Goal: Task Accomplishment & Management: Manage account settings

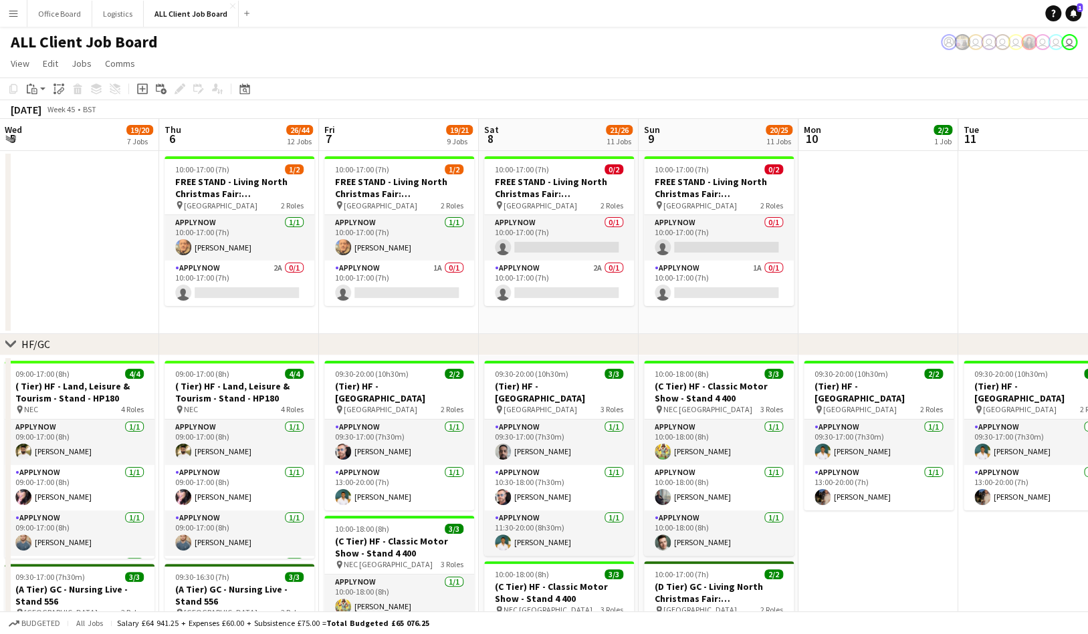
click at [397, 60] on app-page-menu "View Day view expanded Day view collapsed Month view Date picker Jump to [DATE]…" at bounding box center [544, 64] width 1088 height 25
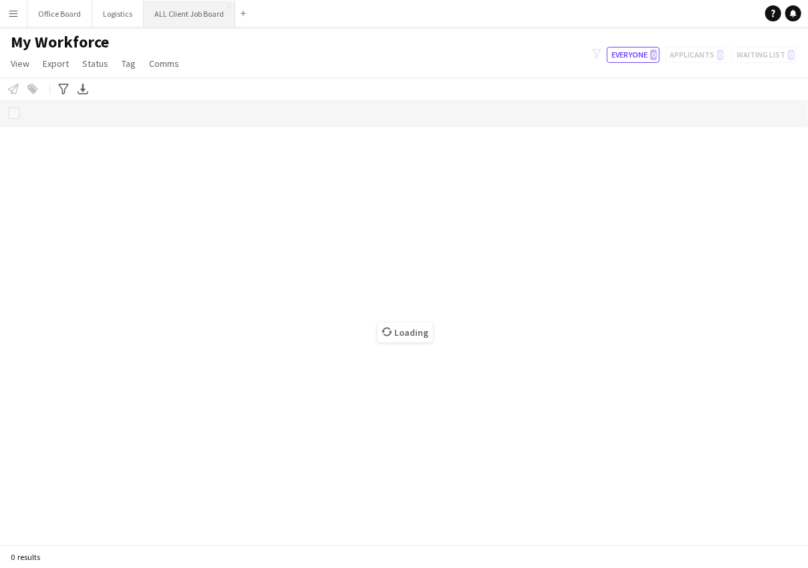
click at [186, 9] on button "ALL Client Job Board Close" at bounding box center [190, 14] width 92 height 26
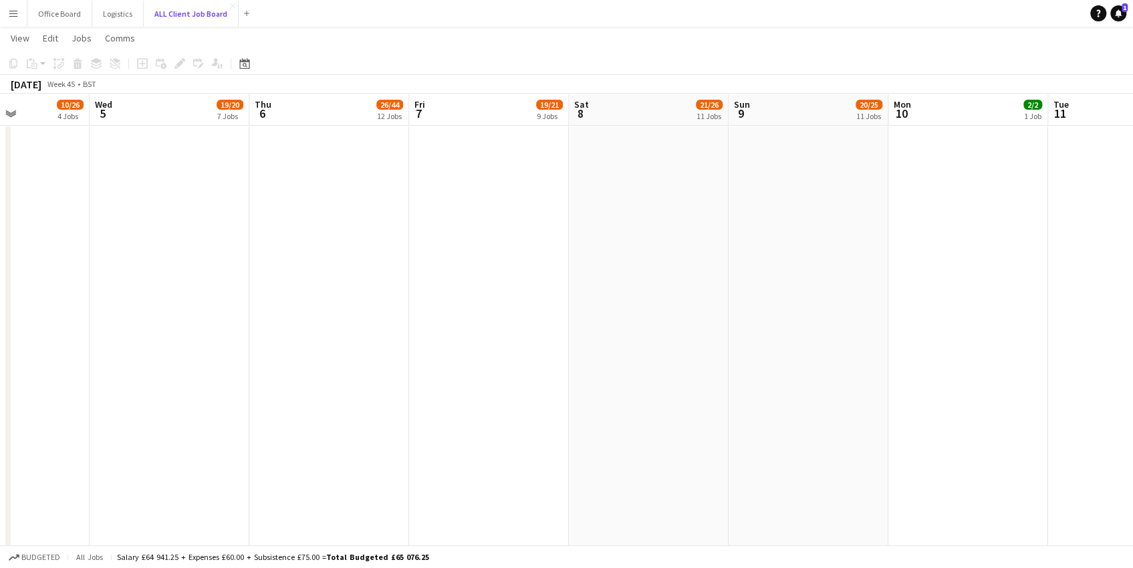
scroll to position [3348, 0]
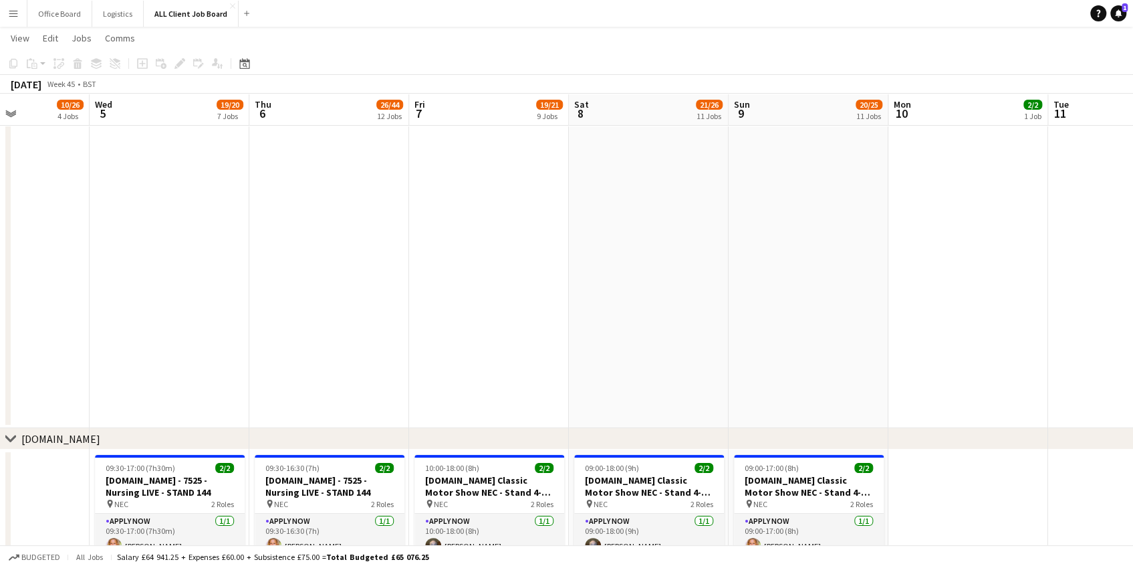
click at [315, 277] on app-date-cell at bounding box center [329, 134] width 160 height 588
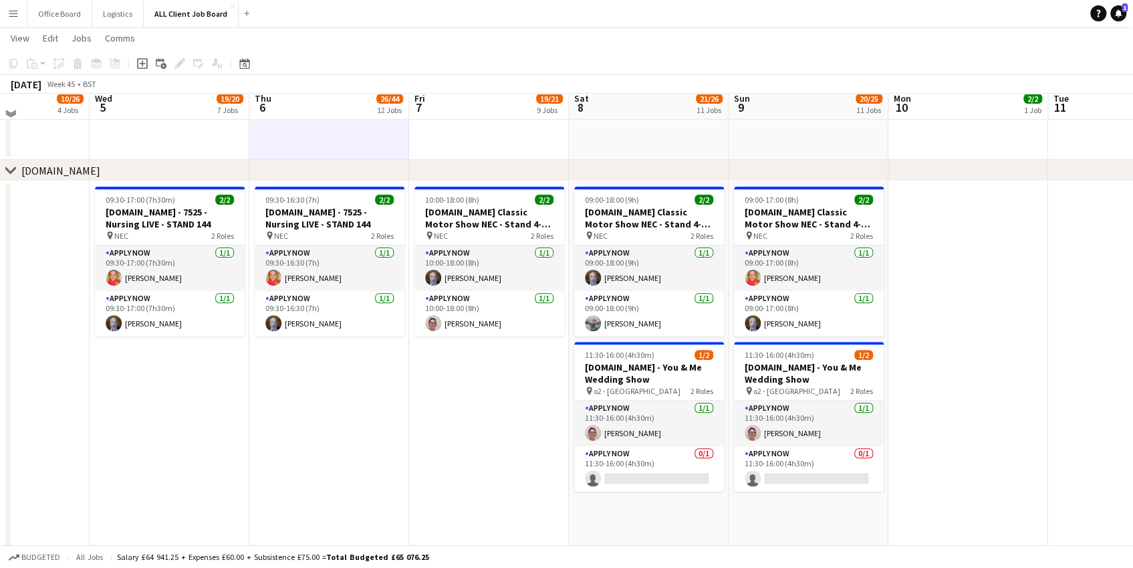
scroll to position [3609, 0]
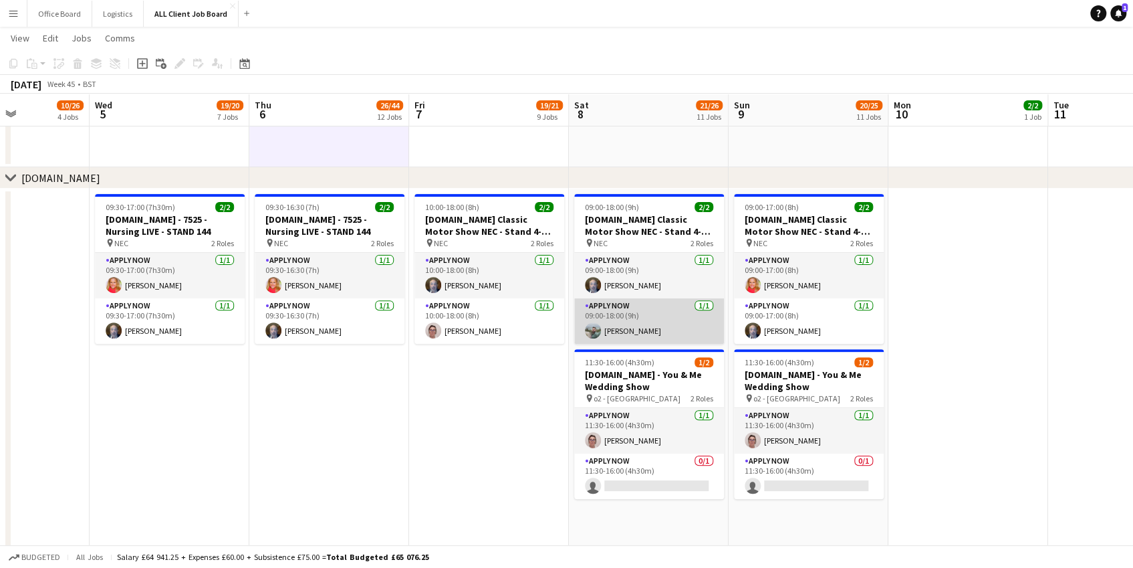
click at [634, 318] on app-card-role "APPLY NOW 1/1 09:00-18:00 (9h) Dan Holdaway" at bounding box center [649, 320] width 150 height 45
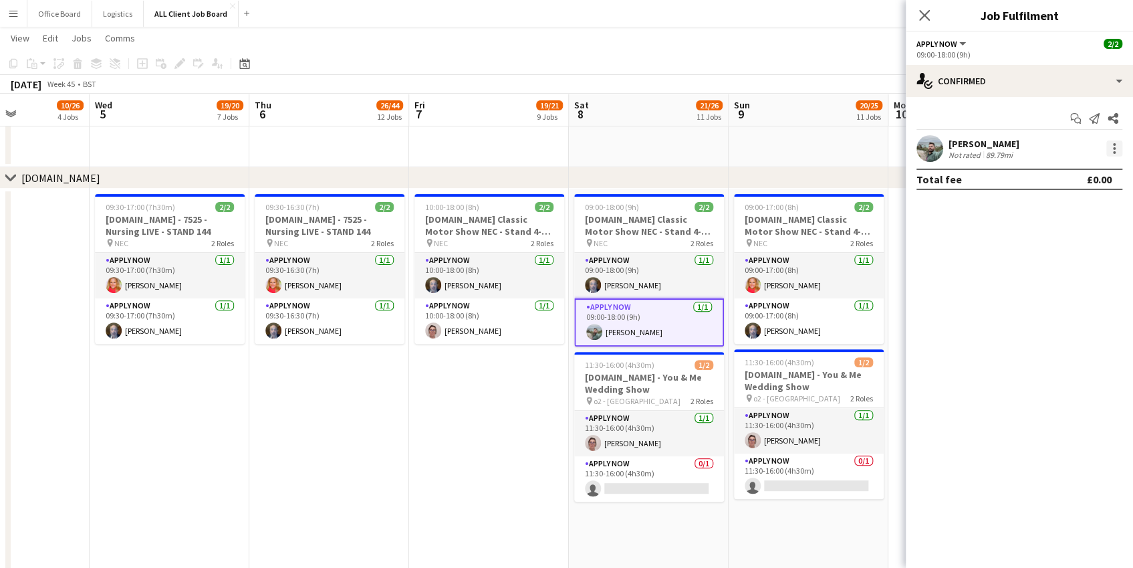
click at [808, 146] on div at bounding box center [1114, 148] width 16 height 16
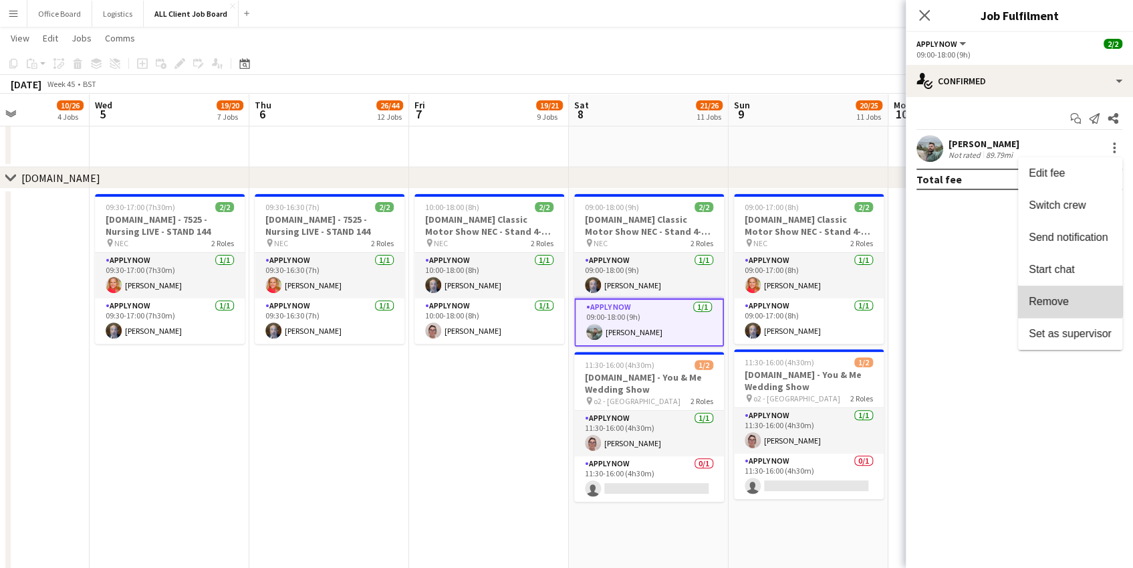
click at [808, 301] on span "Remove" at bounding box center [1049, 300] width 40 height 11
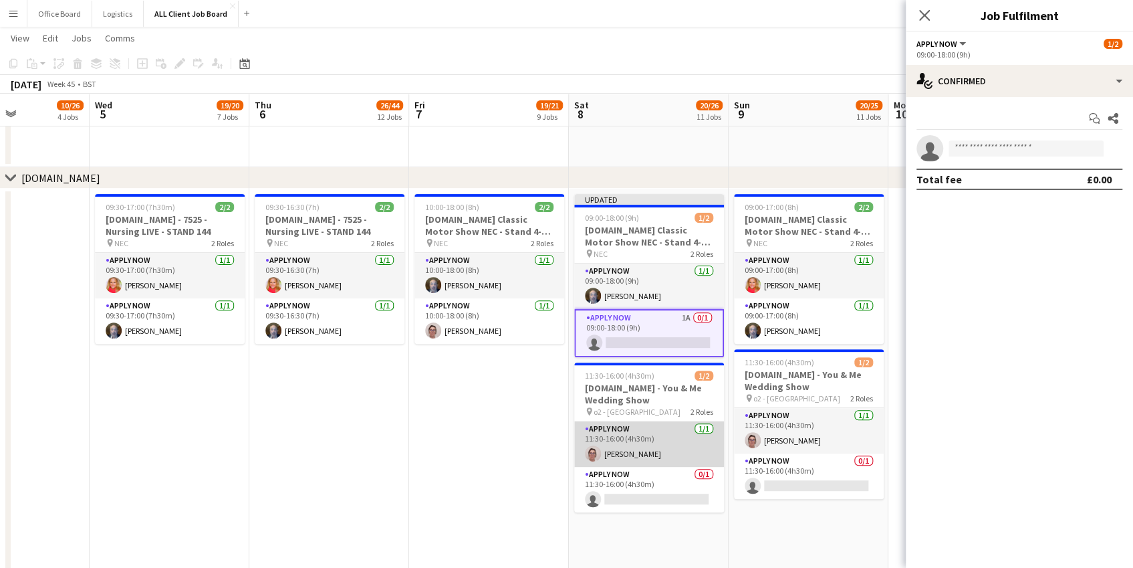
click at [666, 443] on app-card-role "APPLY NOW 1/1 11:30-16:00 (4h30m) Angela Flannery" at bounding box center [649, 443] width 150 height 45
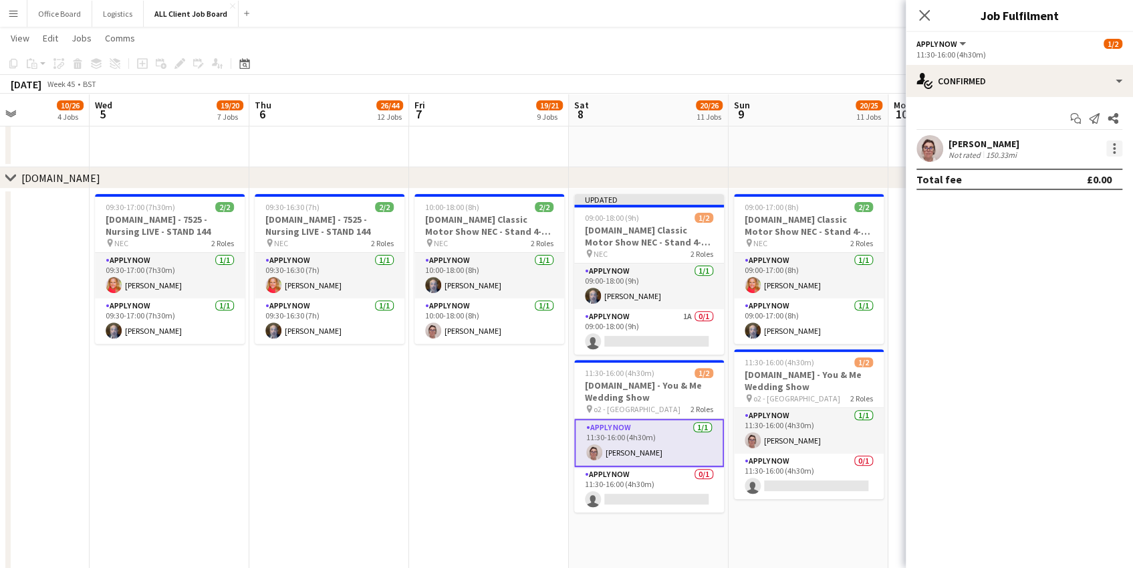
click at [808, 149] on div at bounding box center [1114, 148] width 3 height 3
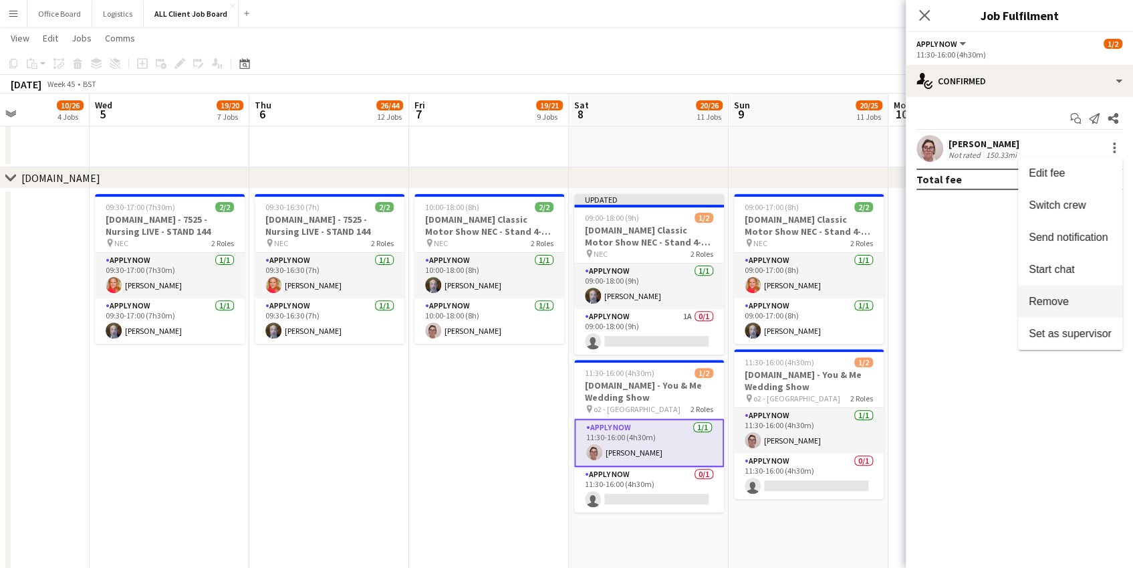
click at [808, 291] on button "Remove" at bounding box center [1070, 301] width 104 height 32
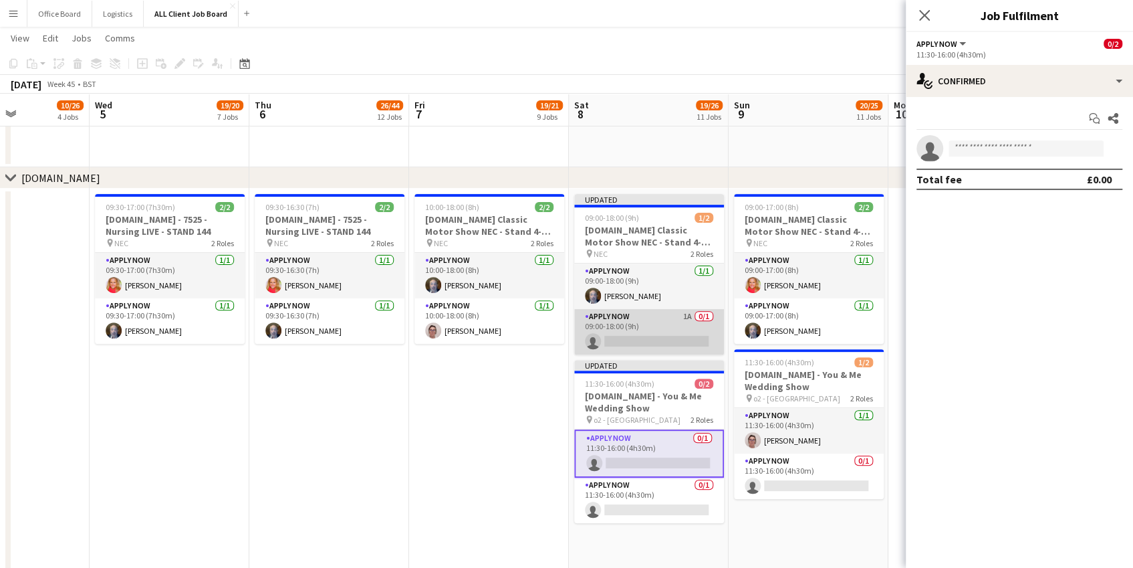
click at [652, 333] on app-card-role "APPLY NOW 1A 0/1 09:00-18:00 (9h) single-neutral-actions" at bounding box center [649, 331] width 150 height 45
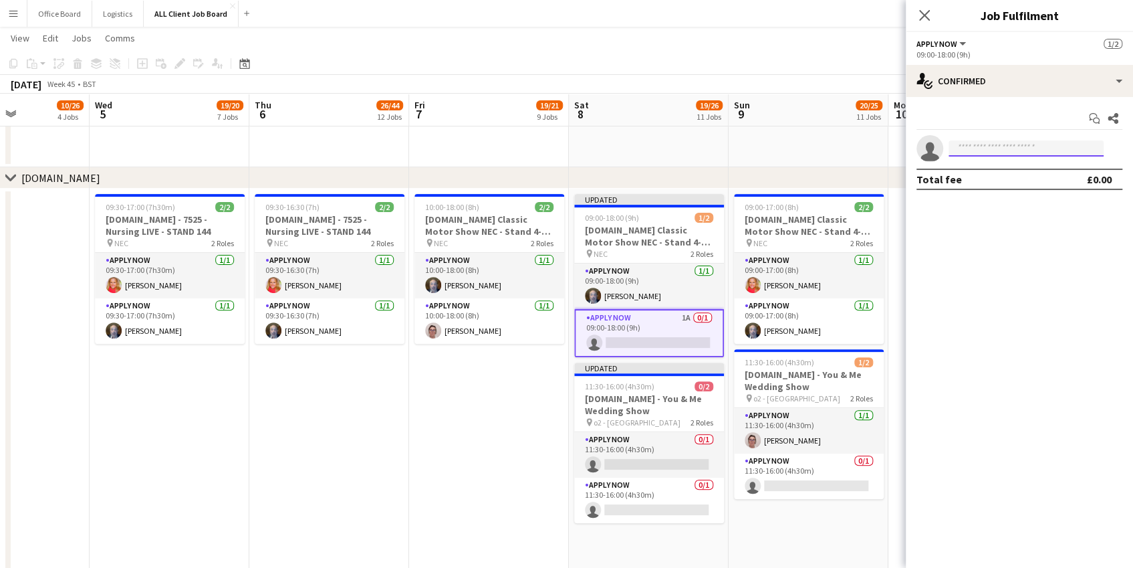
click at [808, 150] on input at bounding box center [1026, 148] width 155 height 16
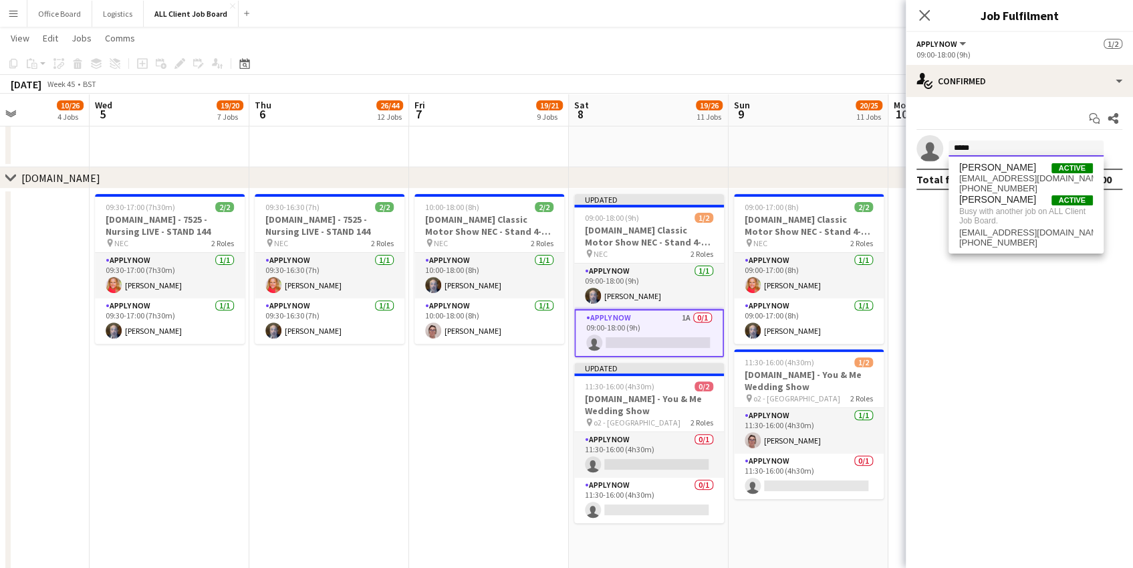
type input "*****"
click at [808, 98] on app-board-header-date "Sun 9 20/25 11 Jobs" at bounding box center [809, 110] width 160 height 32
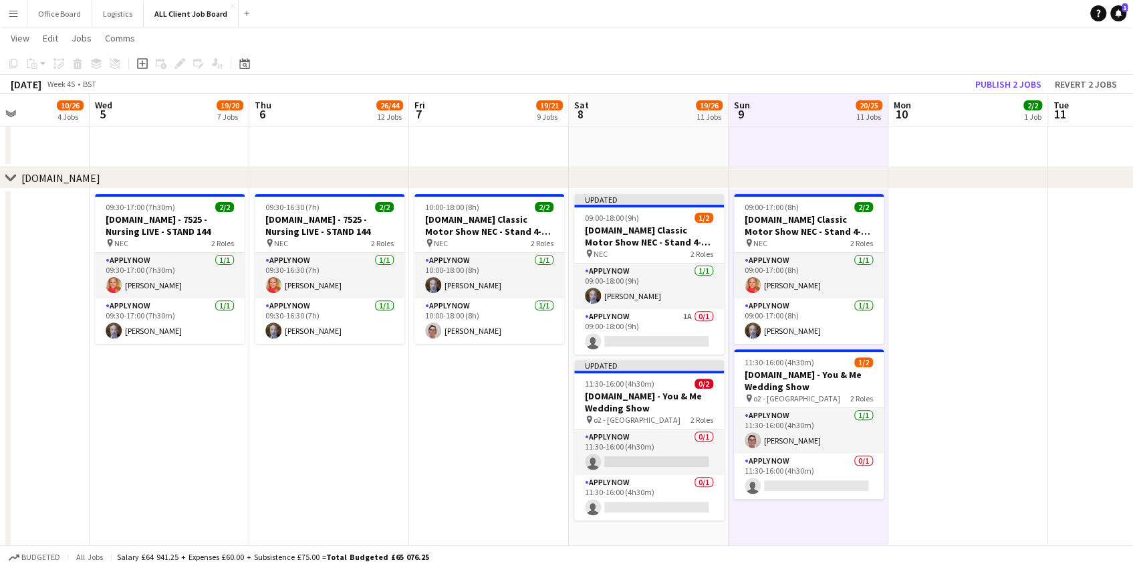
scroll to position [0, 390]
click at [808, 85] on button "Publish 2 jobs" at bounding box center [1008, 84] width 77 height 17
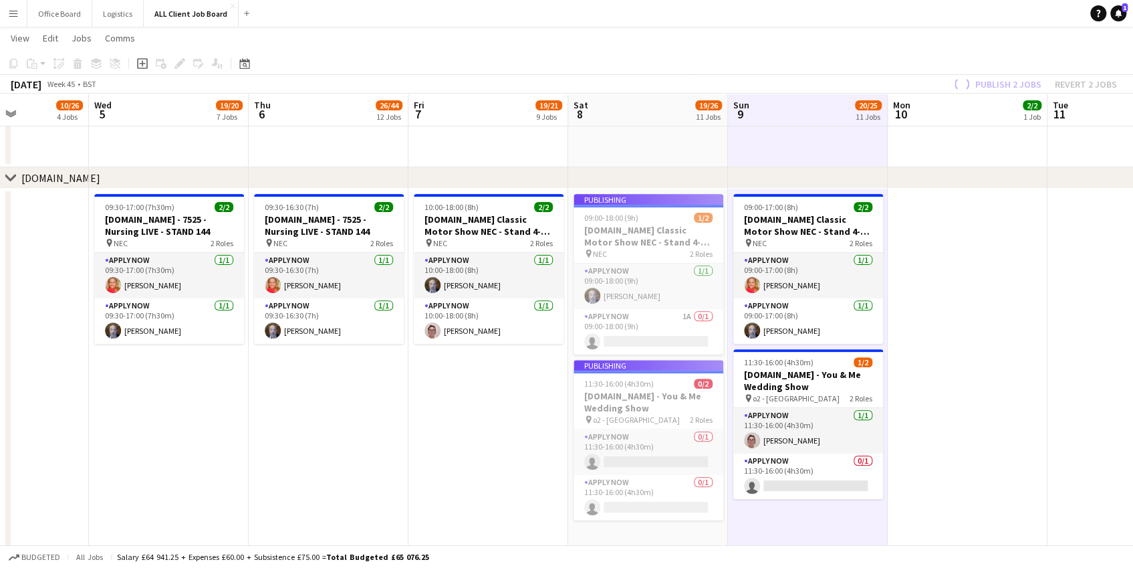
click at [645, 327] on app-job-card "Publishing 09:00-18:00 (9h) 1/2 Tails.com Classic Motor Show NEC - Stand 4-100 …" at bounding box center [649, 274] width 150 height 160
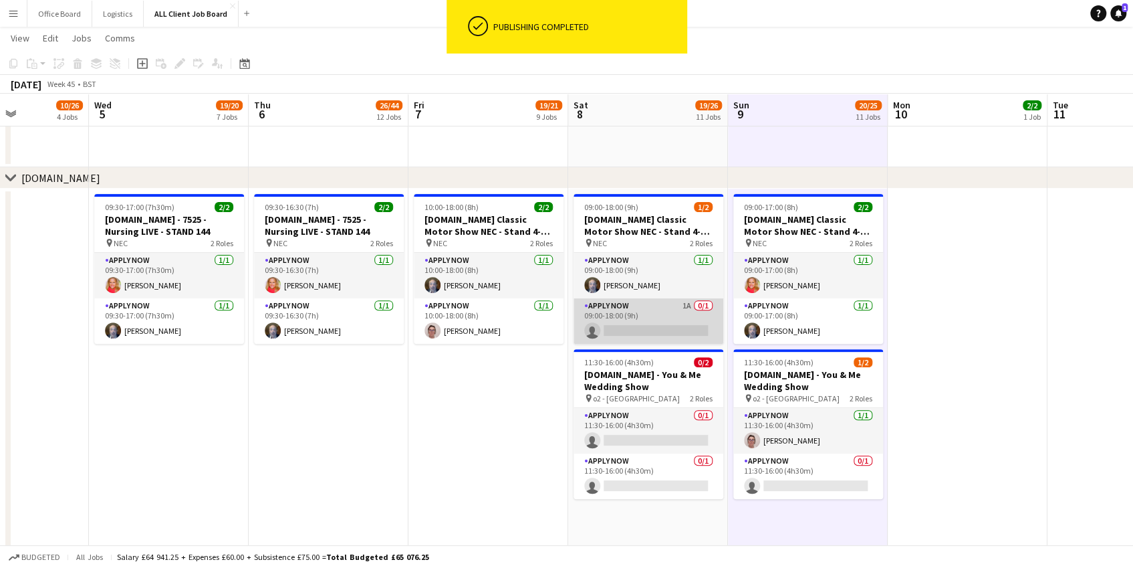
click at [645, 330] on app-card-role "APPLY NOW 1A 0/1 09:00-18:00 (9h) single-neutral-actions" at bounding box center [649, 320] width 150 height 45
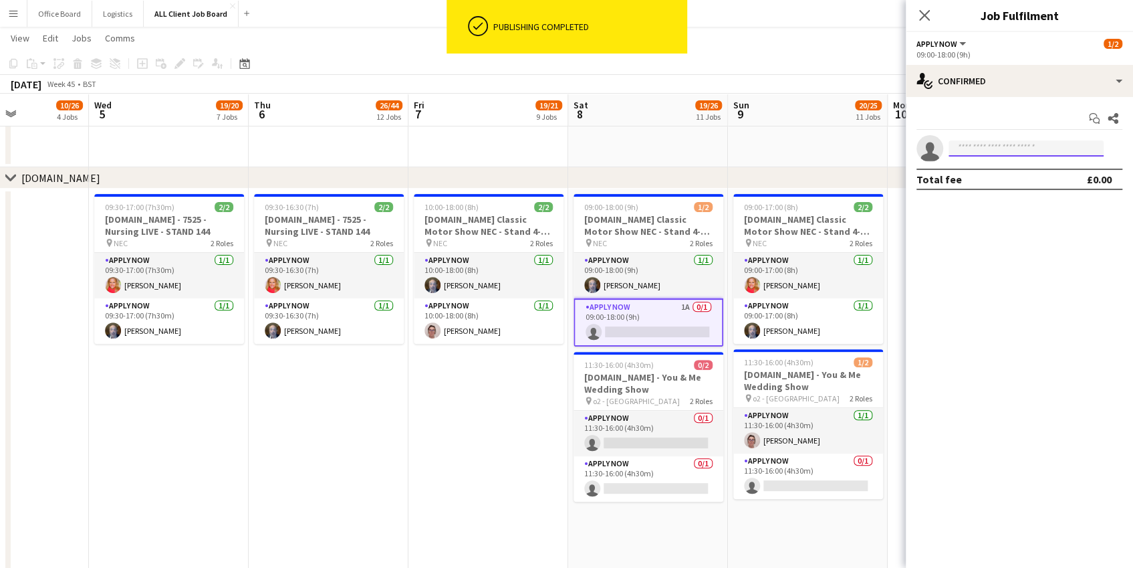
click at [808, 152] on input at bounding box center [1026, 148] width 155 height 16
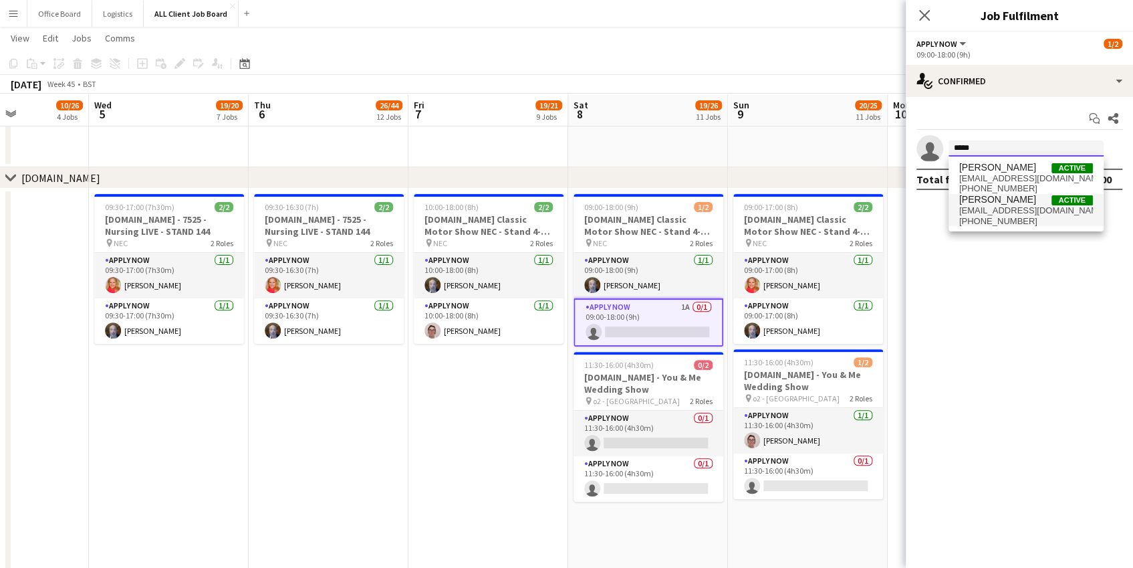
type input "*****"
click at [808, 208] on span "angelaflannery69@gmail.com" at bounding box center [1026, 210] width 134 height 11
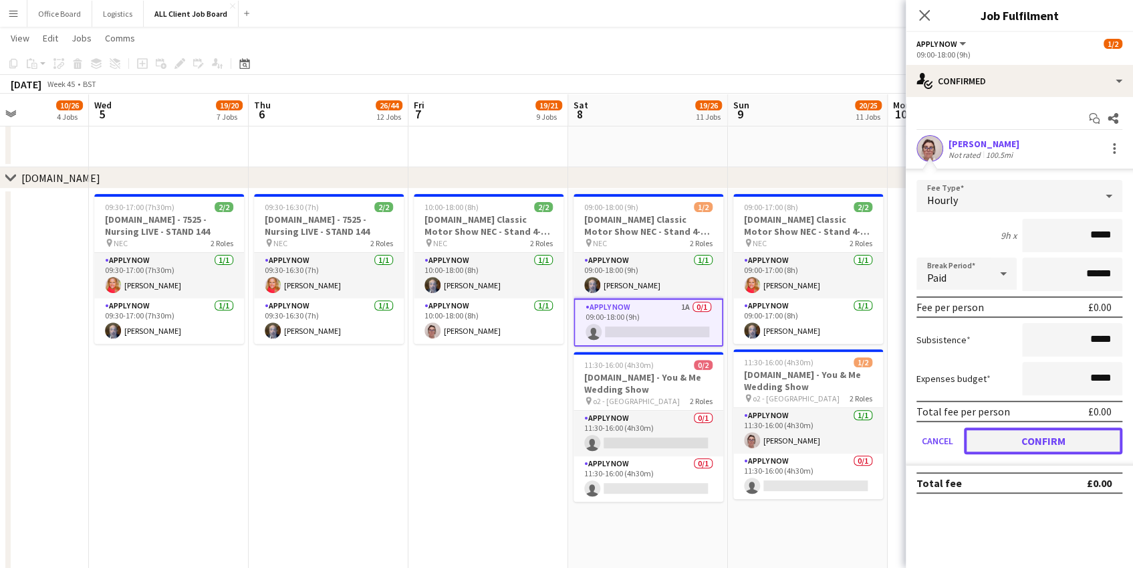
click at [808, 452] on button "Confirm" at bounding box center [1043, 440] width 158 height 27
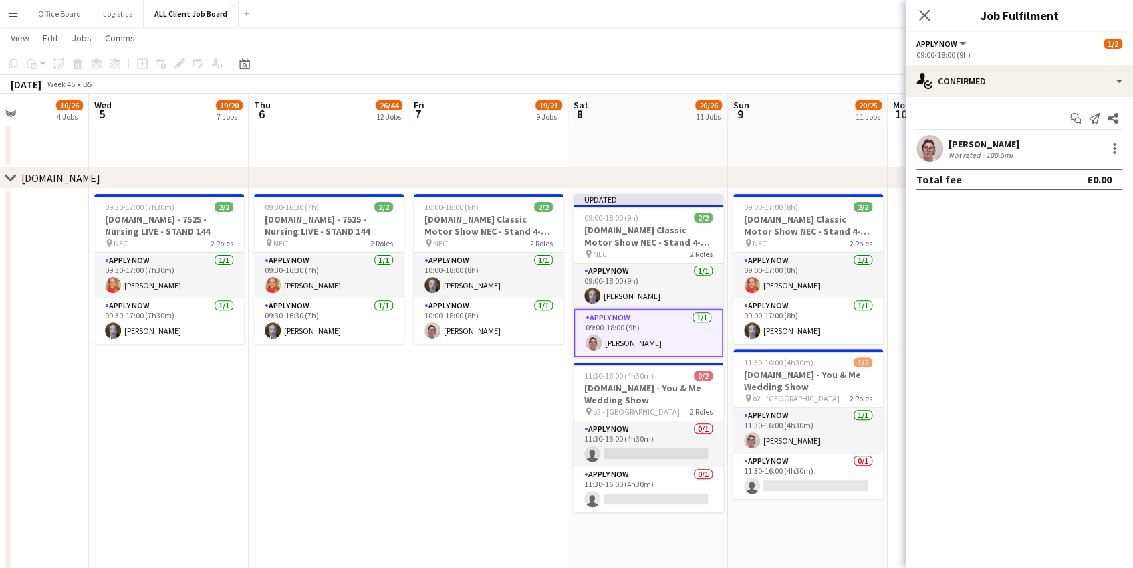
click at [808, 1] on app-navbar "Menu Boards Boards Boards All jobs Status Workforce Workforce My Workforce Recr…" at bounding box center [566, 13] width 1133 height 27
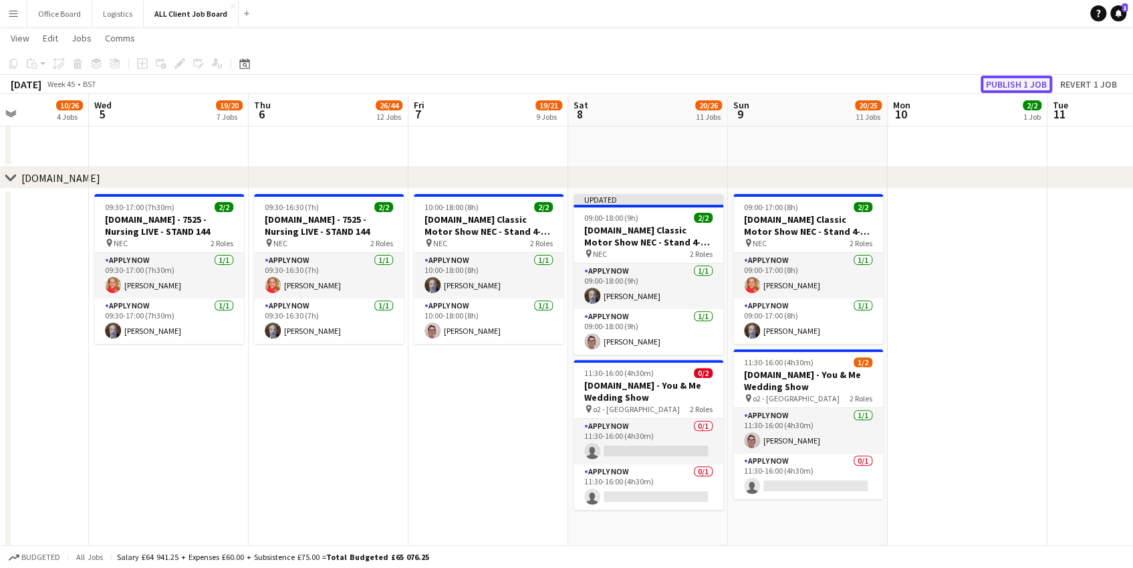
click at [808, 78] on button "Publish 1 job" at bounding box center [1017, 84] width 72 height 17
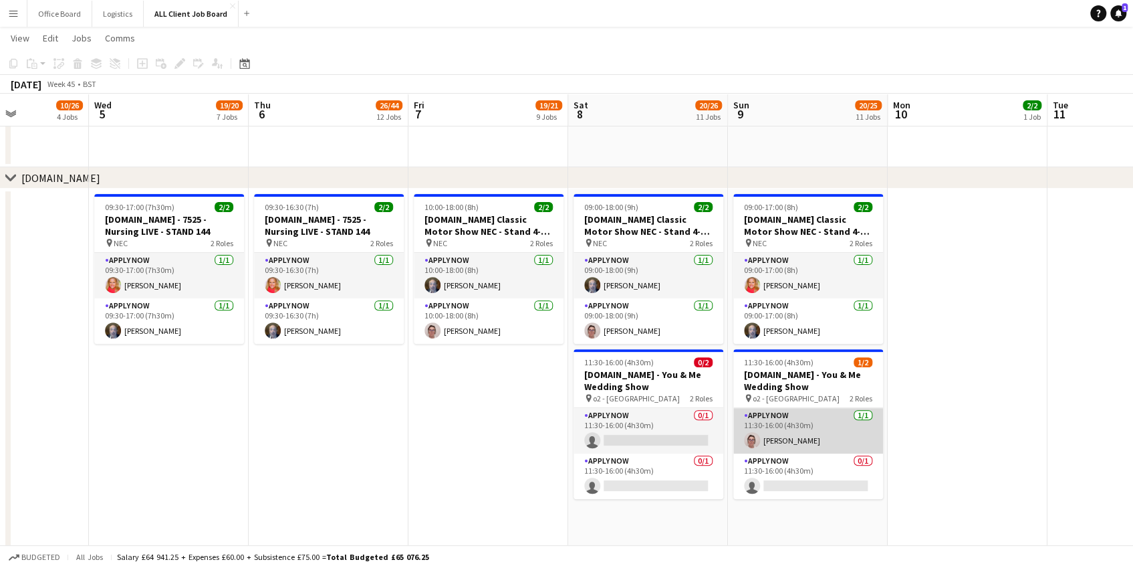
click at [808, 437] on app-card-role "APPLY NOW 1/1 11:30-16:00 (4h30m) Angela Flannery" at bounding box center [808, 430] width 150 height 45
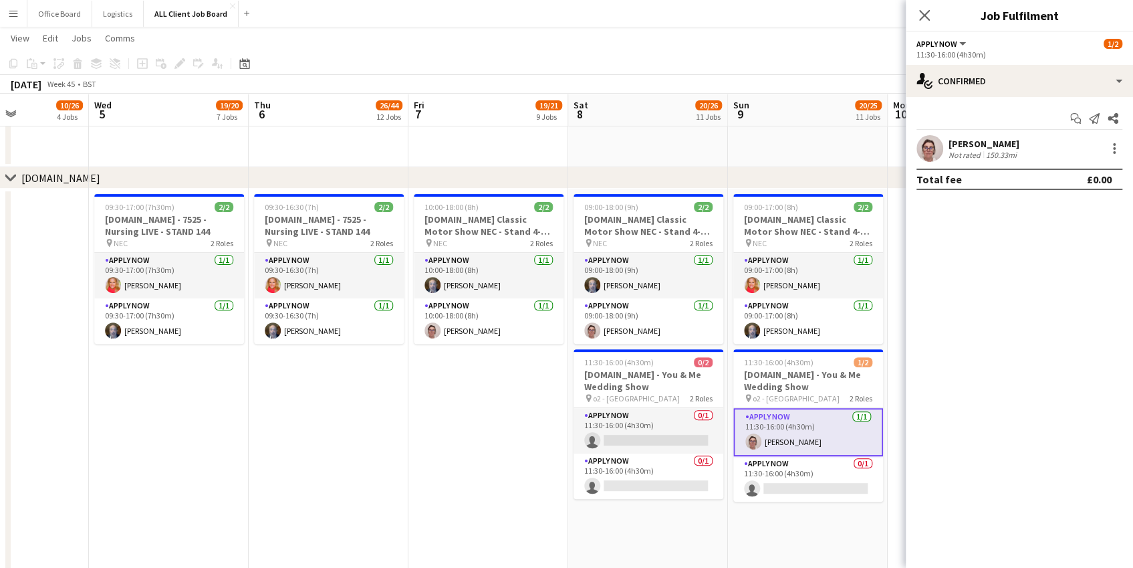
click at [808, 158] on div "Angela Flannery Not rated 150.33mi" at bounding box center [1019, 148] width 227 height 27
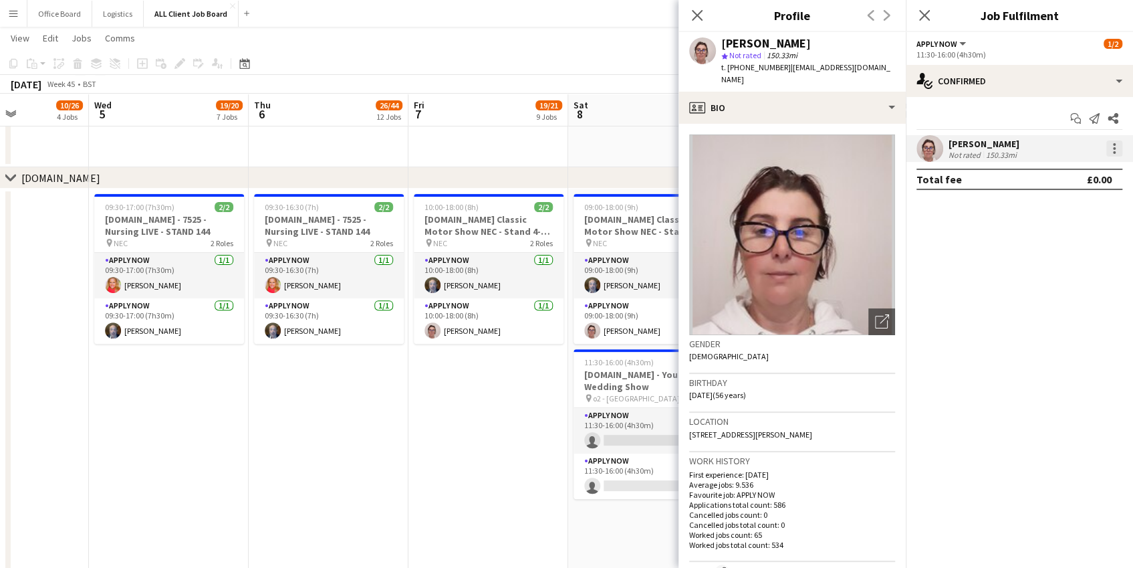
click at [808, 145] on div at bounding box center [1114, 148] width 16 height 16
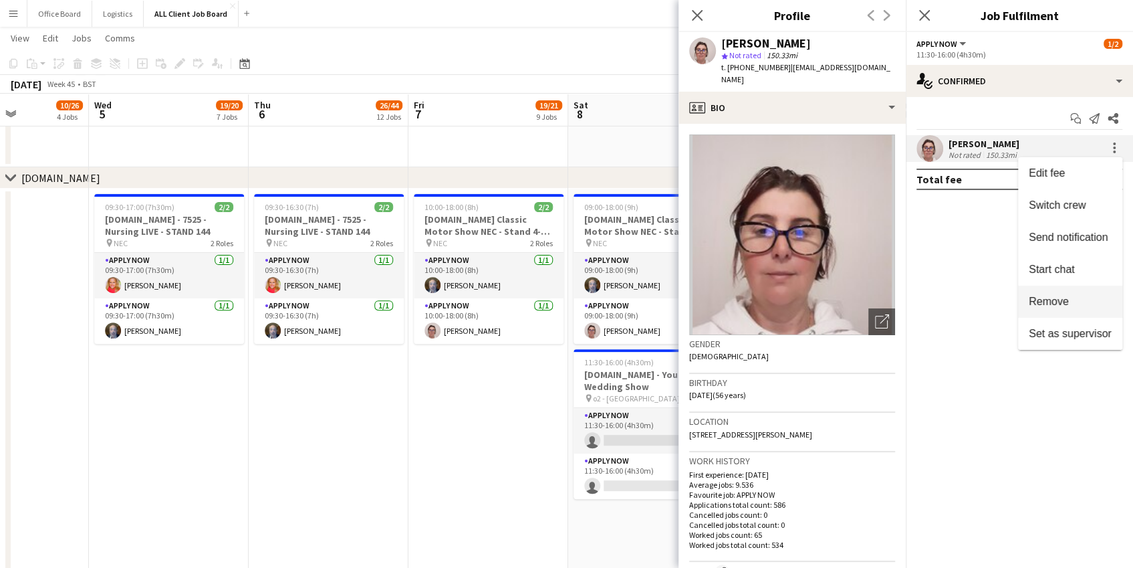
click at [808, 295] on span "Remove" at bounding box center [1070, 301] width 83 height 12
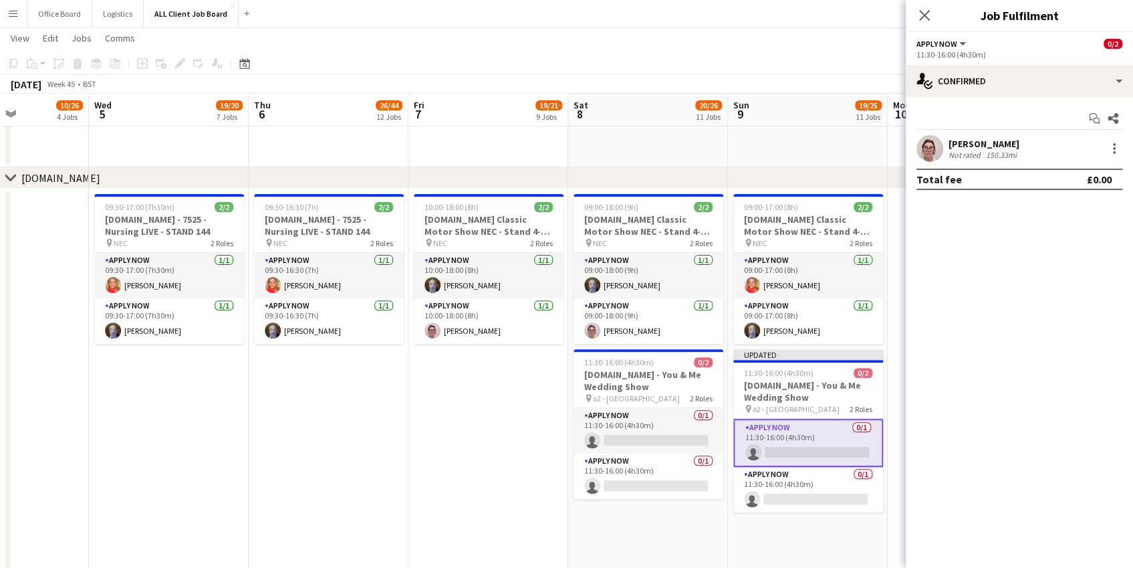
click at [808, 110] on app-board-header-date "Sun 9 19/25 11 Jobs" at bounding box center [808, 110] width 160 height 32
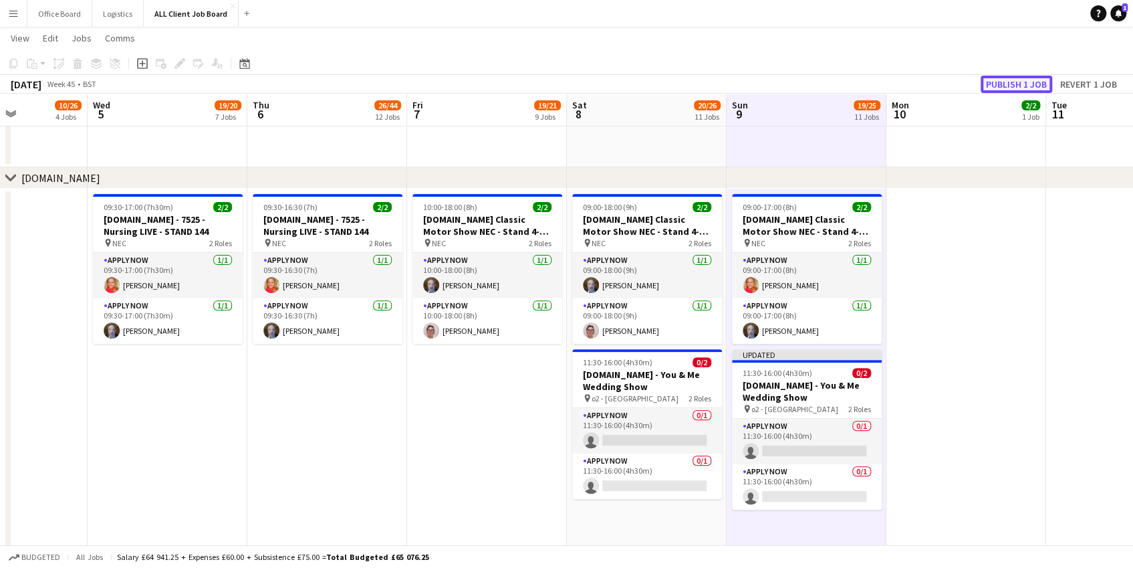
click at [808, 84] on button "Publish 1 job" at bounding box center [1017, 84] width 72 height 17
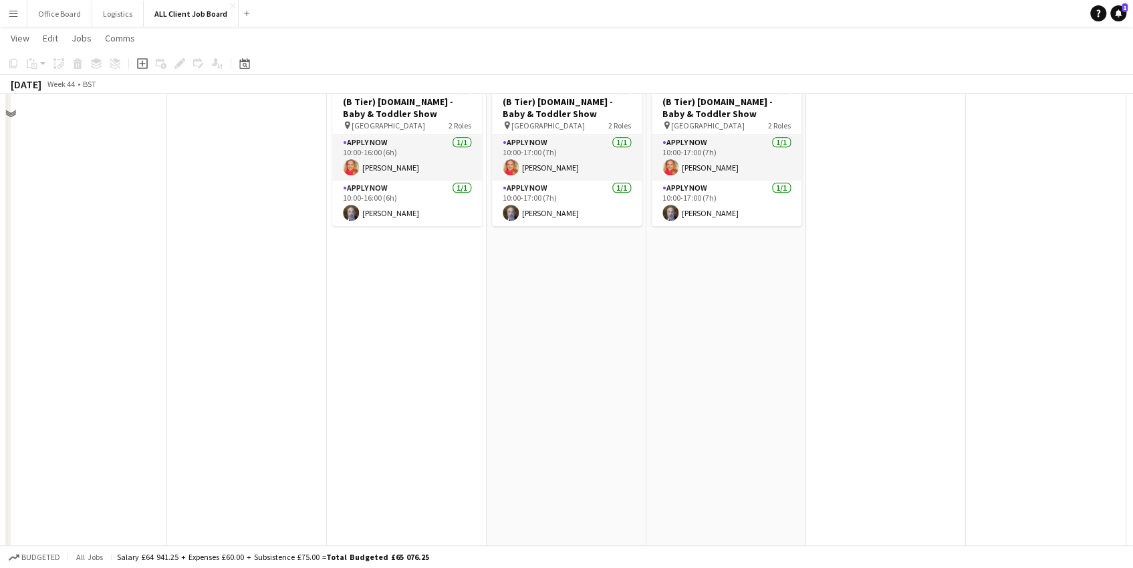
scroll to position [3666, 0]
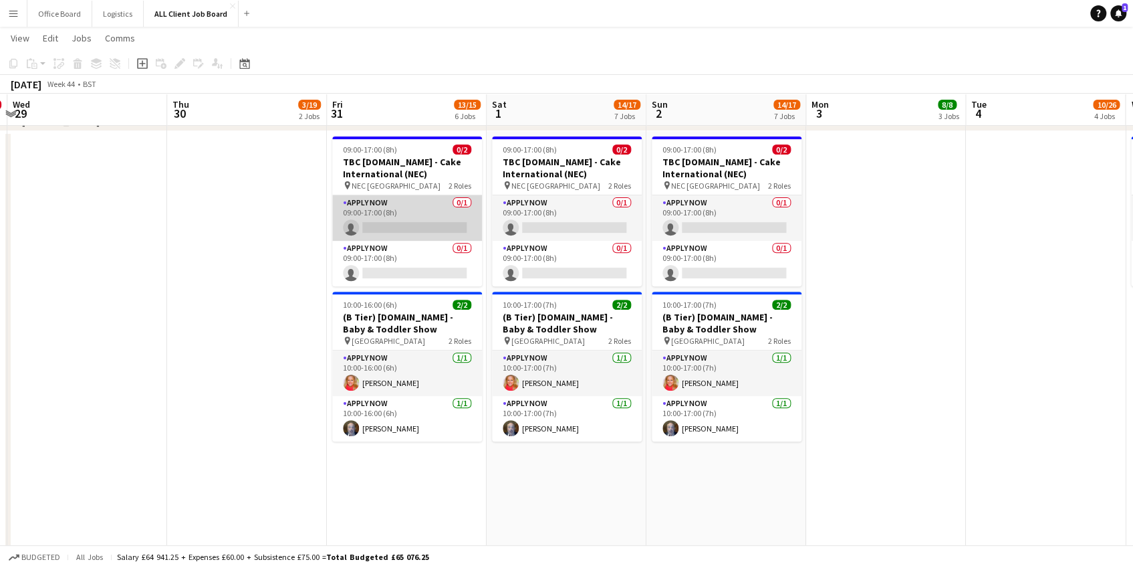
click at [370, 209] on app-card-role "APPLY NOW 0/1 09:00-17:00 (8h) single-neutral-actions" at bounding box center [407, 217] width 150 height 45
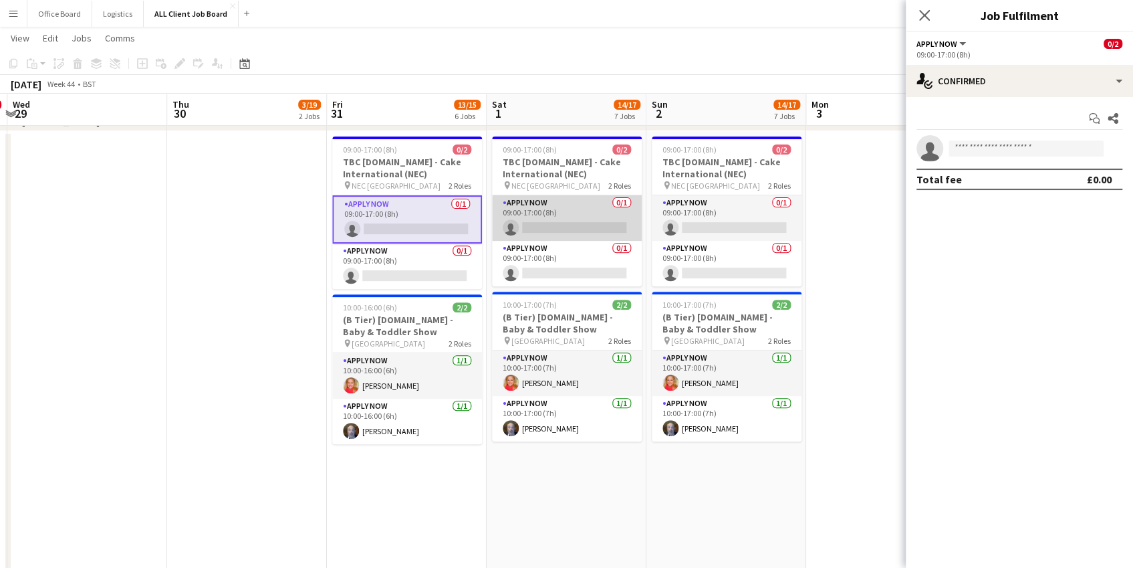
click at [549, 215] on app-card-role "APPLY NOW 0/1 09:00-17:00 (8h) single-neutral-actions" at bounding box center [567, 217] width 150 height 45
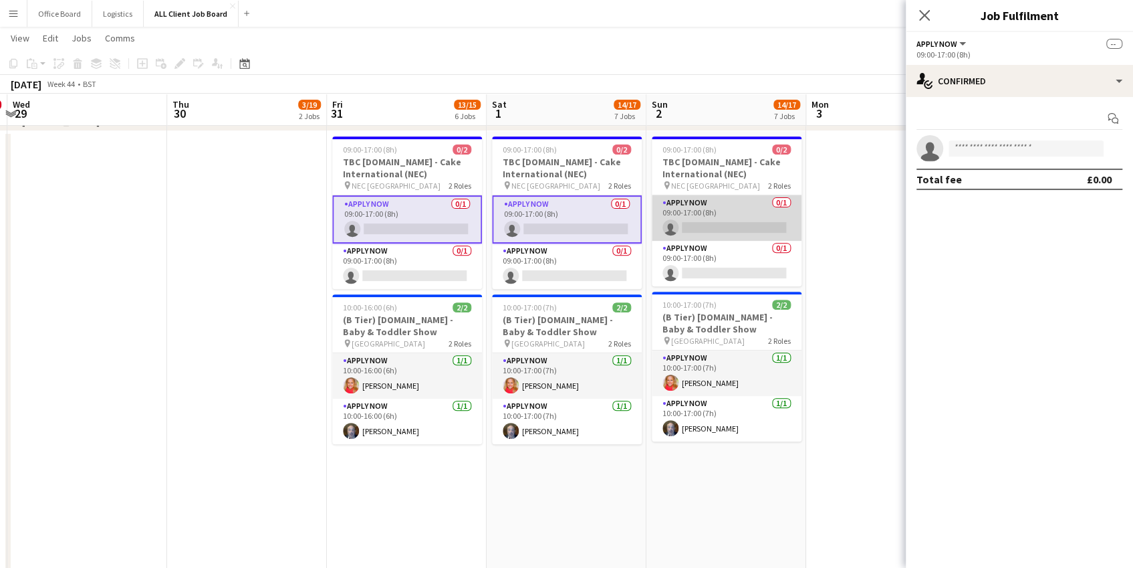
click at [732, 213] on app-card-role "APPLY NOW 0/1 09:00-17:00 (8h) single-neutral-actions" at bounding box center [727, 217] width 150 height 45
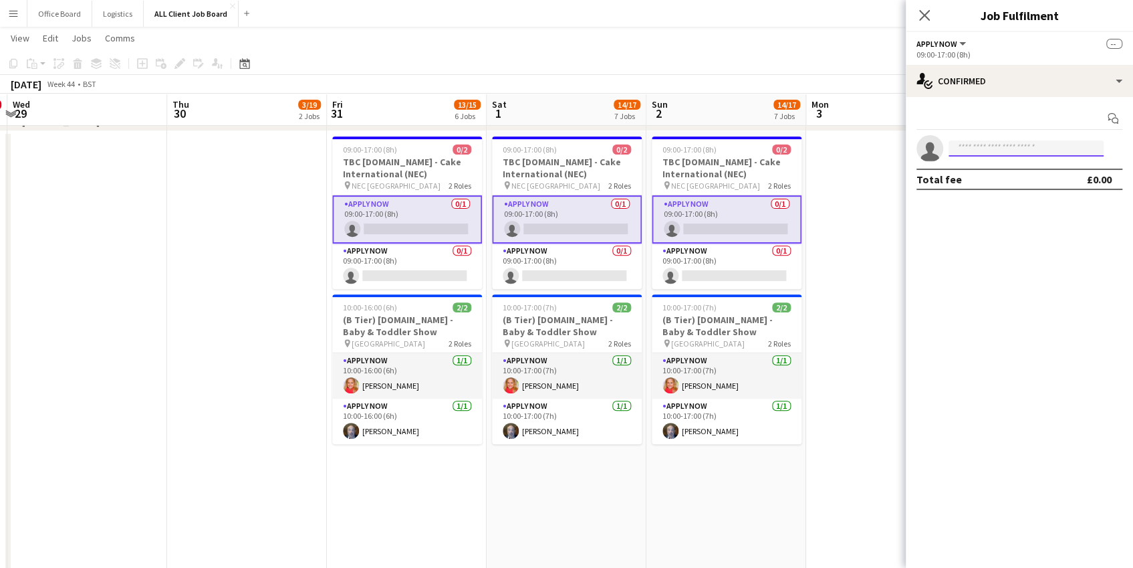
click at [808, 148] on input at bounding box center [1026, 148] width 155 height 16
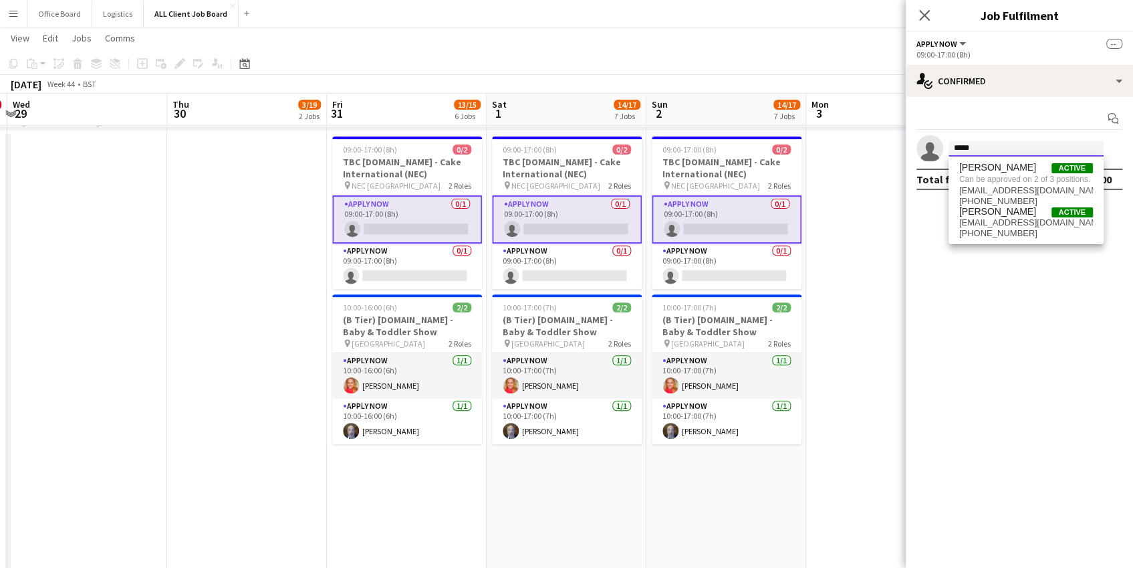
type input "*****"
click at [761, 64] on app-toolbar "Copy Paste Paste Command V Paste with crew Command Shift V Paste linked Job Del…" at bounding box center [566, 63] width 1133 height 23
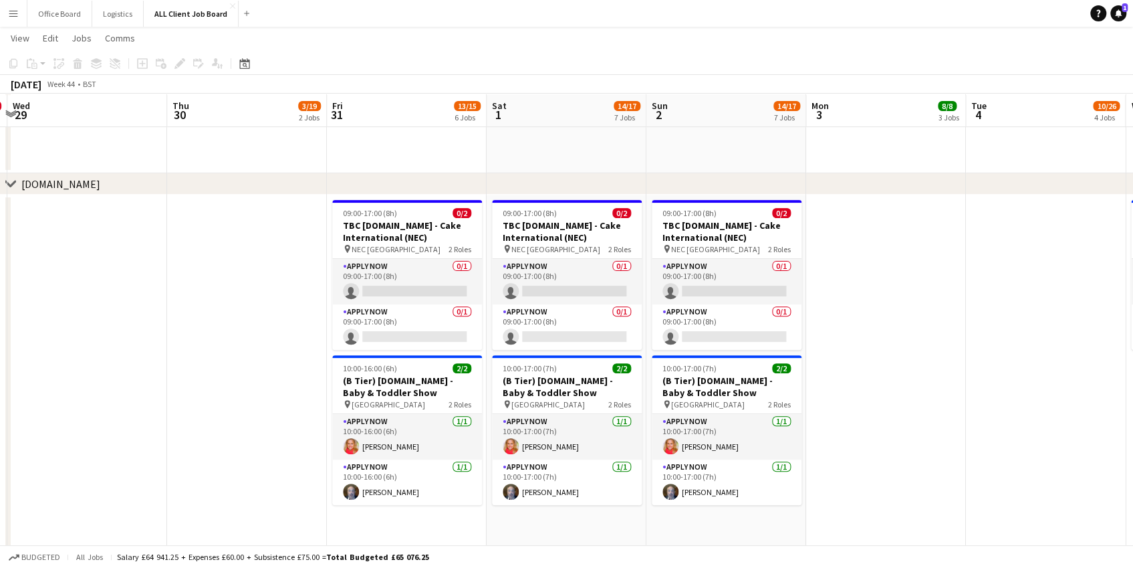
scroll to position [3603, 0]
click at [549, 264] on app-card-role "APPLY NOW 0/1 09:00-17:00 (8h) single-neutral-actions" at bounding box center [567, 280] width 150 height 45
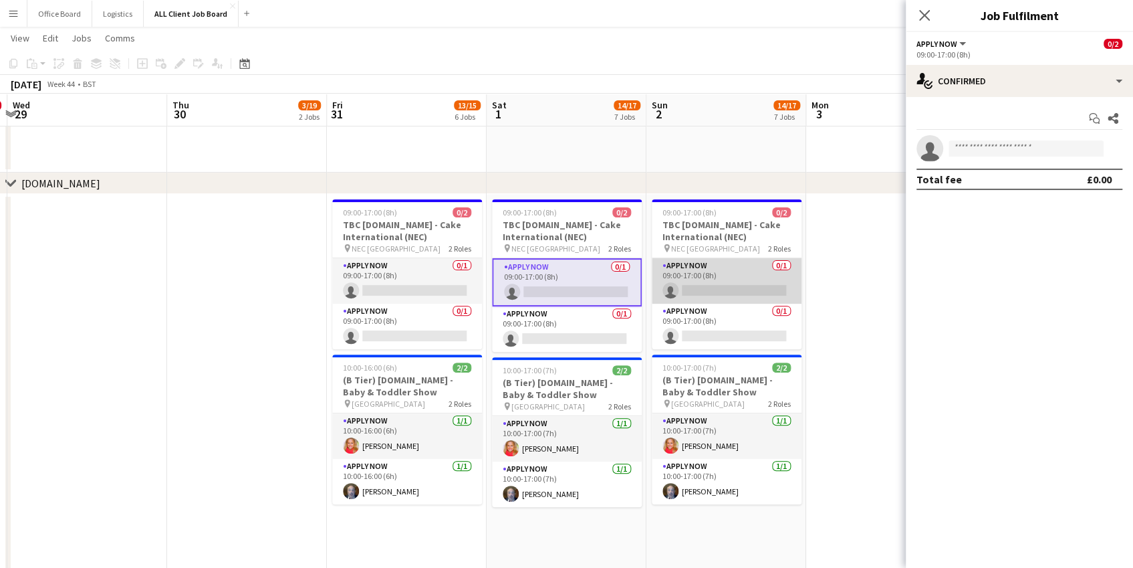
click at [686, 267] on app-card-role "APPLY NOW 0/1 09:00-17:00 (8h) single-neutral-actions" at bounding box center [727, 280] width 150 height 45
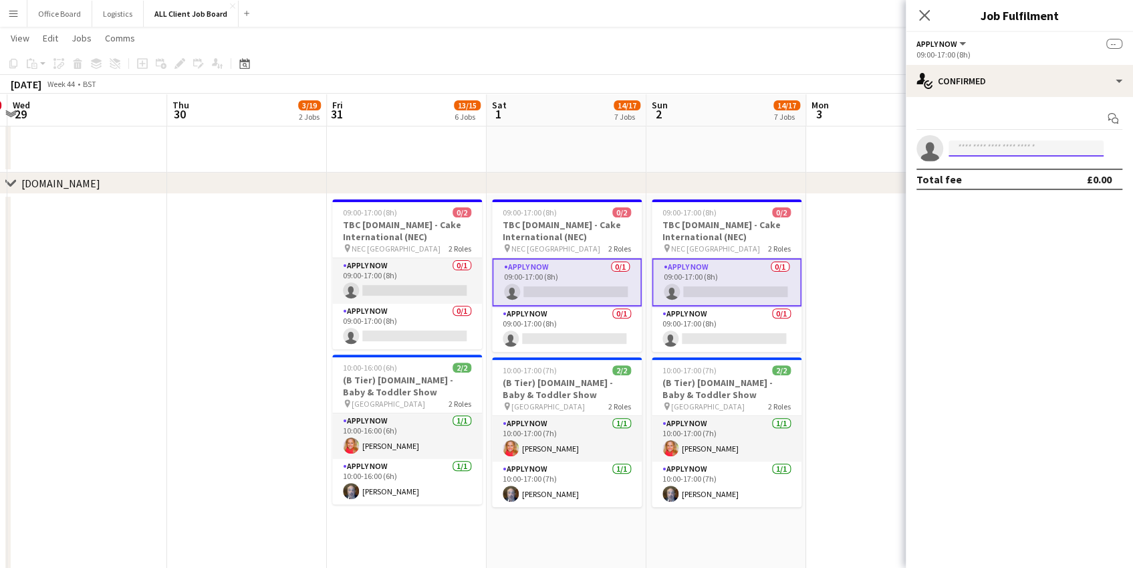
click at [808, 149] on input at bounding box center [1026, 148] width 155 height 16
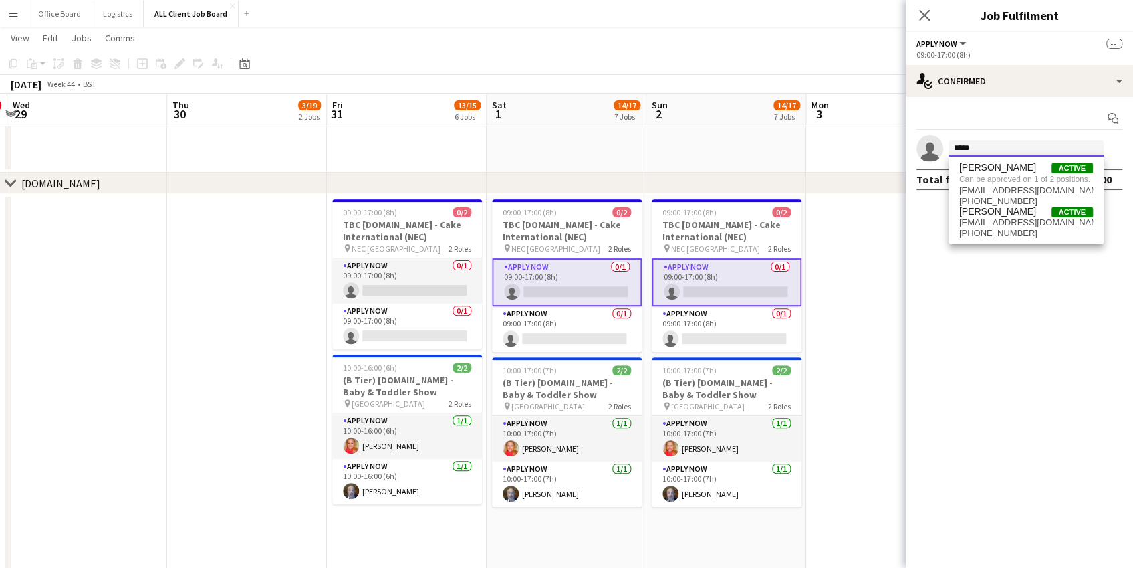
type input "*****"
click at [808, 281] on app-date-cell at bounding box center [886, 542] width 160 height 697
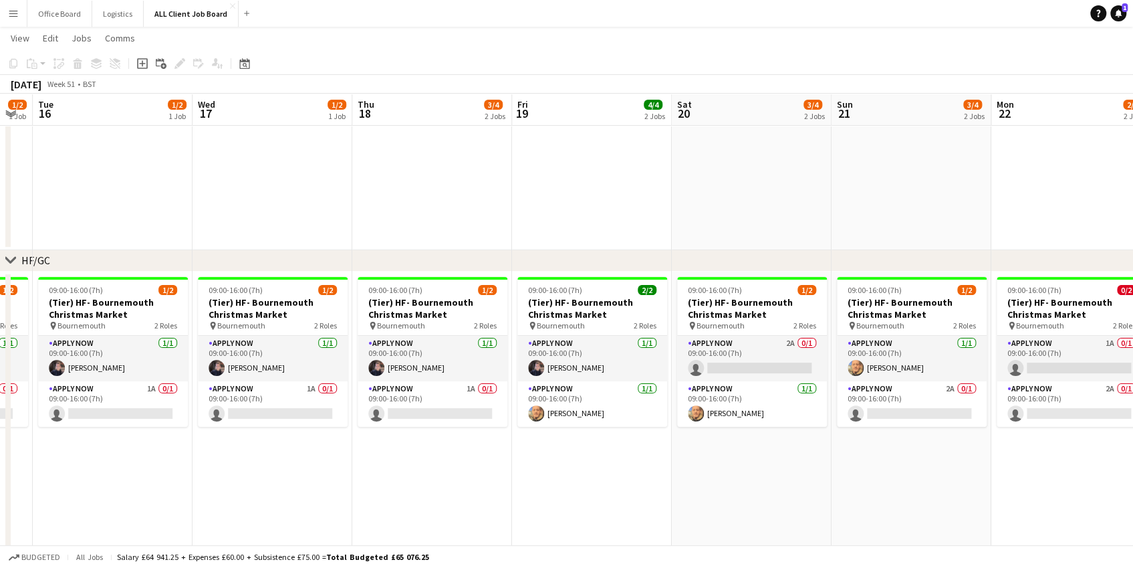
scroll to position [0, 445]
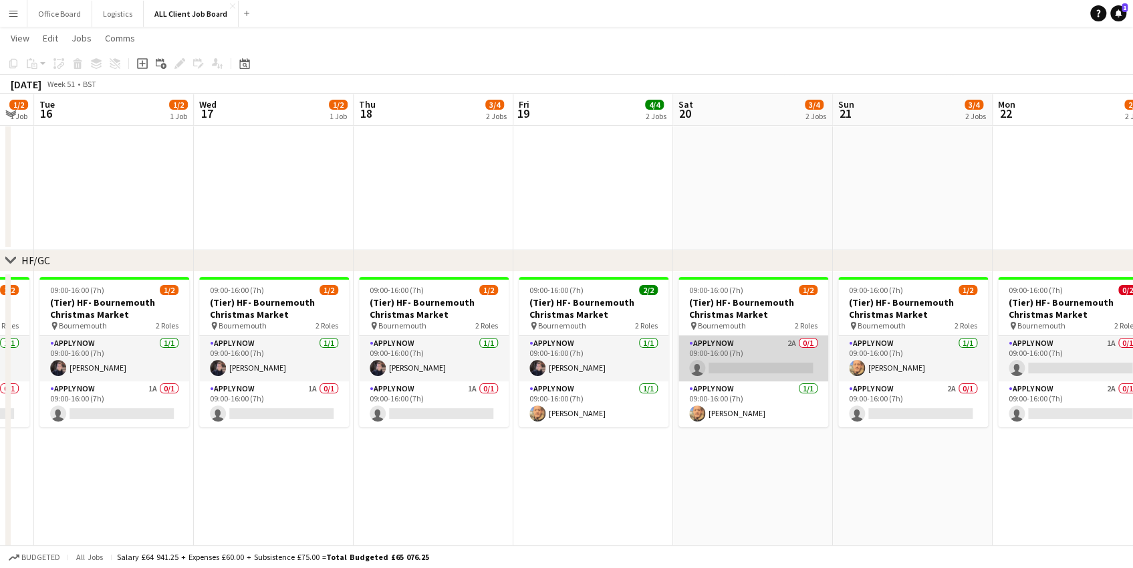
click at [743, 353] on app-card-role "APPLY NOW 2A 0/1 09:00-16:00 (7h) single-neutral-actions" at bounding box center [754, 358] width 150 height 45
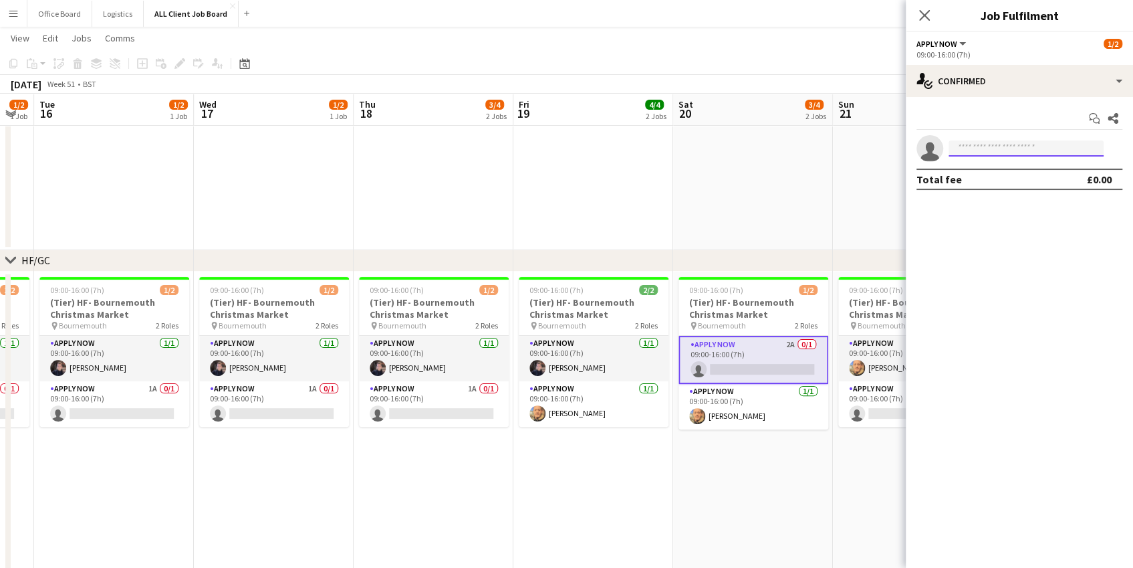
click at [808, 151] on input at bounding box center [1026, 148] width 155 height 16
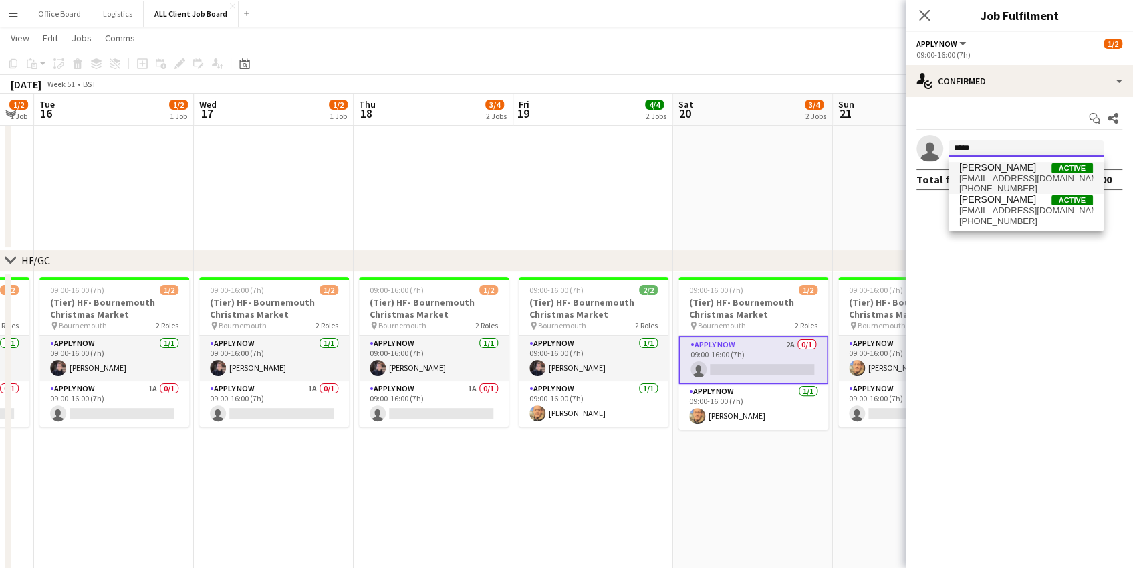
type input "*****"
click at [808, 173] on span "[EMAIL_ADDRESS][DOMAIN_NAME]" at bounding box center [1026, 178] width 134 height 11
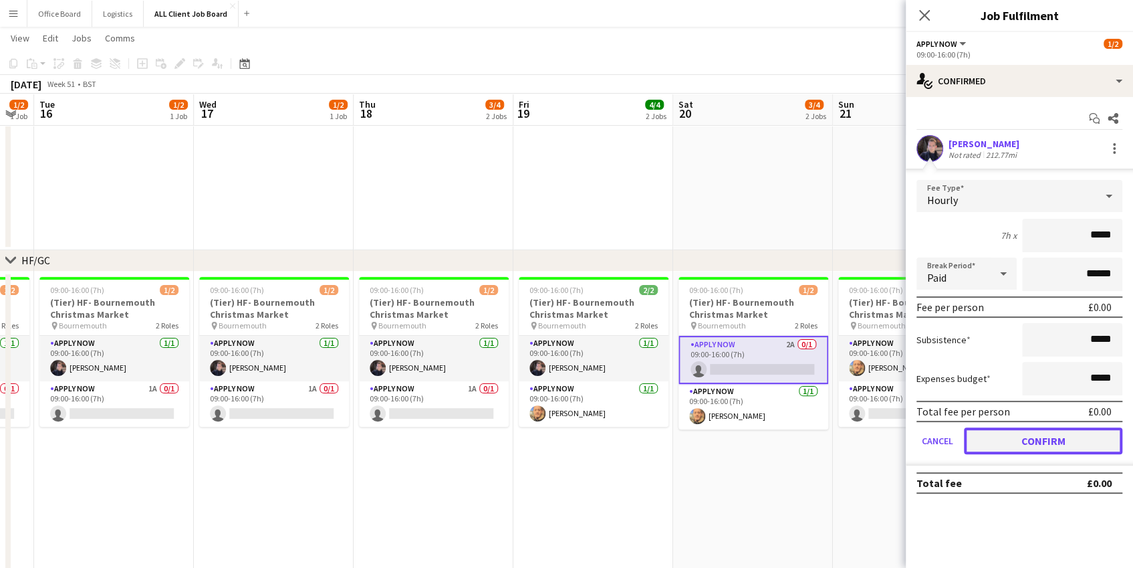
click at [808, 437] on button "Confirm" at bounding box center [1043, 440] width 158 height 27
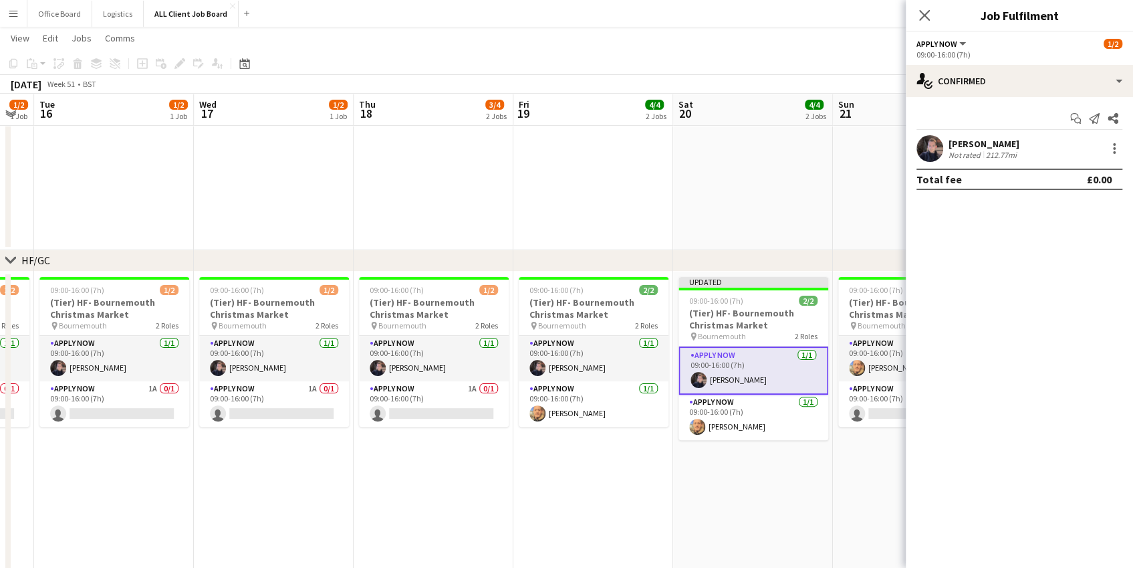
click at [808, 189] on app-date-cell at bounding box center [913, 158] width 160 height 183
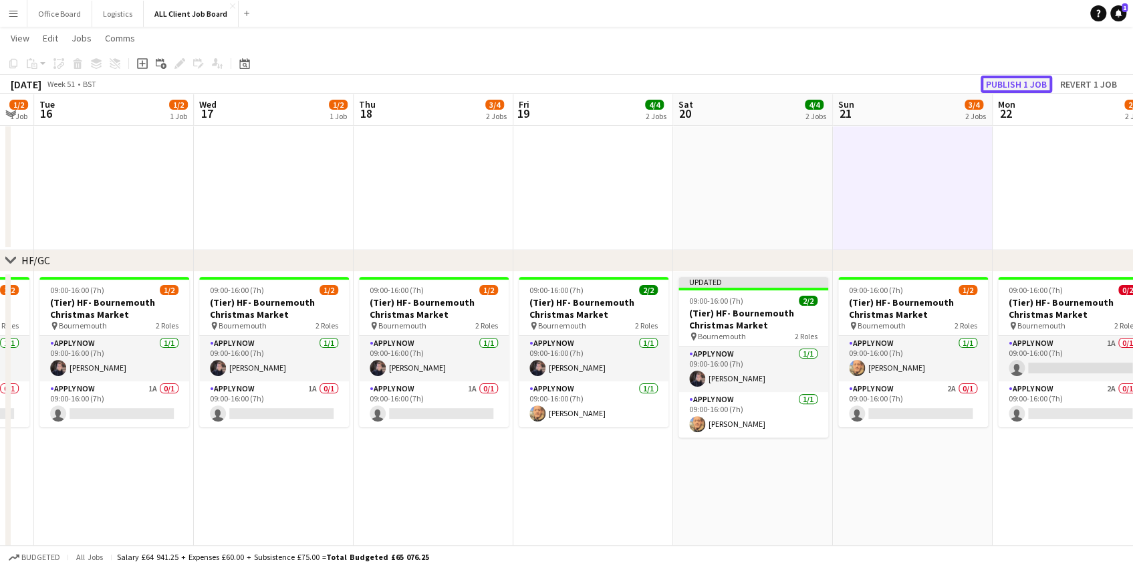
click at [808, 82] on button "Publish 1 job" at bounding box center [1017, 84] width 72 height 17
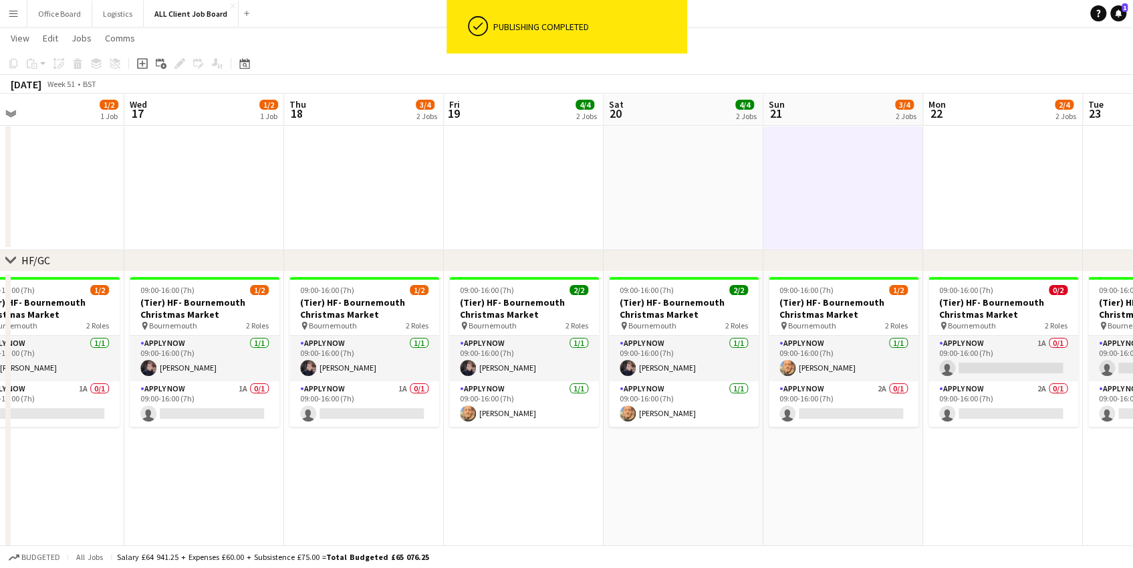
scroll to position [0, 533]
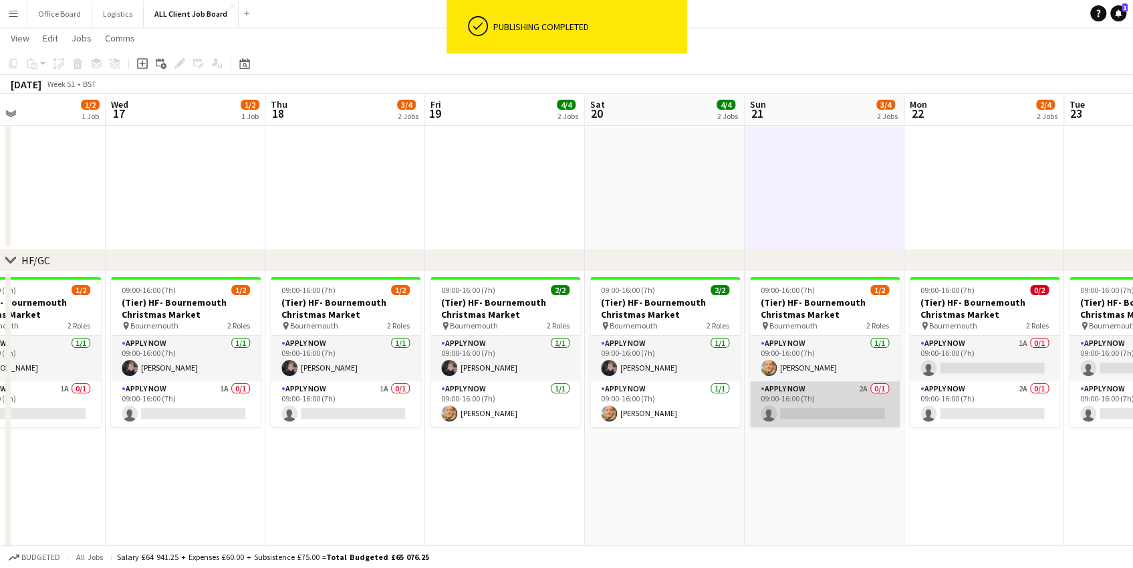
click at [808, 404] on app-card-role "APPLY NOW 2A 0/1 09:00-16:00 (7h) single-neutral-actions" at bounding box center [825, 403] width 150 height 45
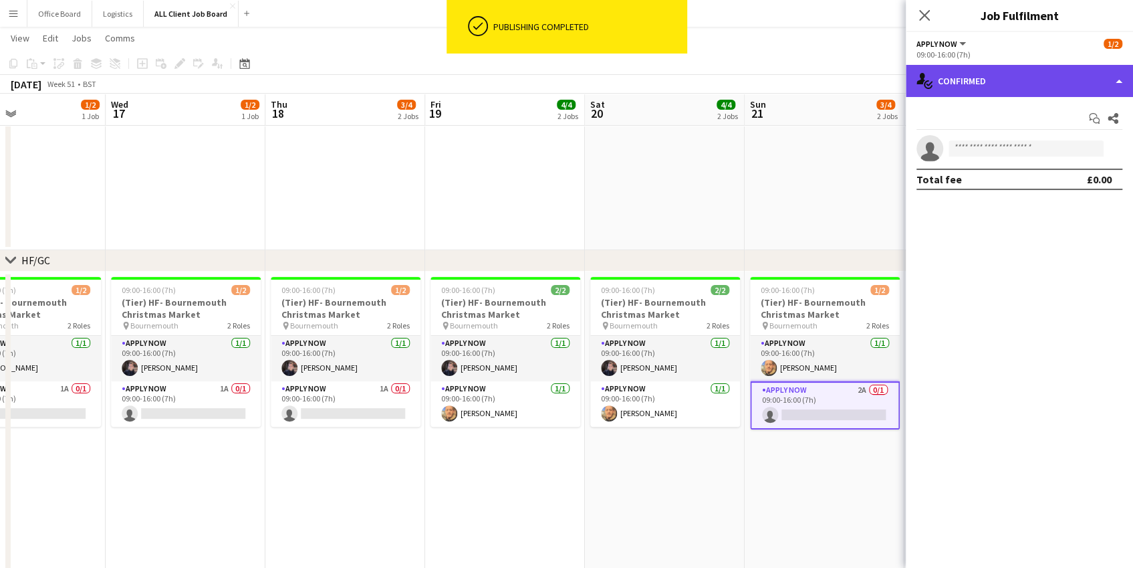
click at [808, 85] on div "single-neutral-actions-check-2 Confirmed" at bounding box center [1019, 81] width 227 height 32
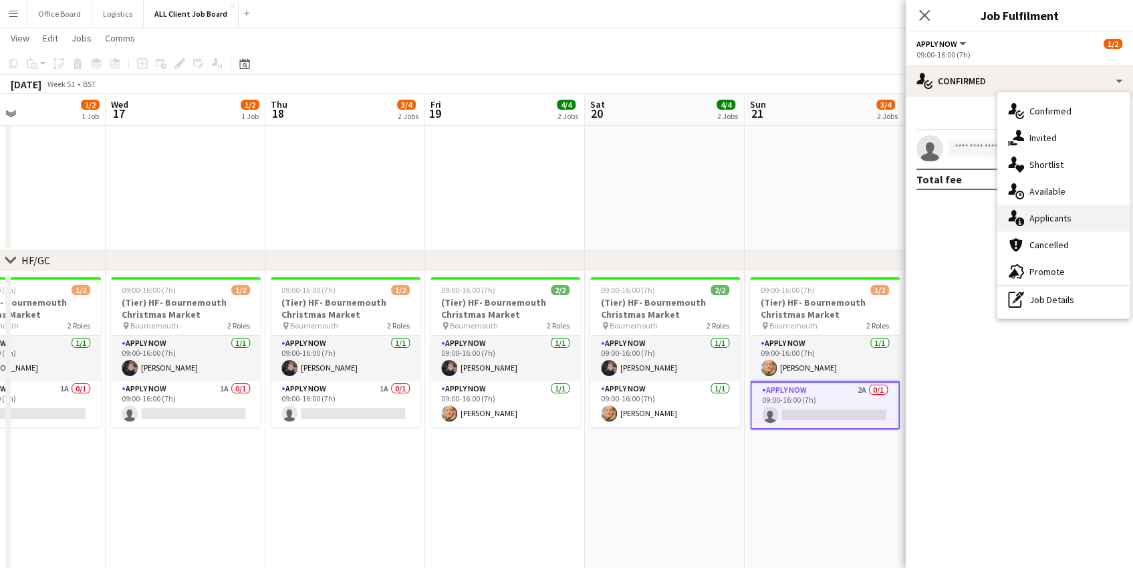
click at [808, 217] on span "Applicants" at bounding box center [1050, 218] width 42 height 12
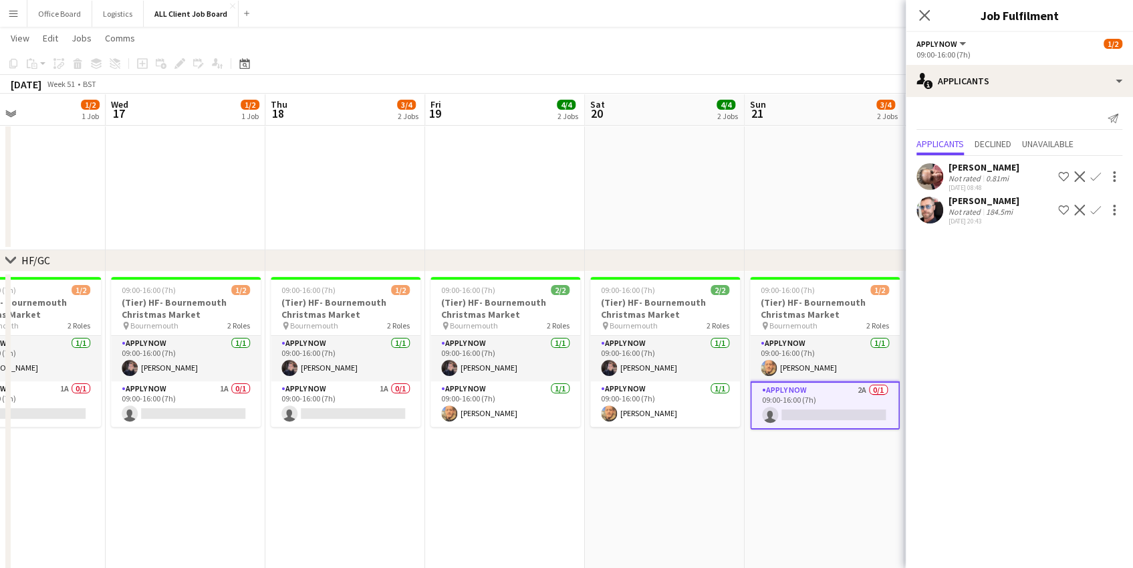
click at [807, 191] on app-date-cell at bounding box center [825, 158] width 160 height 183
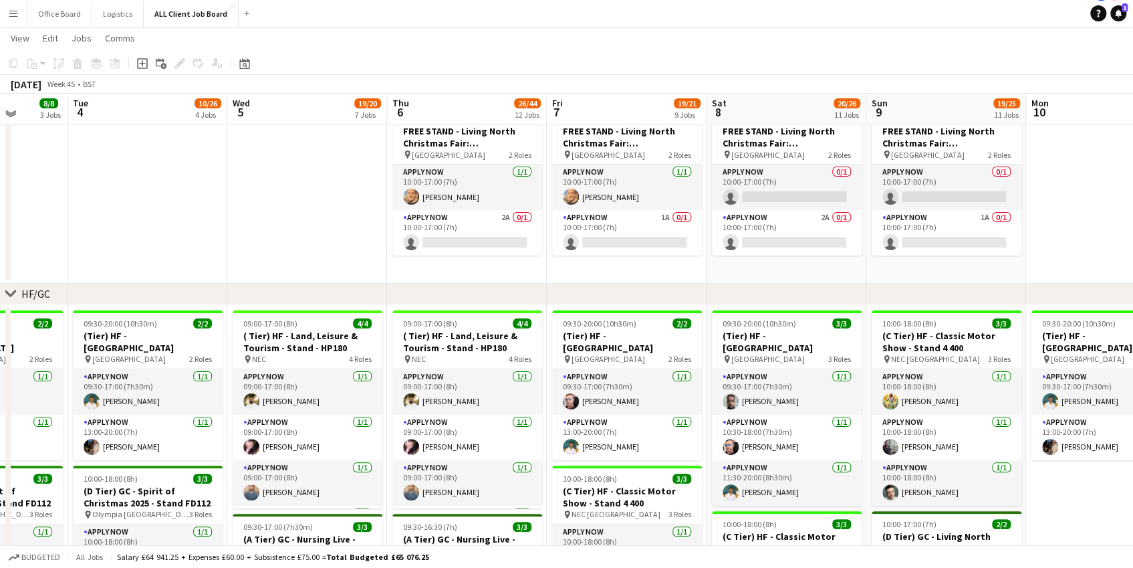
scroll to position [48, 0]
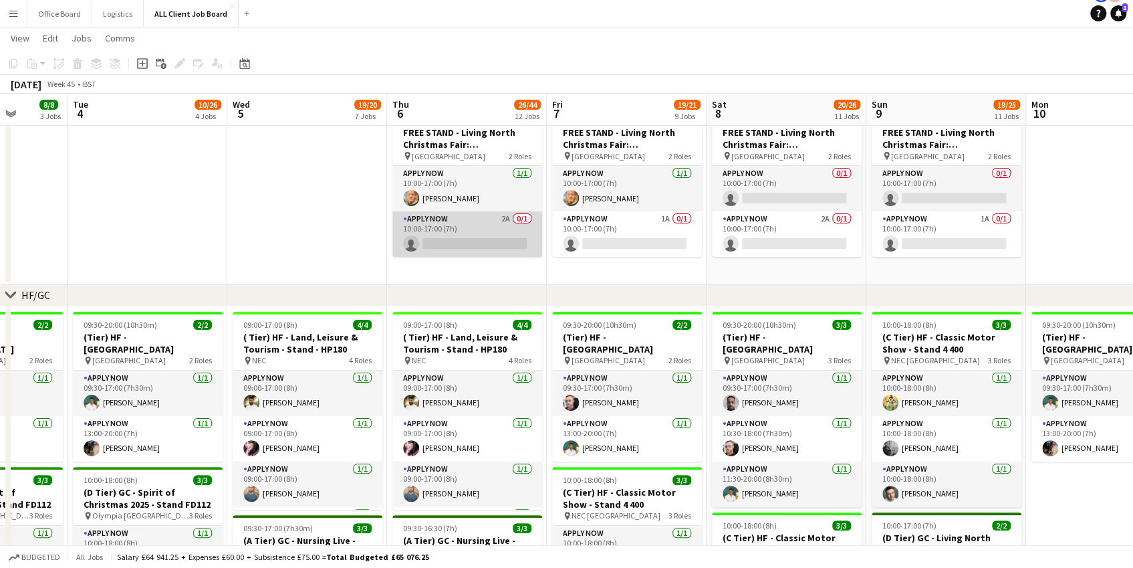
click at [474, 227] on app-card-role "APPLY NOW 2A 0/1 10:00-17:00 (7h) single-neutral-actions" at bounding box center [467, 233] width 150 height 45
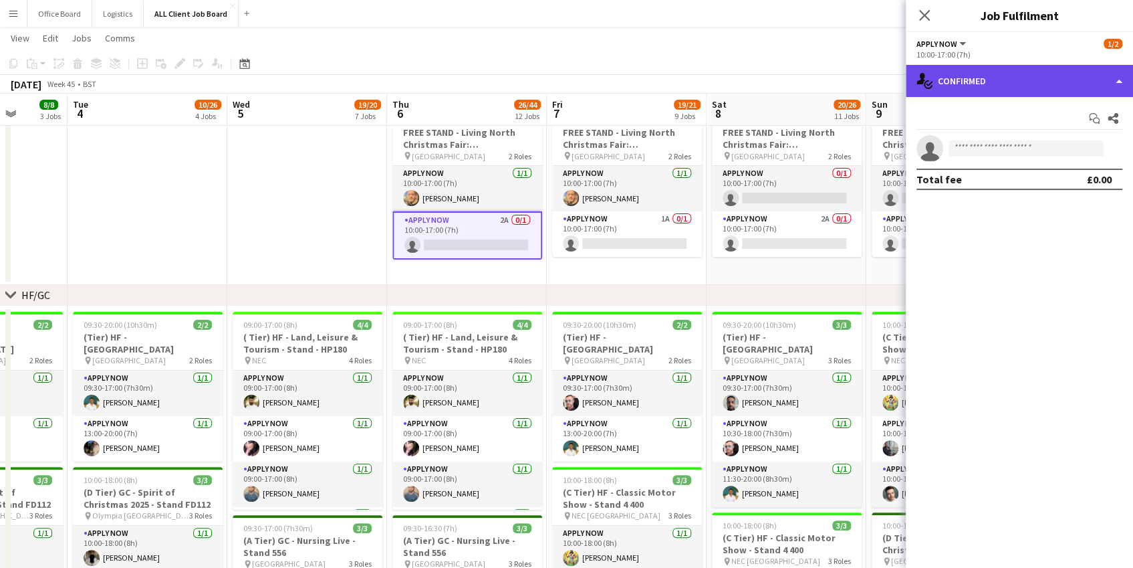
click at [808, 77] on div "single-neutral-actions-check-2 Confirmed" at bounding box center [1019, 81] width 227 height 32
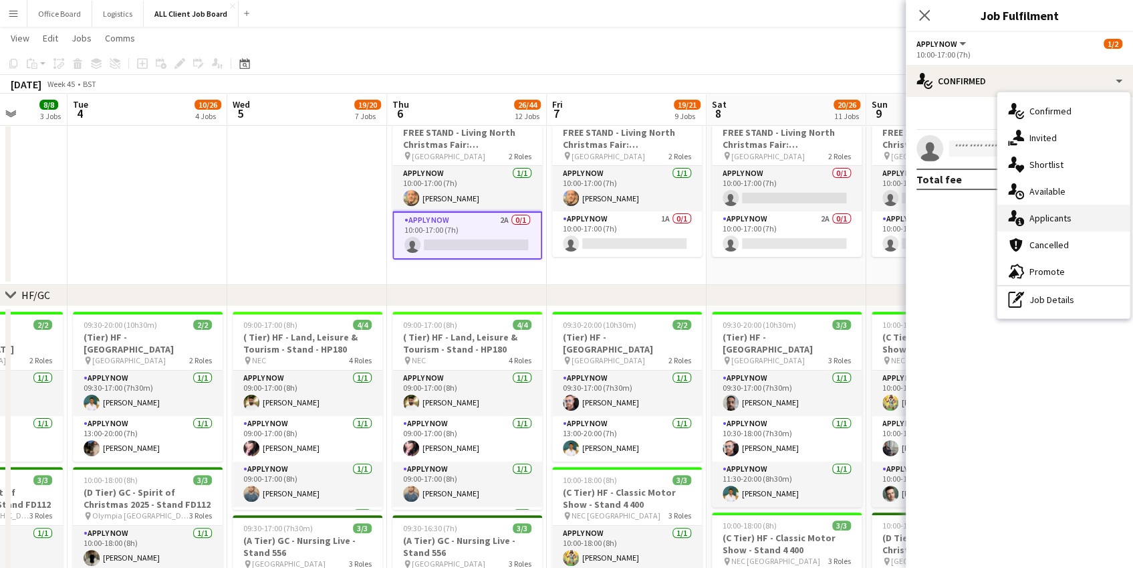
click at [808, 220] on div "single-neutral-actions-information Applicants" at bounding box center [1063, 218] width 132 height 27
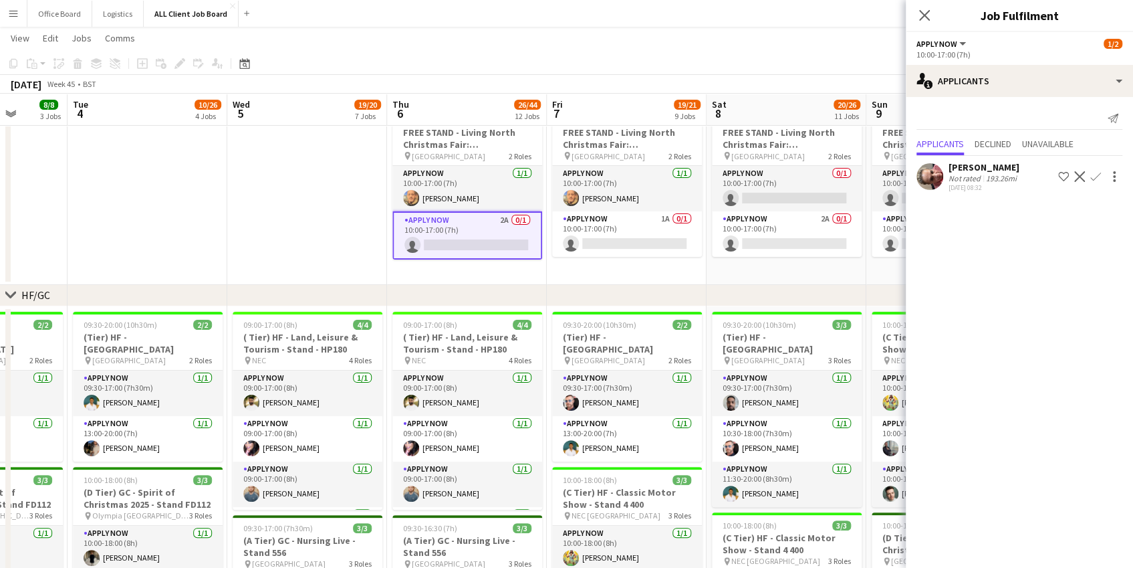
click at [798, 67] on app-toolbar "Copy Paste Paste Command V Paste with crew Command Shift V Paste linked Job Del…" at bounding box center [566, 63] width 1133 height 23
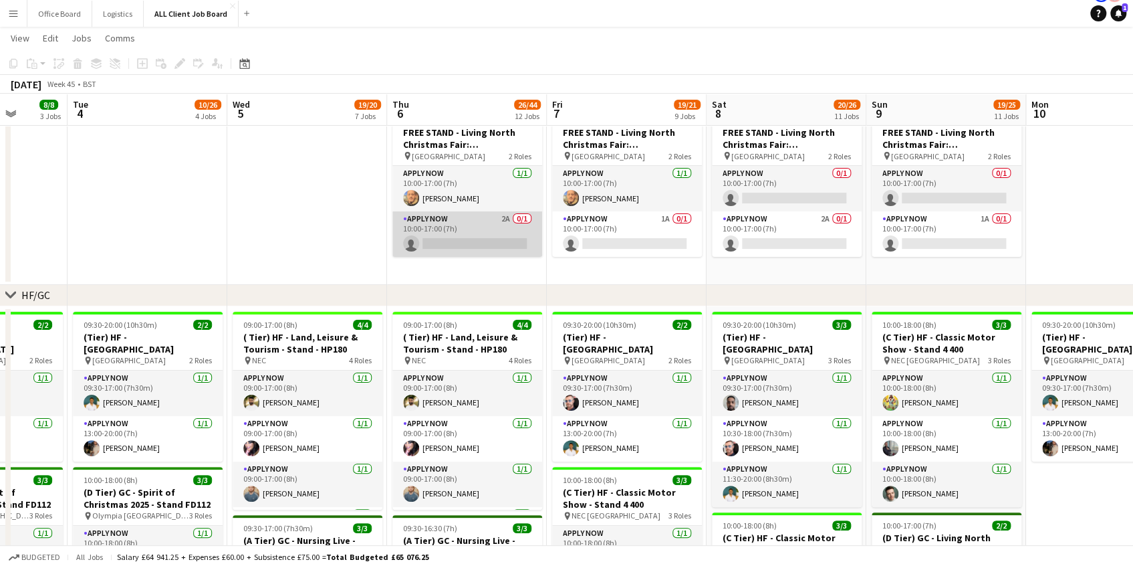
click at [477, 243] on app-card-role "APPLY NOW 2A 0/1 10:00-17:00 (7h) single-neutral-actions" at bounding box center [467, 233] width 150 height 45
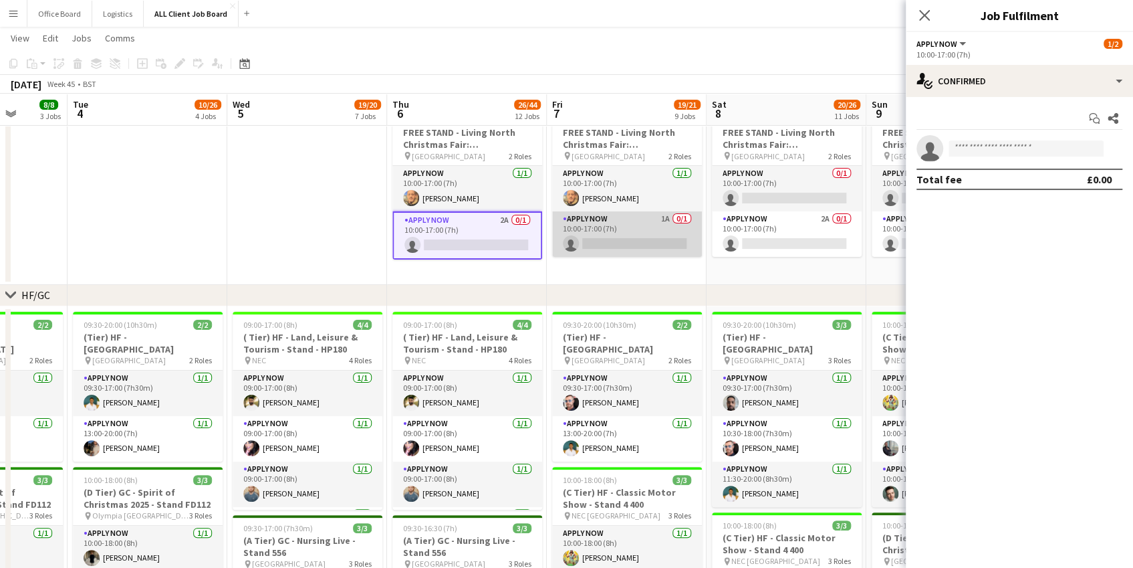
click at [602, 236] on app-card-role "APPLY NOW 1A 0/1 10:00-17:00 (7h) single-neutral-actions" at bounding box center [627, 233] width 150 height 45
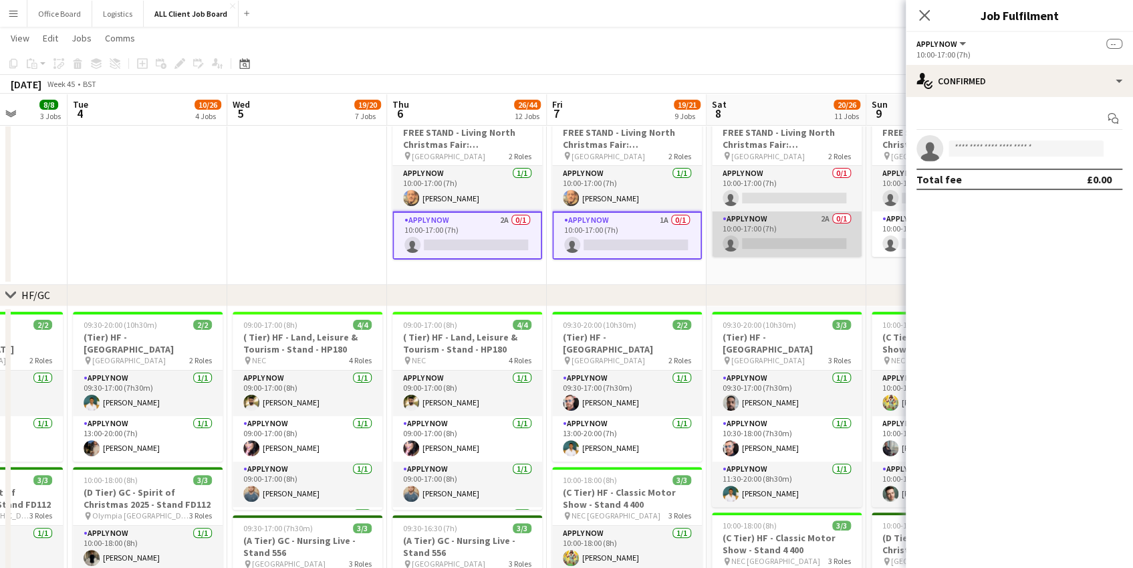
click at [741, 232] on app-card-role "APPLY NOW 2A 0/1 10:00-17:00 (7h) single-neutral-actions" at bounding box center [787, 233] width 150 height 45
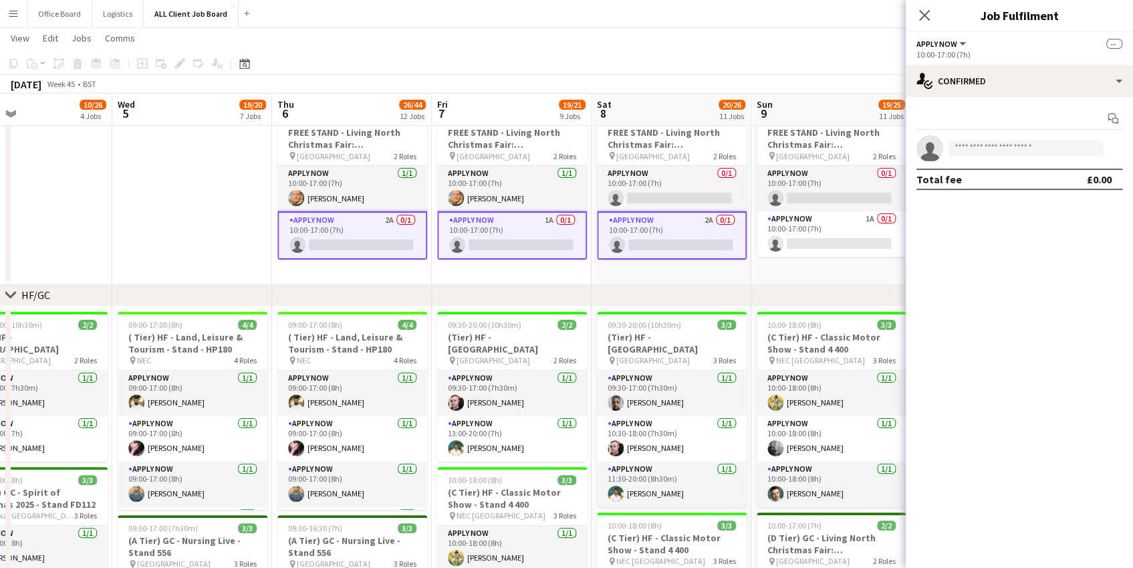
scroll to position [0, 520]
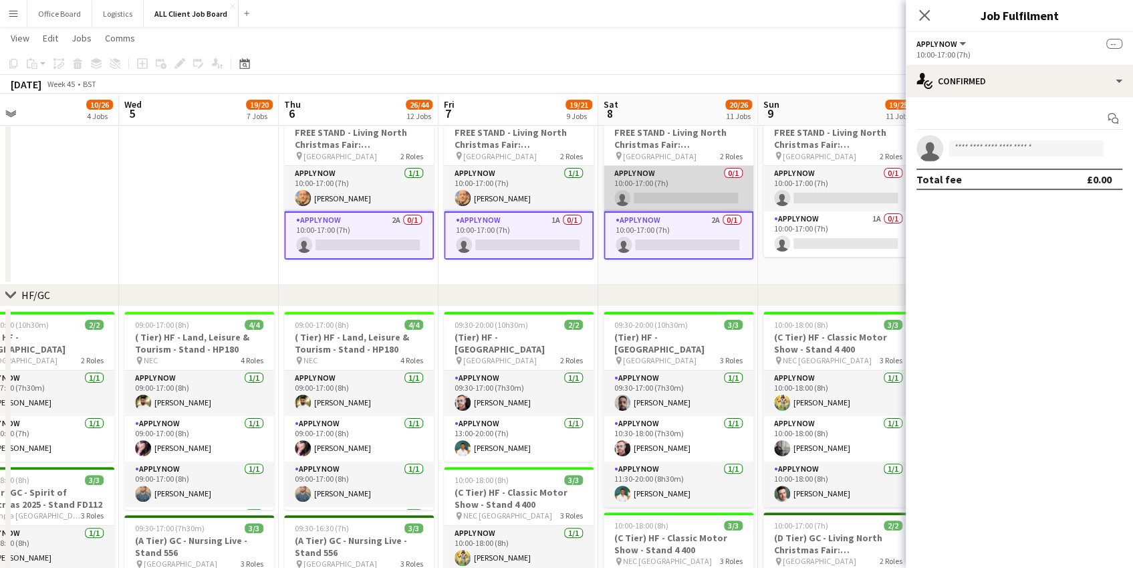
click at [711, 207] on app-card-role "APPLY NOW 0/1 10:00-17:00 (7h) single-neutral-actions" at bounding box center [679, 188] width 150 height 45
click at [704, 230] on app-card-role "APPLY NOW 2A 0/1 10:00-17:00 (7h) single-neutral-actions" at bounding box center [679, 238] width 150 height 48
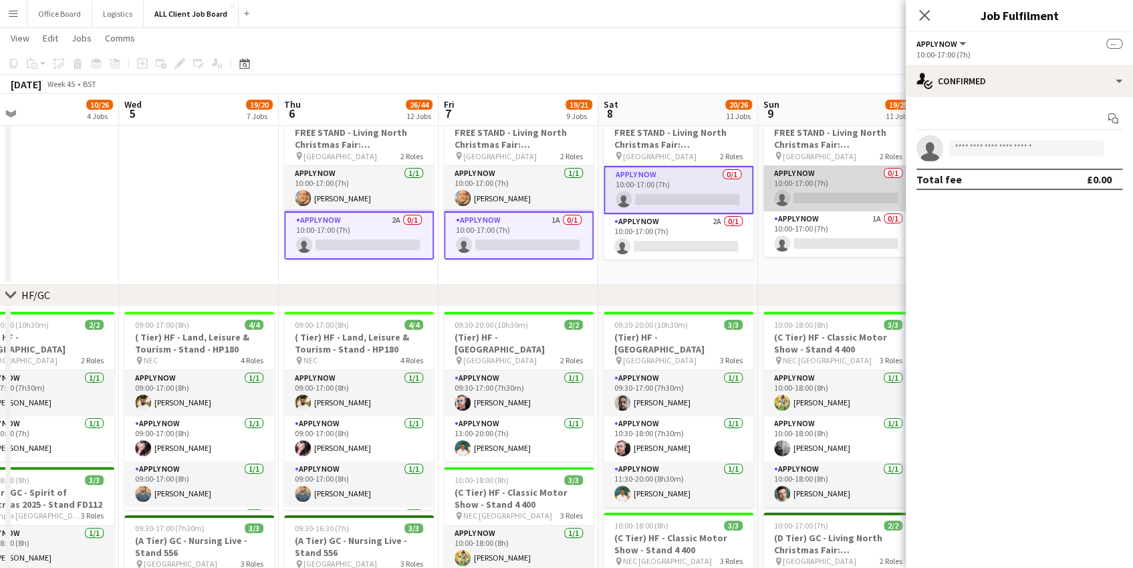
click at [808, 177] on app-card-role "APPLY NOW 0/1 10:00-17:00 (7h) single-neutral-actions" at bounding box center [838, 188] width 150 height 45
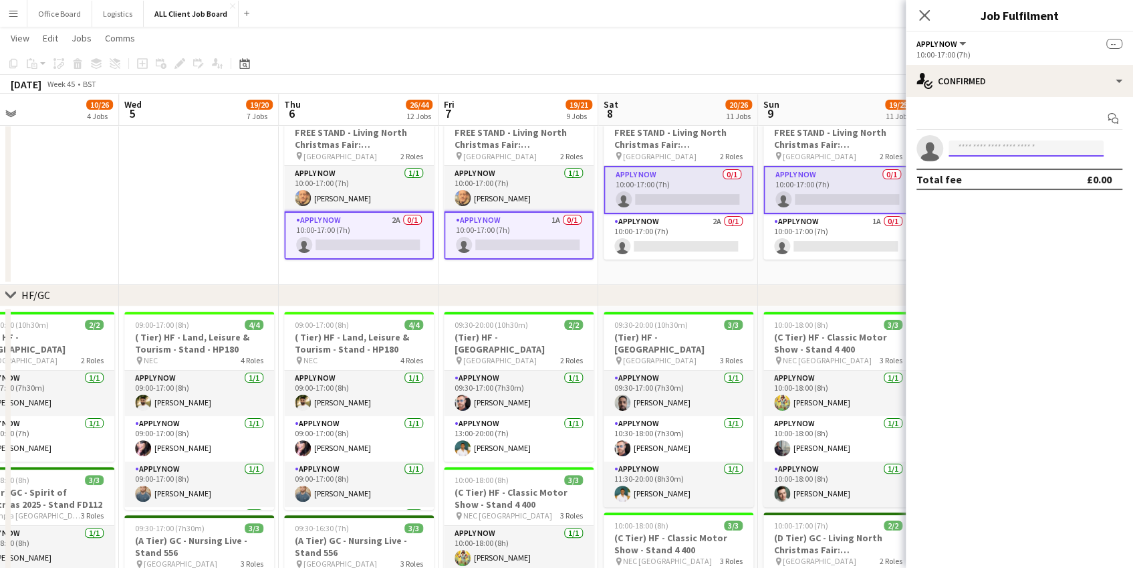
click at [808, 145] on input at bounding box center [1026, 148] width 155 height 16
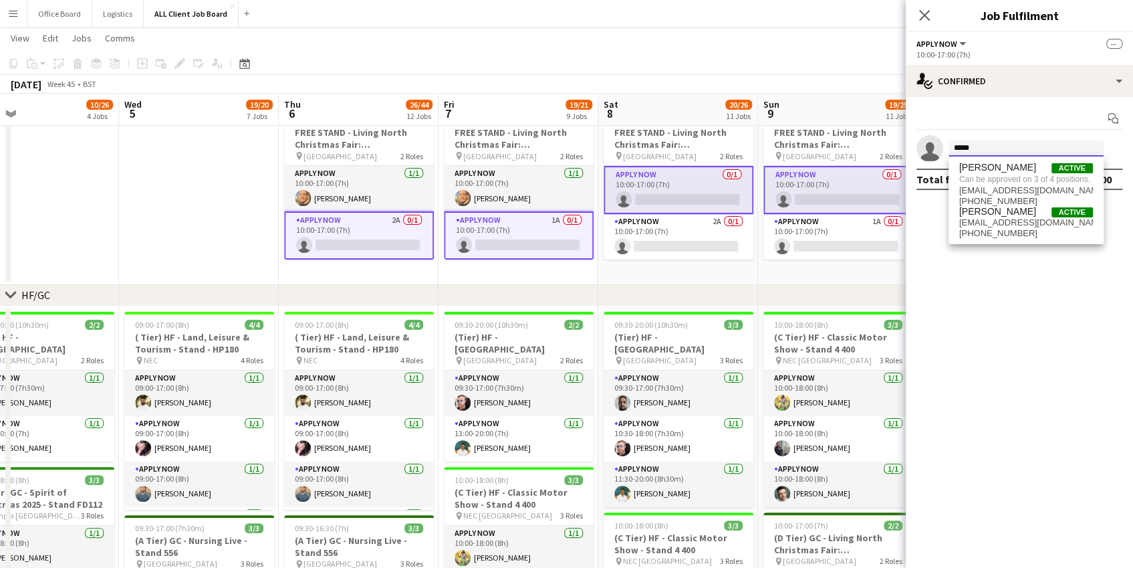
type input "*****"
click at [808, 78] on div "November 2025 Week 45 • BST" at bounding box center [566, 84] width 1133 height 19
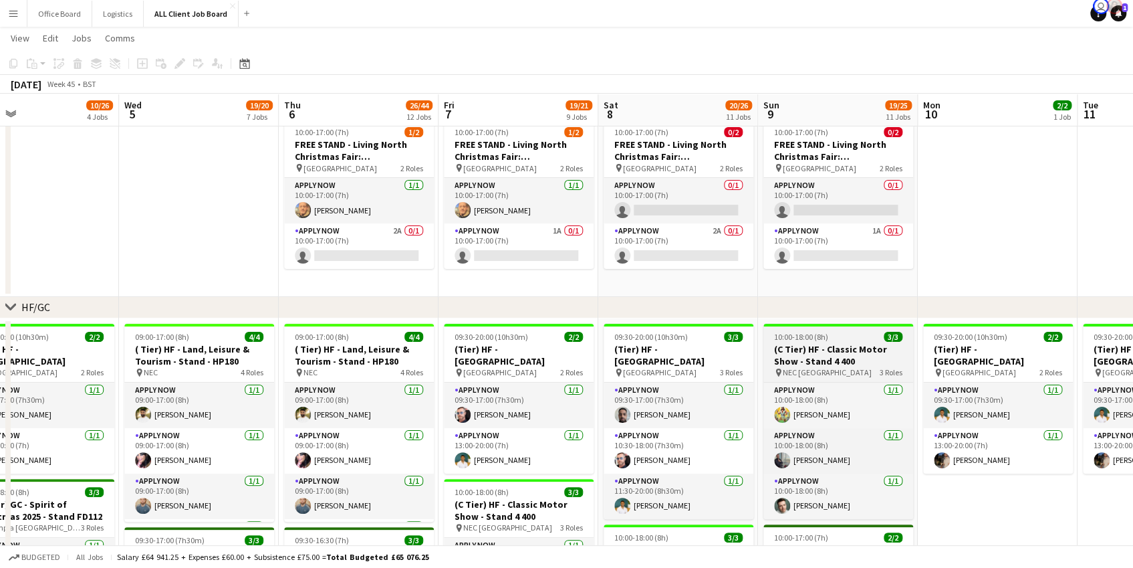
scroll to position [0, 0]
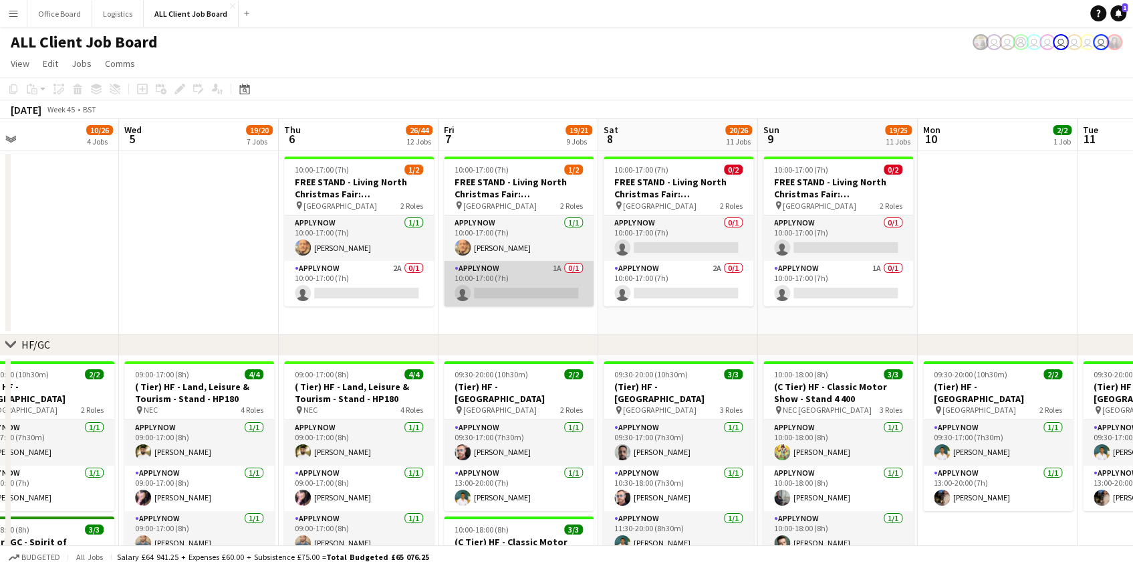
click at [511, 282] on app-card-role "APPLY NOW 1A 0/1 10:00-17:00 (7h) single-neutral-actions" at bounding box center [519, 283] width 150 height 45
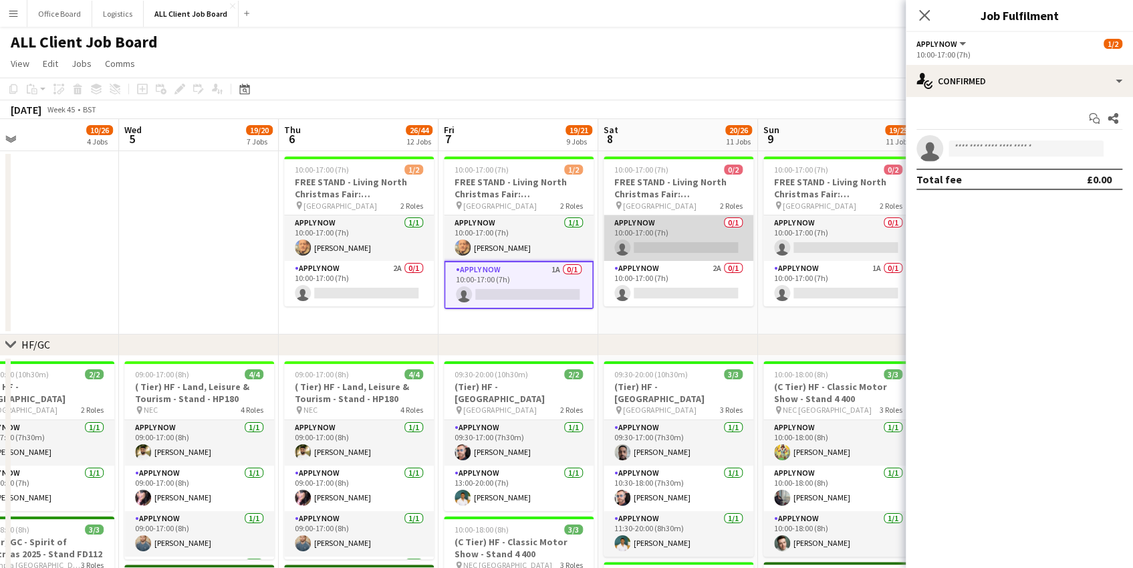
click at [691, 242] on app-card-role "APPLY NOW 0/1 10:00-17:00 (7h) single-neutral-actions" at bounding box center [679, 237] width 150 height 45
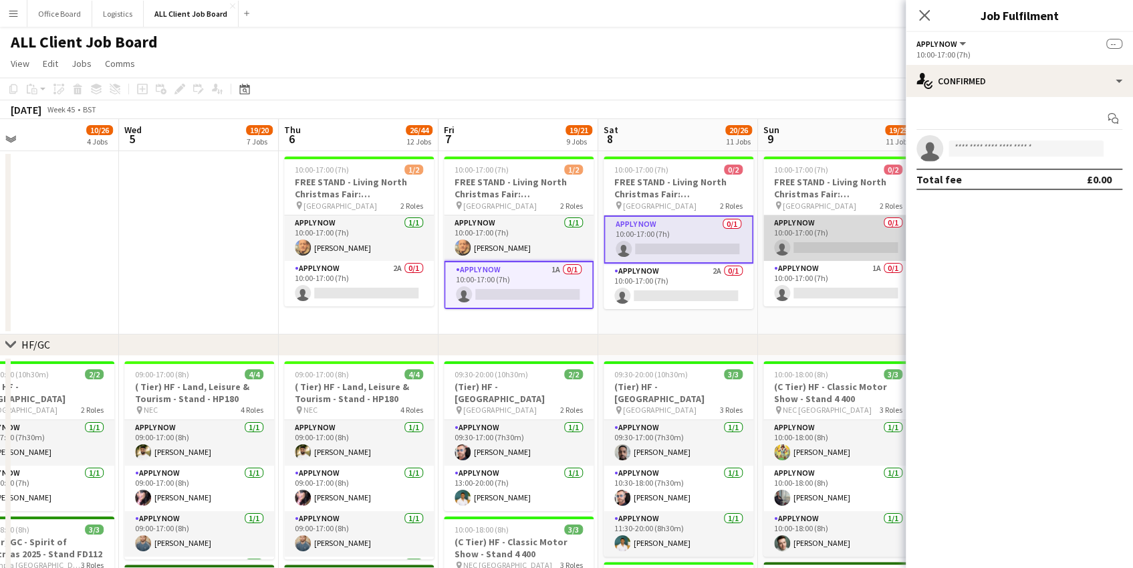
click at [808, 243] on app-card-role "APPLY NOW 0/1 10:00-17:00 (7h) single-neutral-actions" at bounding box center [838, 237] width 150 height 45
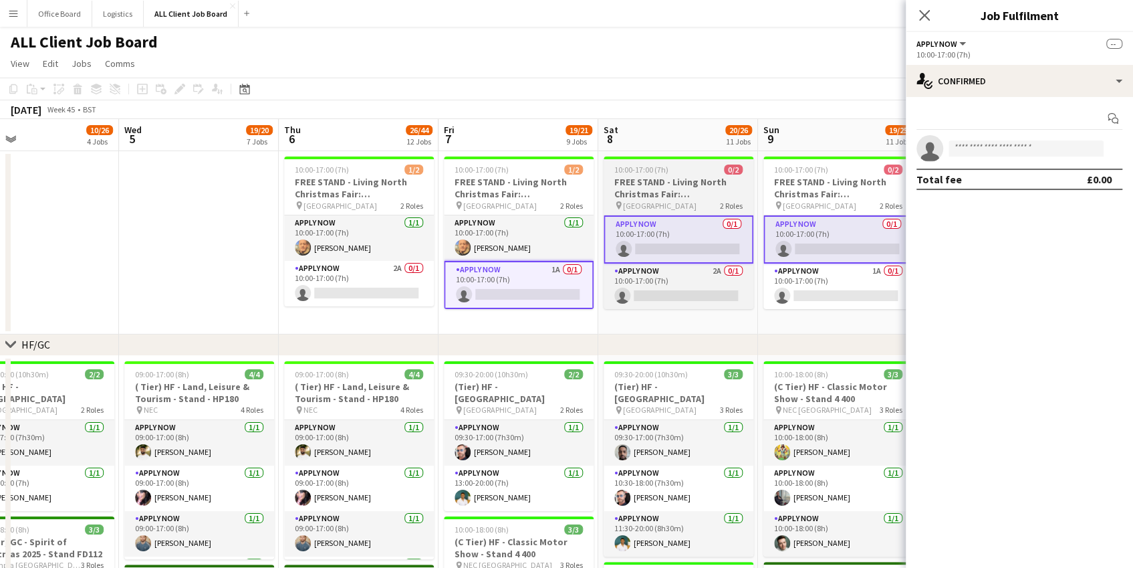
click at [658, 205] on span "[GEOGRAPHIC_DATA]" at bounding box center [660, 206] width 74 height 10
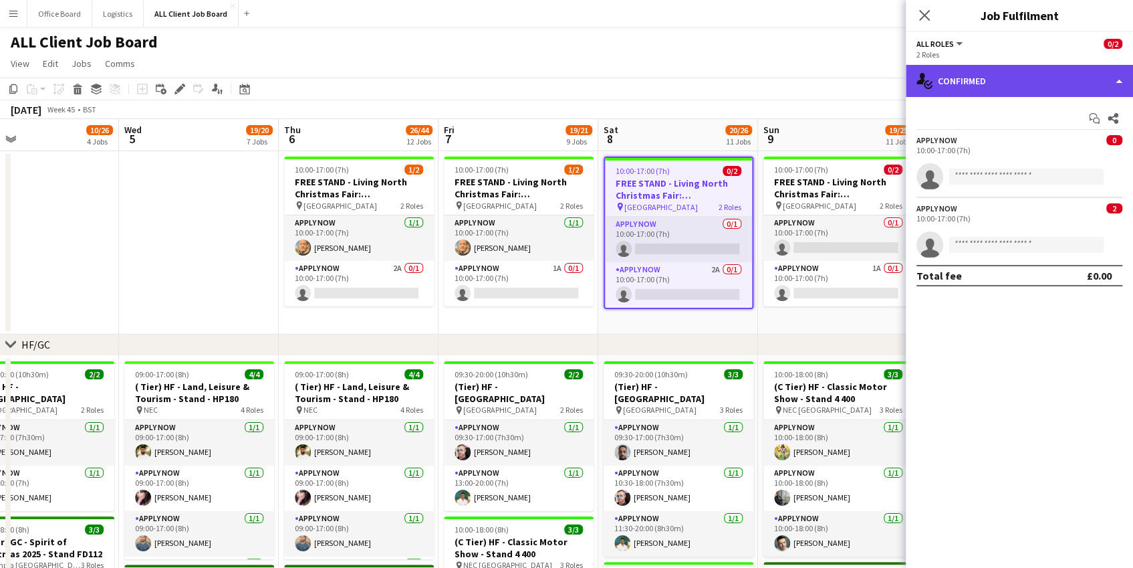
click at [808, 76] on div "single-neutral-actions-check-2 Confirmed" at bounding box center [1019, 81] width 227 height 32
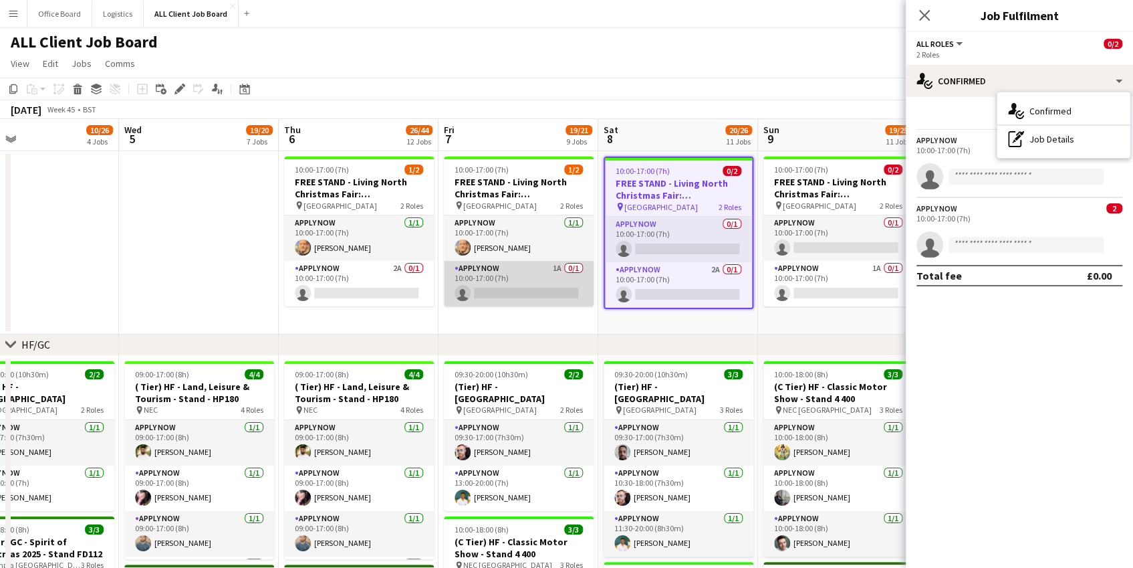
scroll to position [0, 521]
click at [562, 283] on app-card-role "APPLY NOW 1A 0/1 10:00-17:00 (7h) single-neutral-actions" at bounding box center [518, 283] width 150 height 45
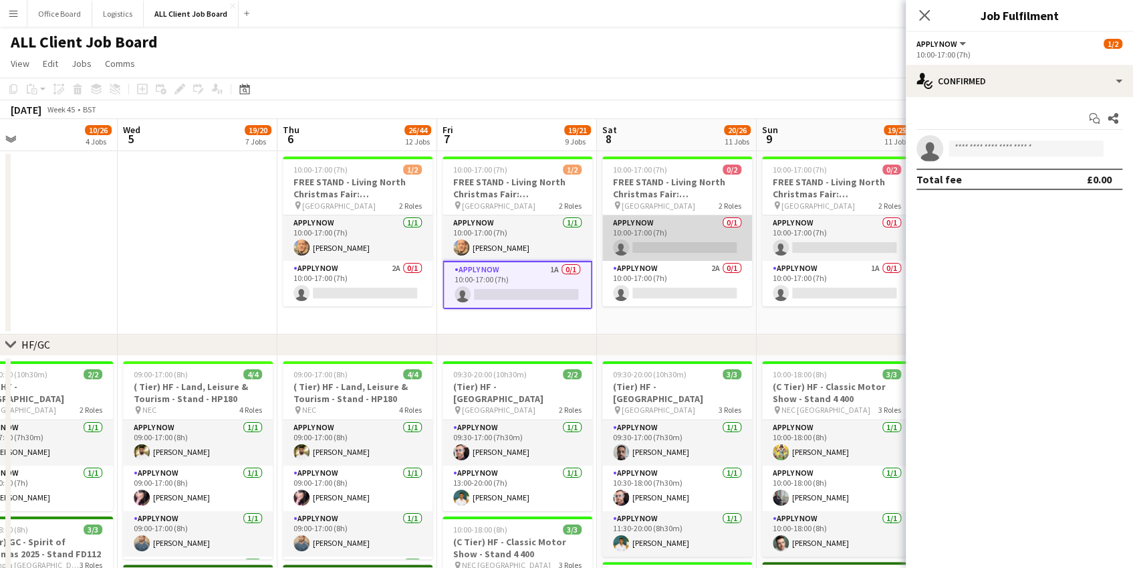
click at [691, 240] on app-card-role "APPLY NOW 0/1 10:00-17:00 (7h) single-neutral-actions" at bounding box center [677, 237] width 150 height 45
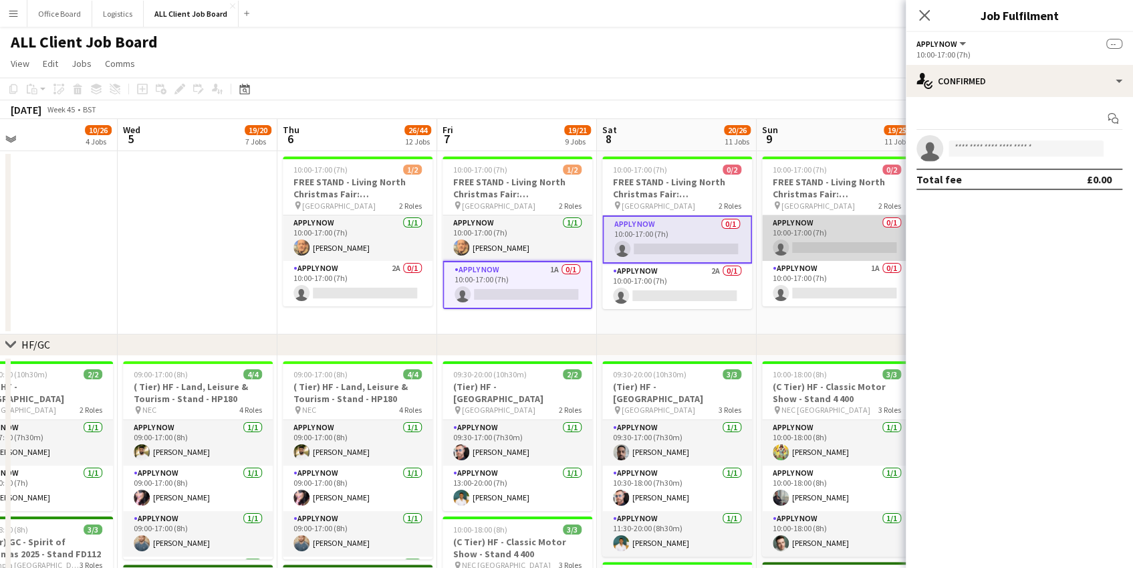
click at [808, 240] on app-card-role "APPLY NOW 0/1 10:00-17:00 (7h) single-neutral-actions" at bounding box center [837, 237] width 150 height 45
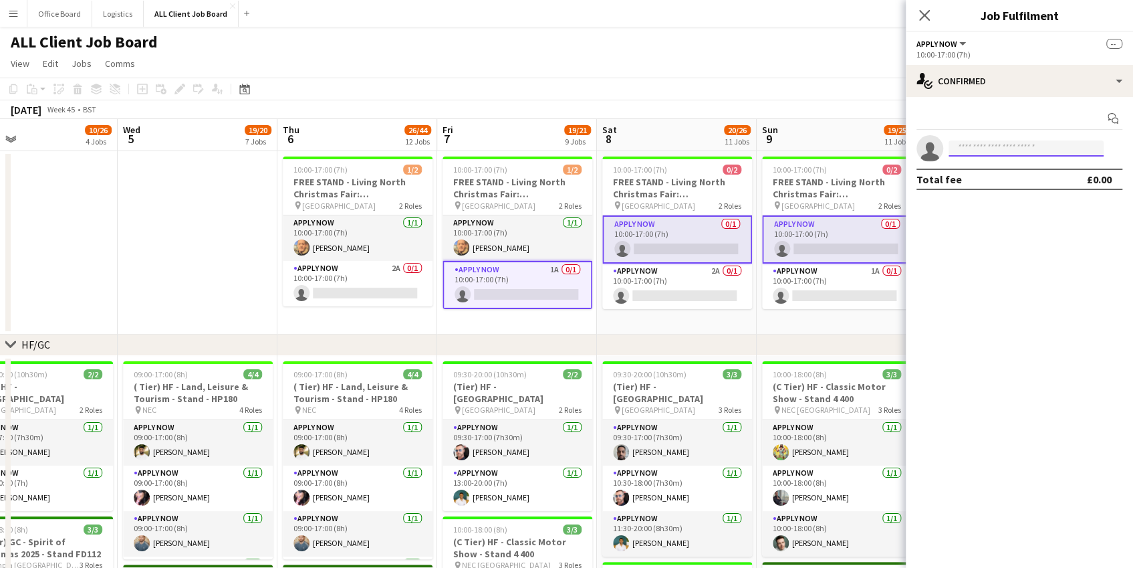
click at [808, 146] on input at bounding box center [1026, 148] width 155 height 16
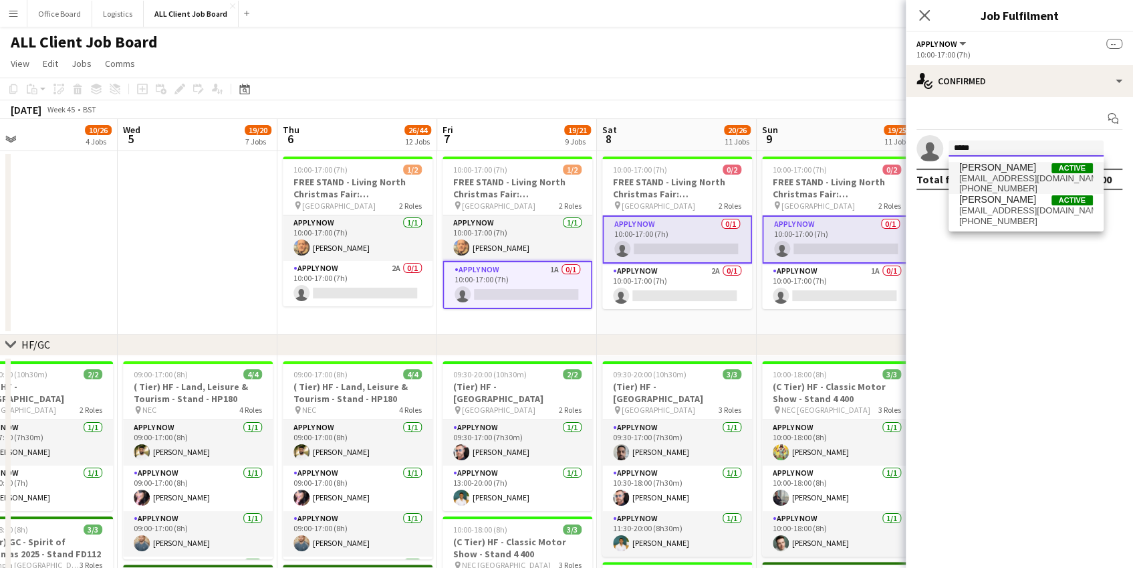
type input "*****"
click at [808, 172] on span "Scott Kay Active" at bounding box center [1026, 167] width 134 height 11
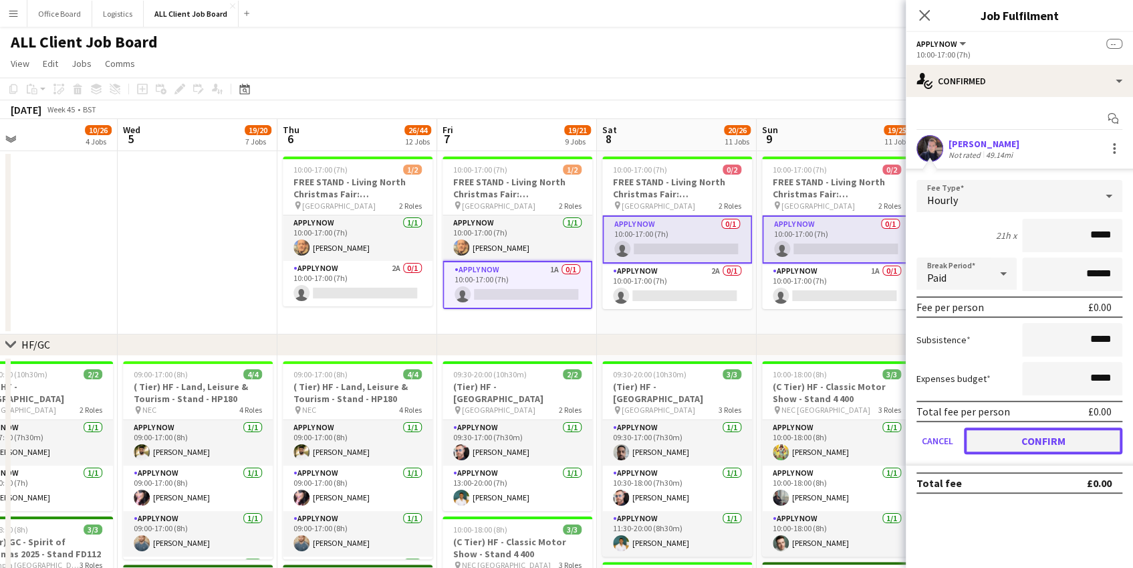
click at [808, 439] on button "Confirm" at bounding box center [1043, 440] width 158 height 27
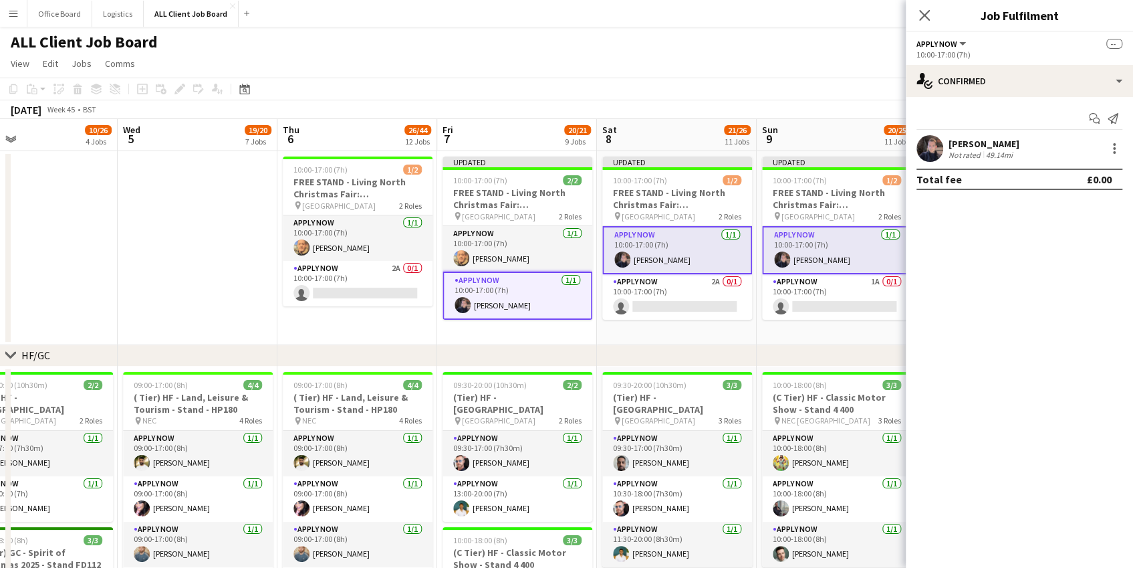
click at [742, 95] on app-toolbar "Copy Paste Paste Command V Paste with crew Command Shift V Paste linked Job Del…" at bounding box center [566, 89] width 1133 height 23
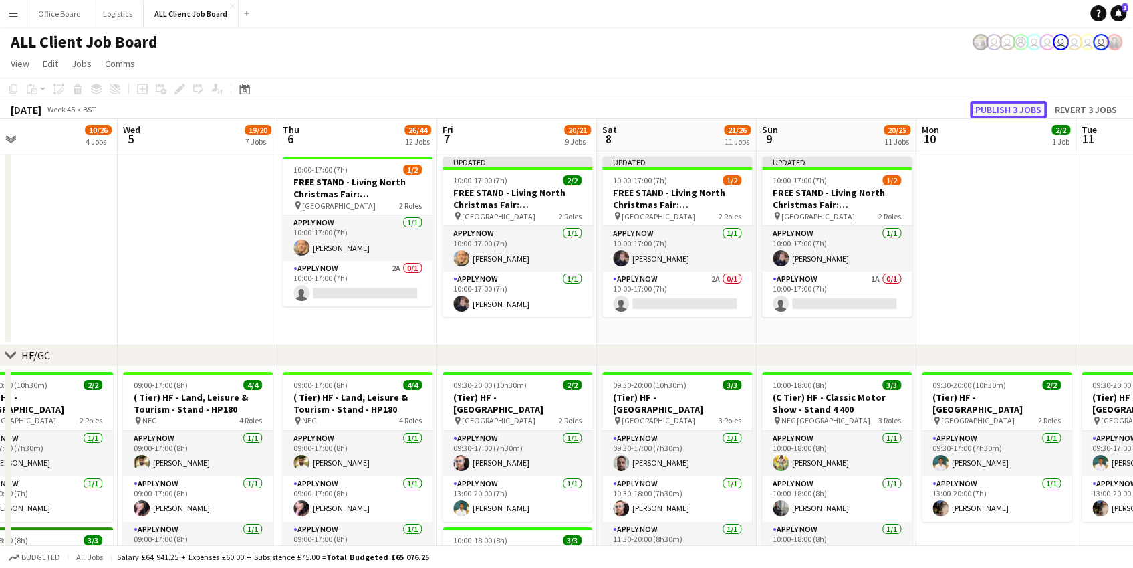
click at [808, 106] on button "Publish 3 jobs" at bounding box center [1008, 109] width 77 height 17
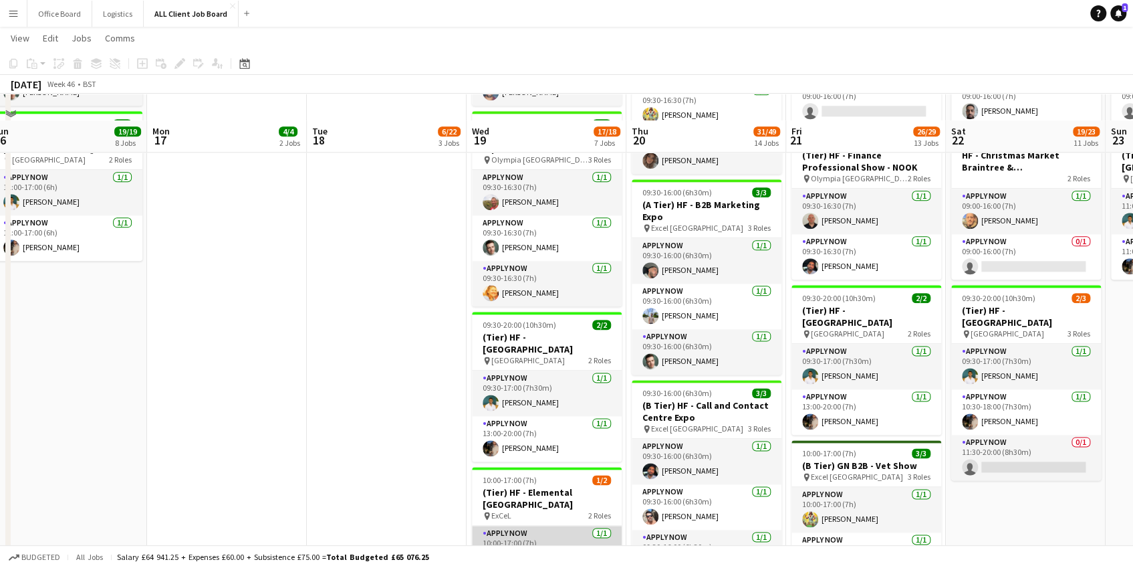
scroll to position [1124, 0]
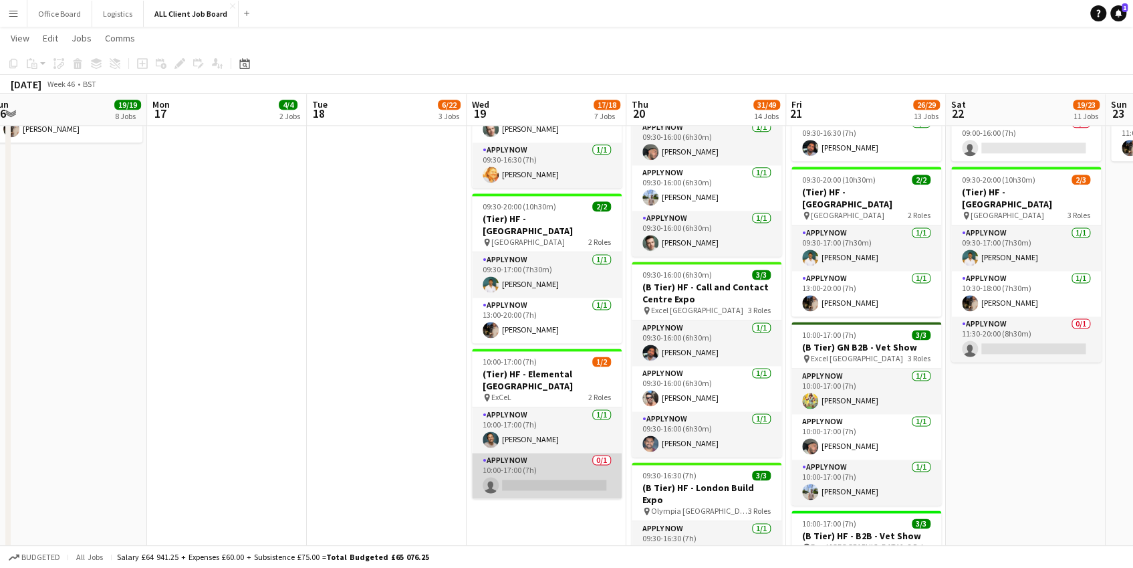
click at [538, 463] on app-card-role "APPLY NOW 0/1 10:00-17:00 (7h) single-neutral-actions" at bounding box center [547, 475] width 150 height 45
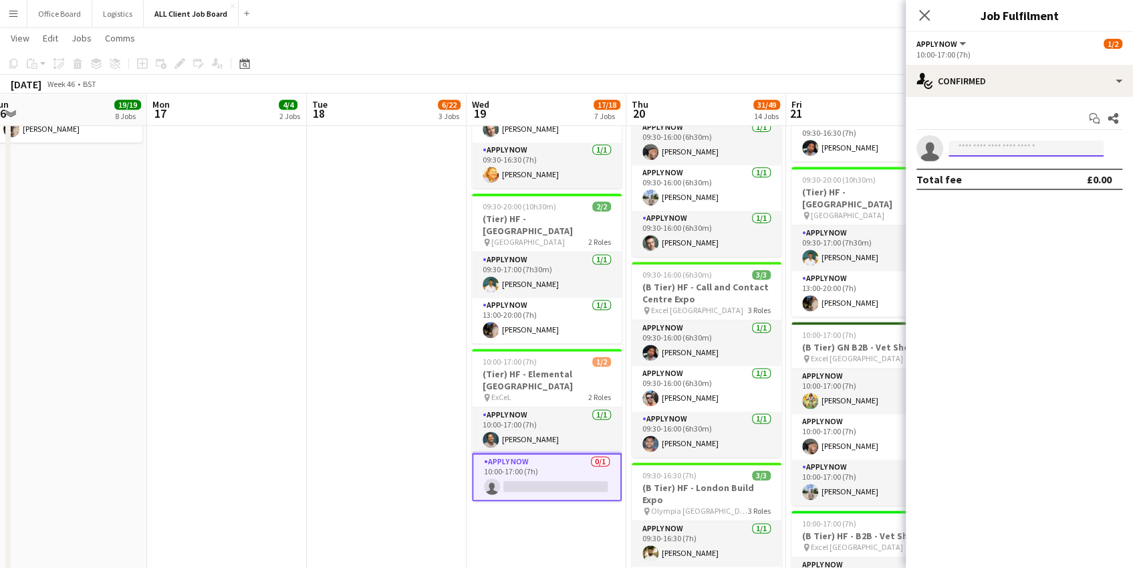
click at [808, 152] on input at bounding box center [1026, 148] width 155 height 16
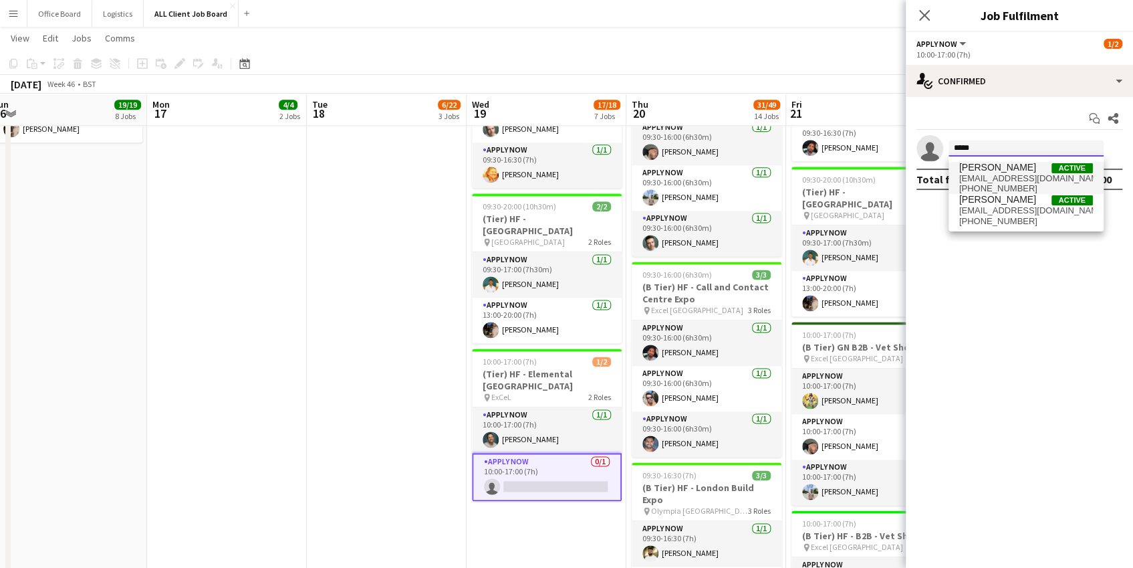
type input "*****"
click at [808, 175] on span "[EMAIL_ADDRESS][DOMAIN_NAME]" at bounding box center [1026, 178] width 134 height 11
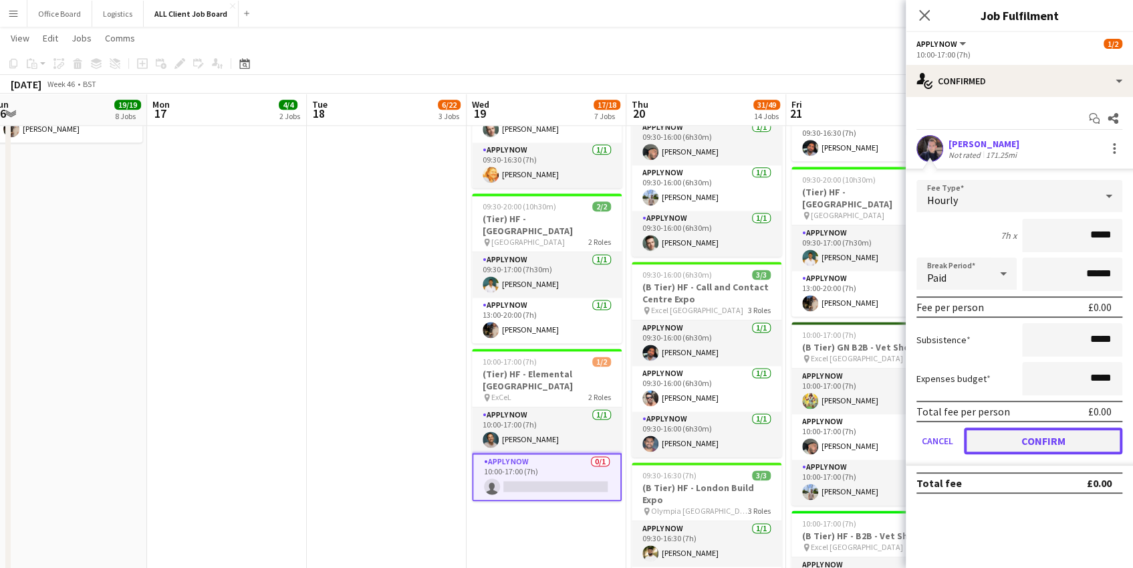
click at [808, 439] on button "Confirm" at bounding box center [1043, 440] width 158 height 27
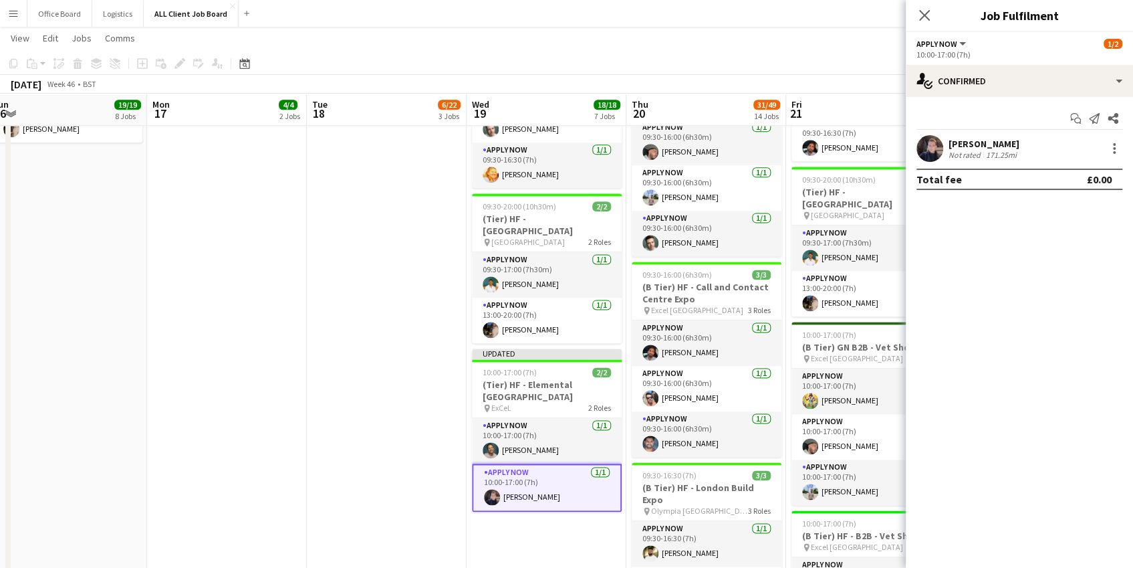
click at [808, 77] on div "November 2025 Week 46 • BST Publish 1 job Revert 1 job" at bounding box center [566, 84] width 1133 height 19
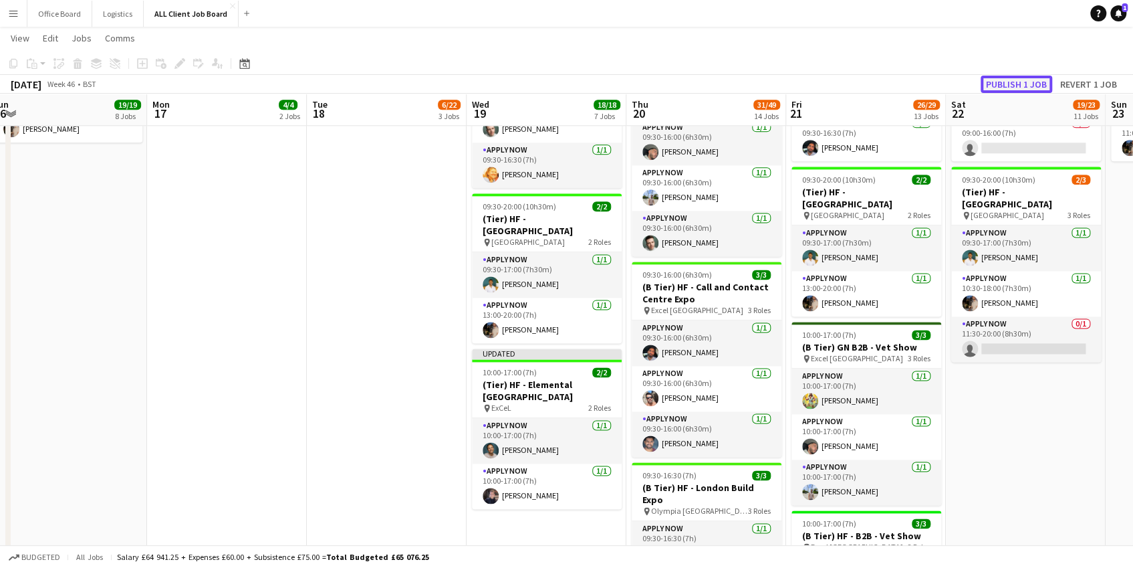
click at [808, 80] on button "Publish 1 job" at bounding box center [1017, 84] width 72 height 17
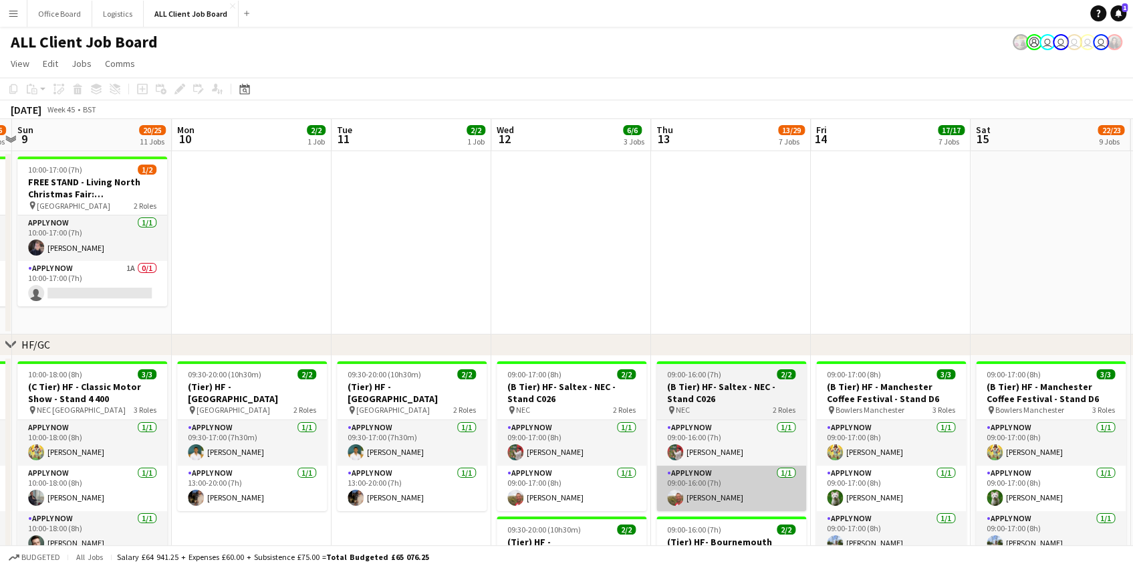
scroll to position [0, 630]
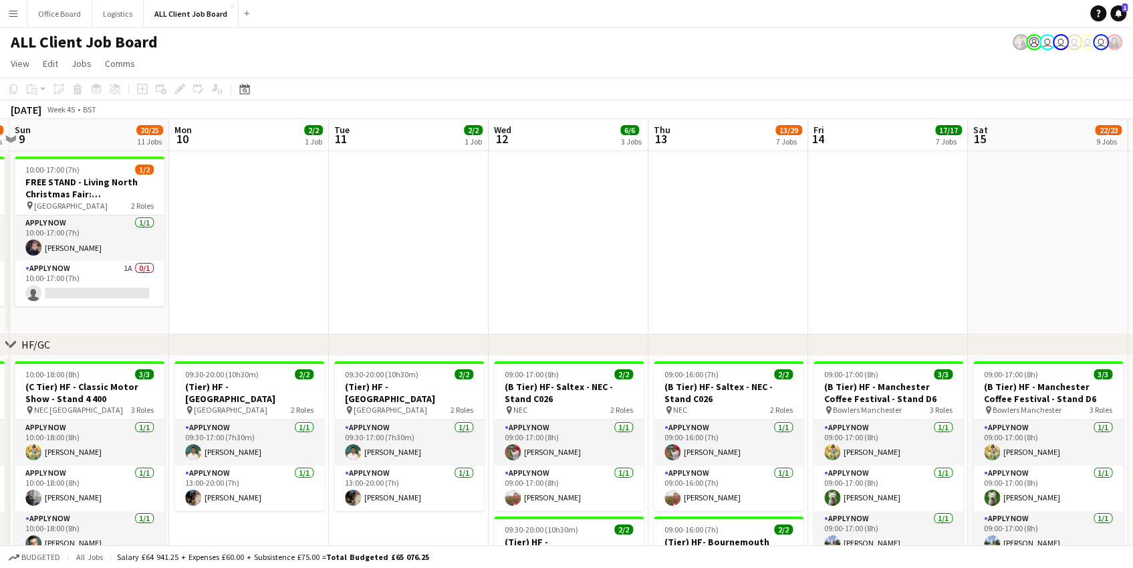
click at [739, 255] on app-date-cell at bounding box center [728, 242] width 160 height 183
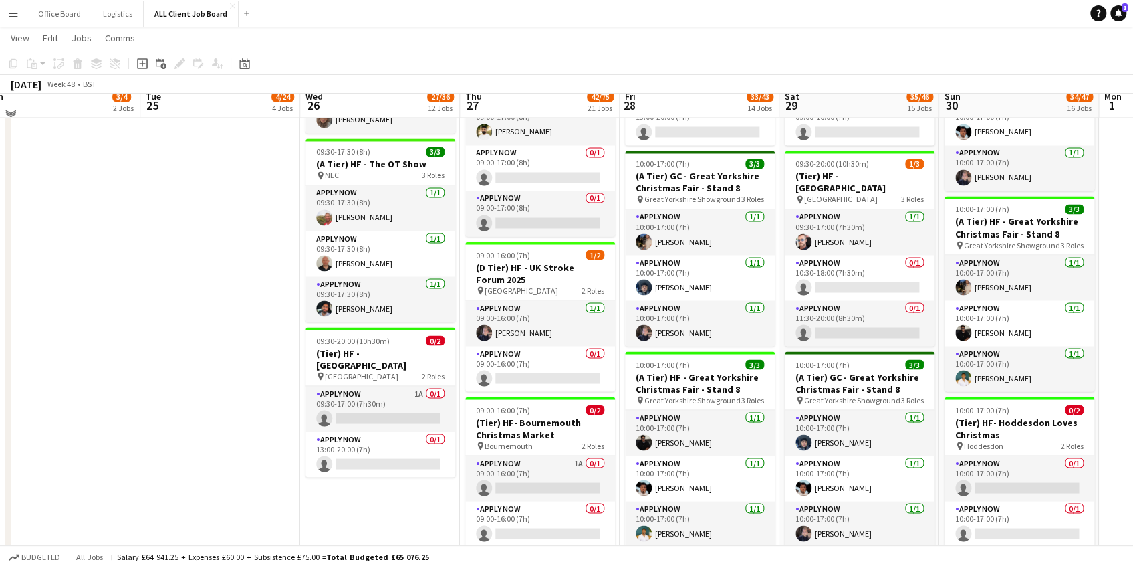
scroll to position [1448, 0]
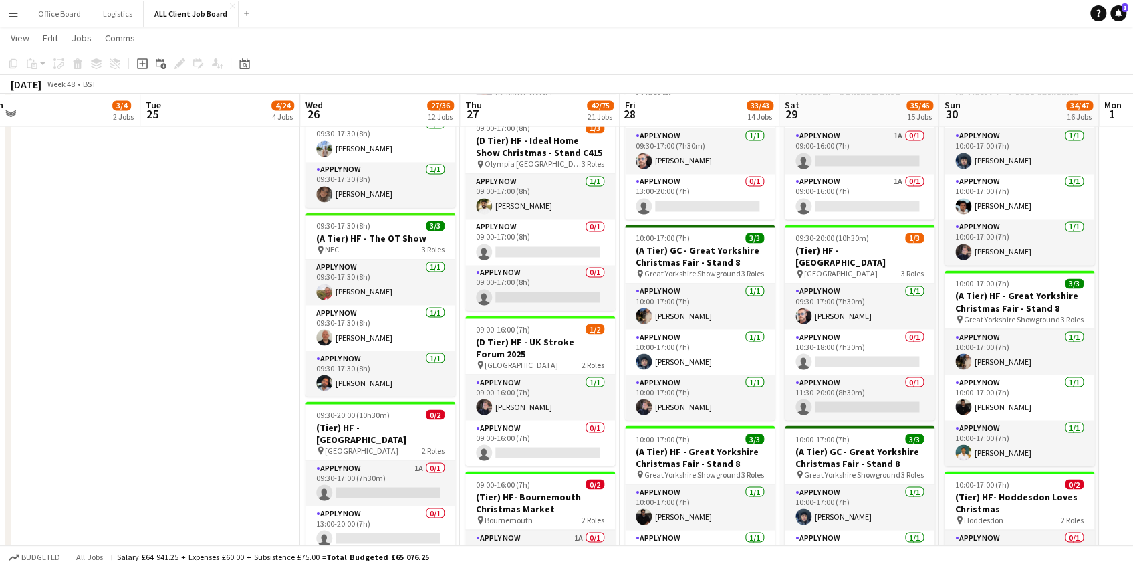
drag, startPoint x: 696, startPoint y: 352, endPoint x: 578, endPoint y: 359, distance: 118.6
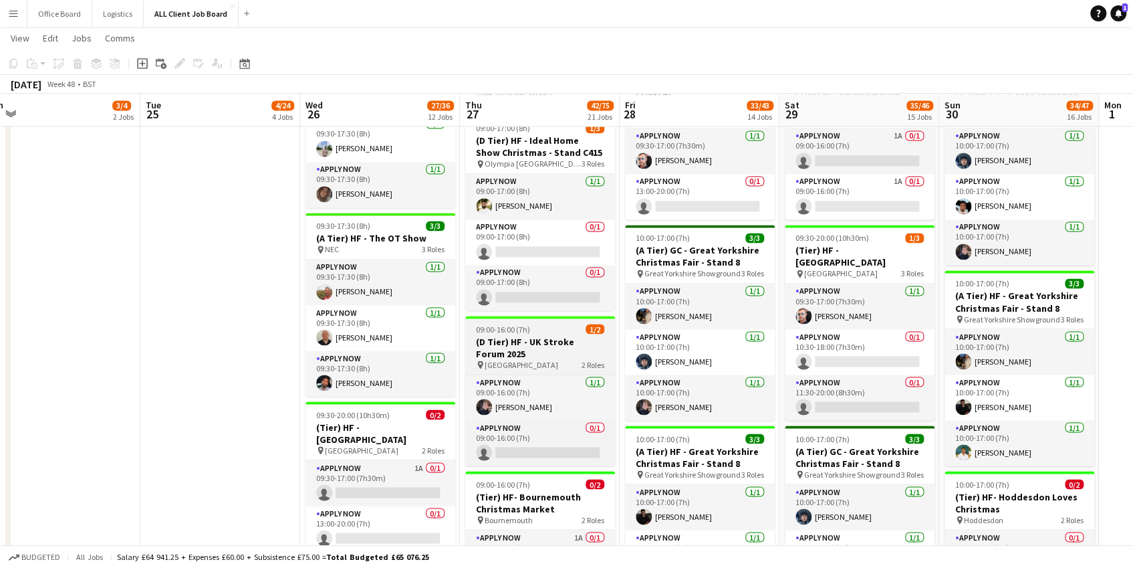
scroll to position [0, 508]
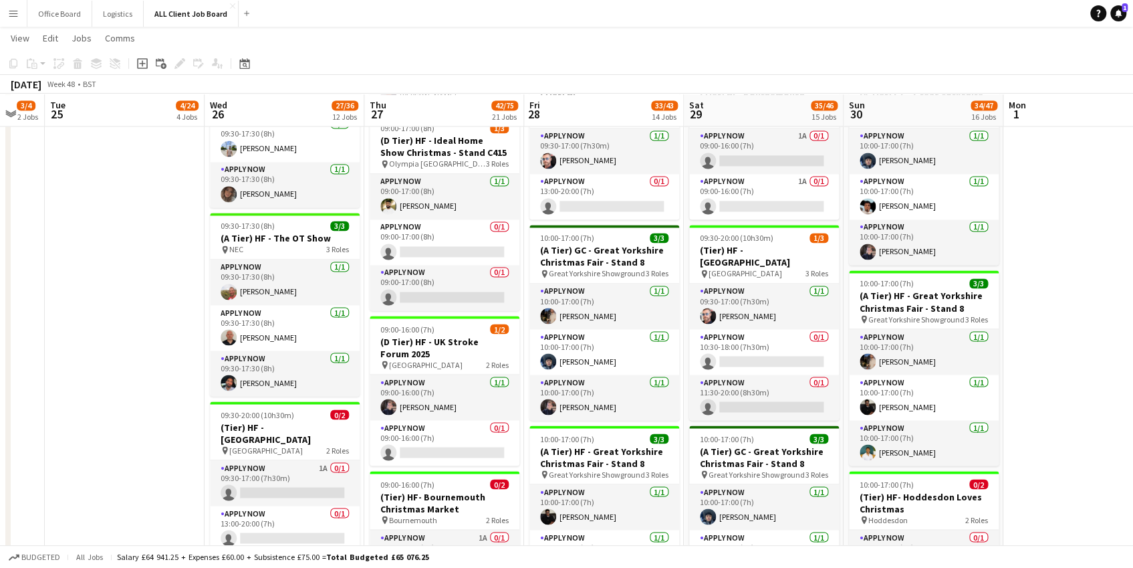
drag, startPoint x: 217, startPoint y: 266, endPoint x: 135, endPoint y: 269, distance: 82.3
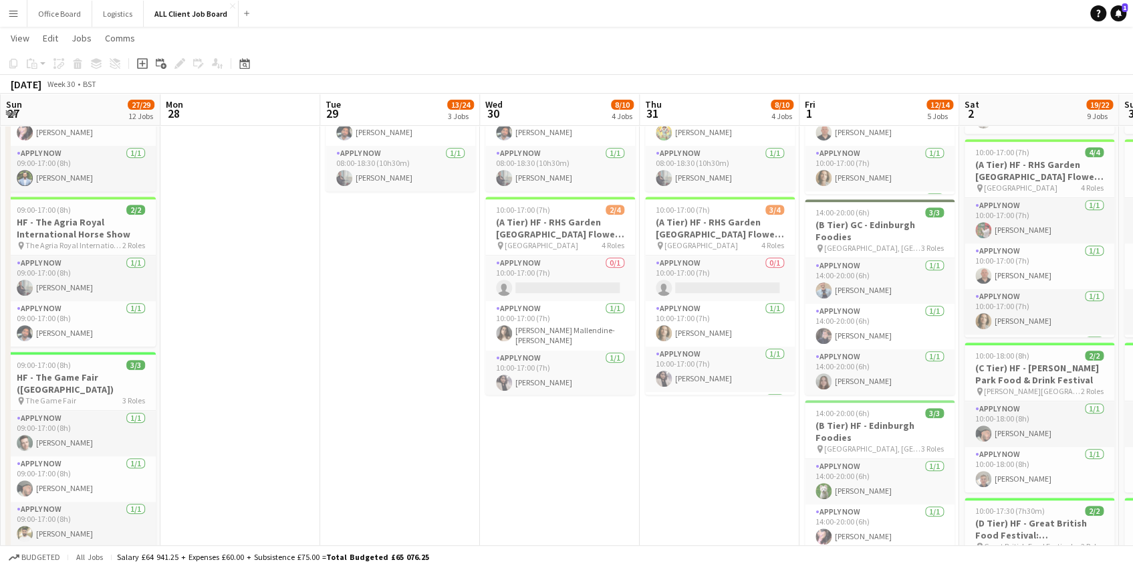
scroll to position [0, 472]
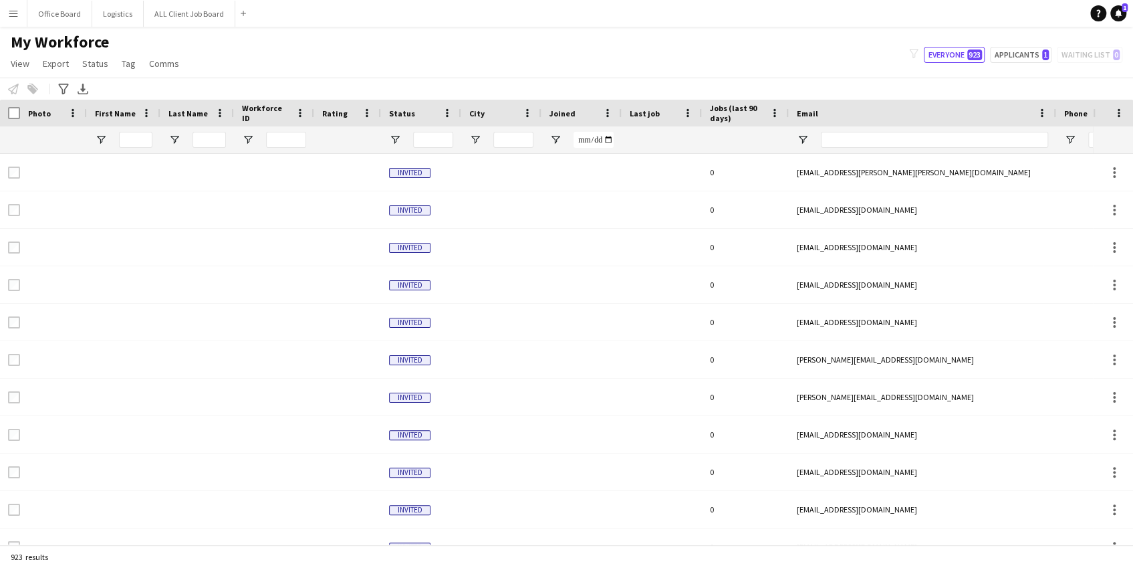
type input "*****"
type input "**********"
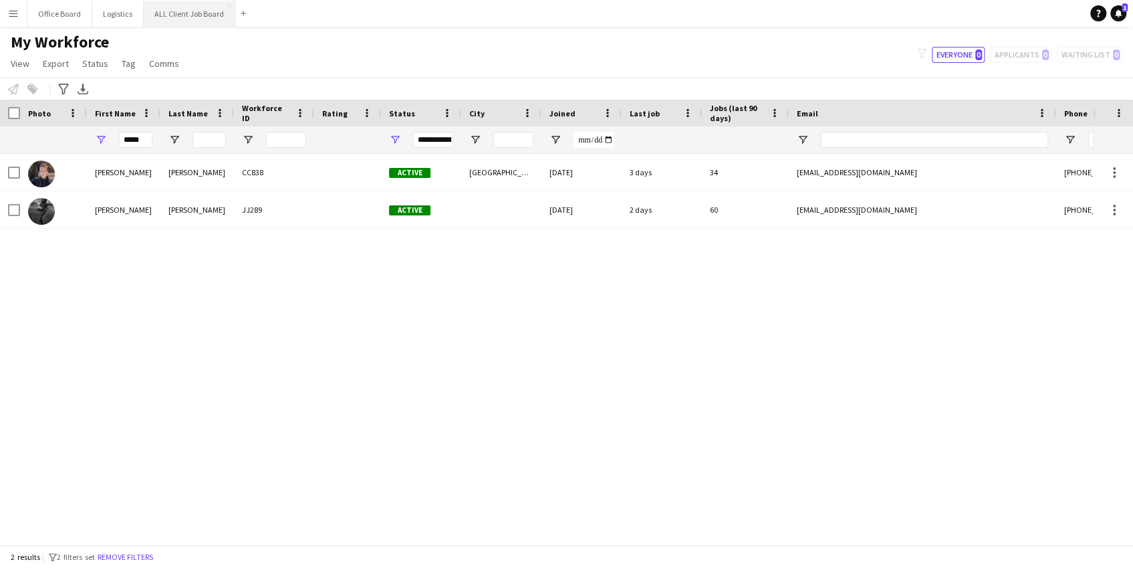
click at [208, 19] on button "ALL Client Job Board Close" at bounding box center [190, 14] width 92 height 26
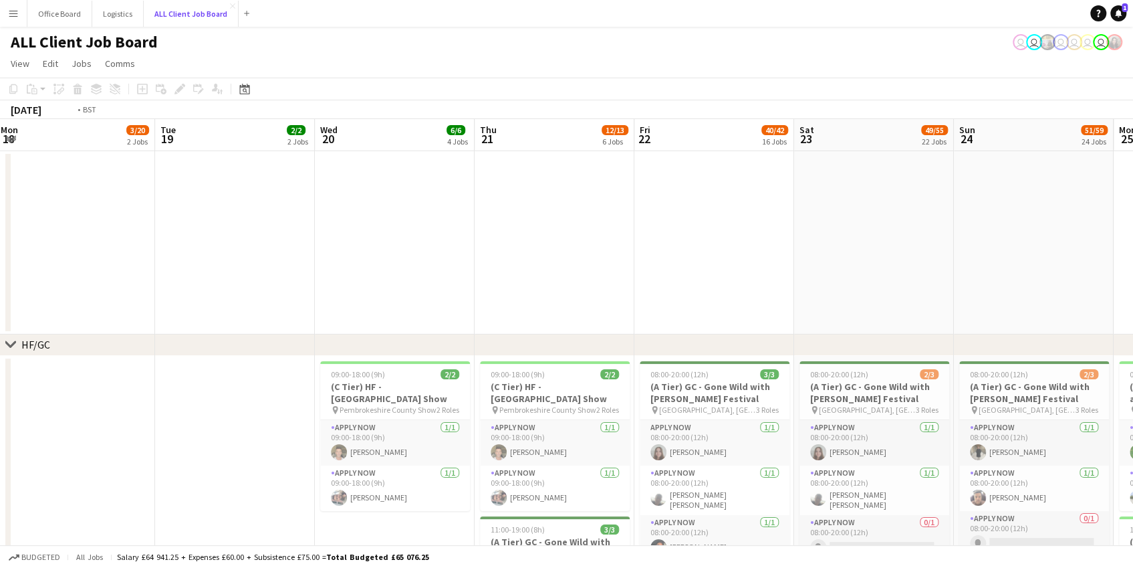
scroll to position [0, 373]
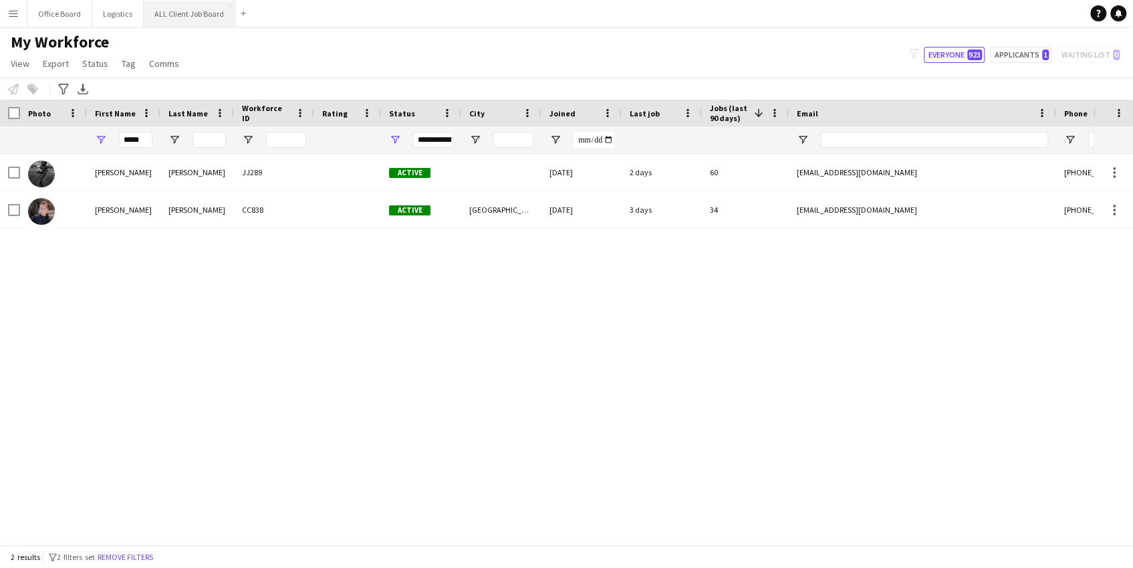
click at [205, 15] on button "ALL Client Job Board Close" at bounding box center [190, 14] width 92 height 26
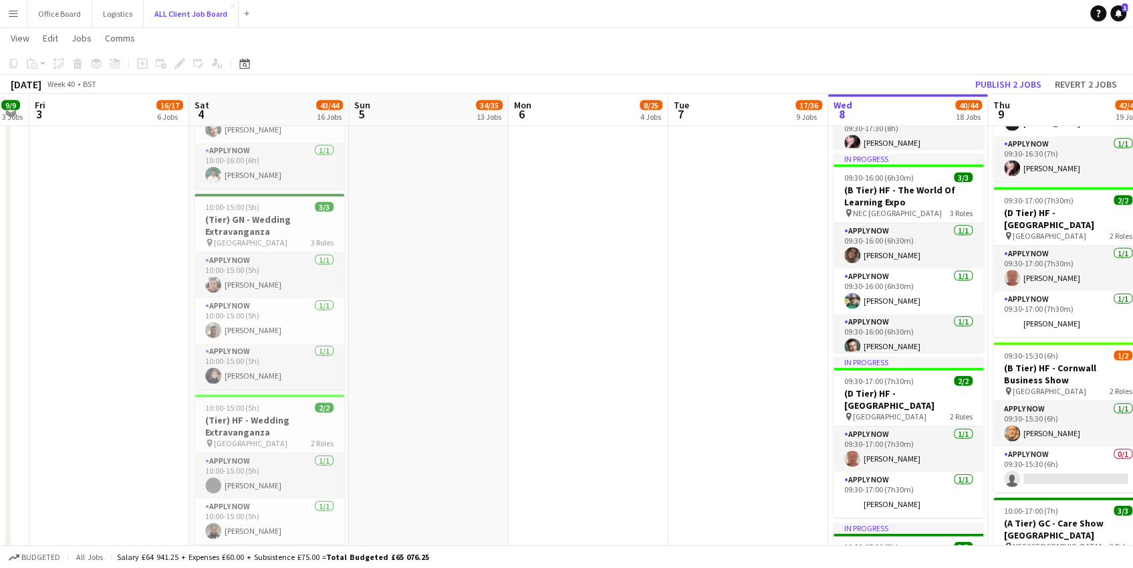
scroll to position [1886, 0]
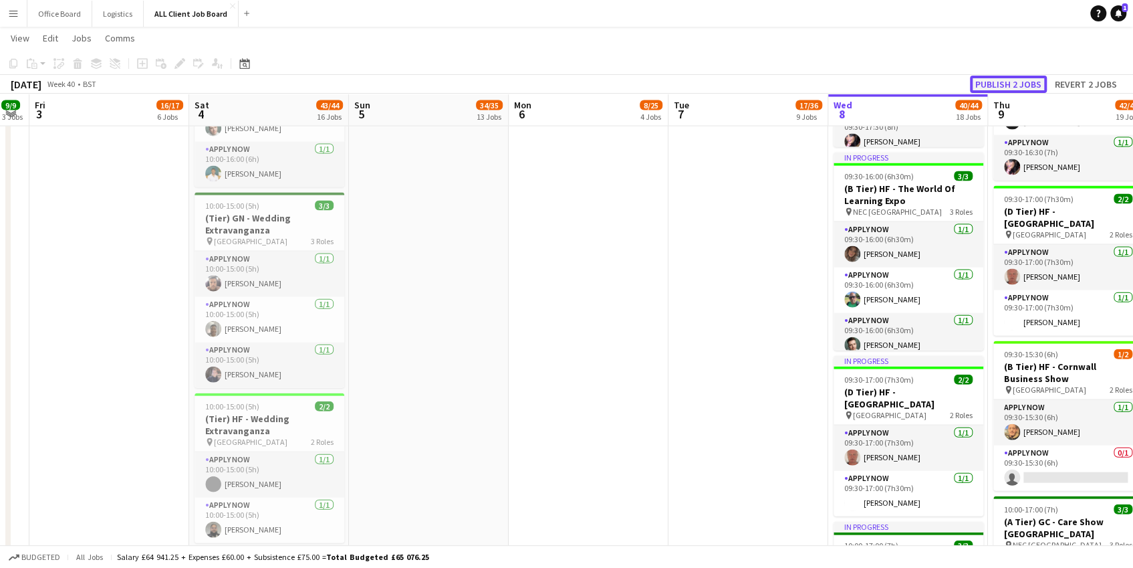
click at [993, 86] on button "Publish 2 jobs" at bounding box center [1008, 84] width 77 height 17
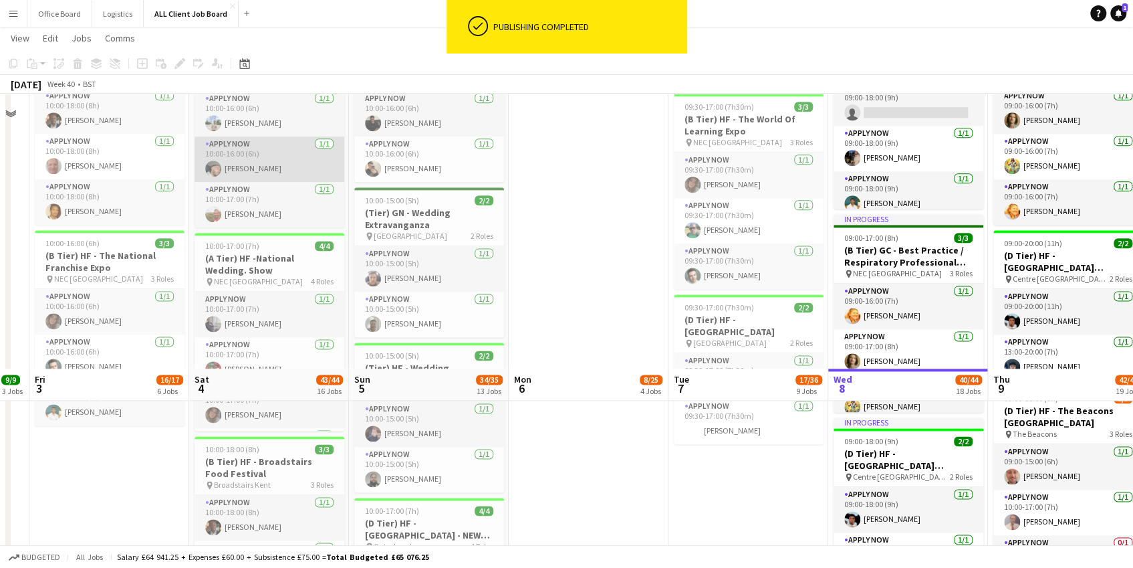
scroll to position [964, 0]
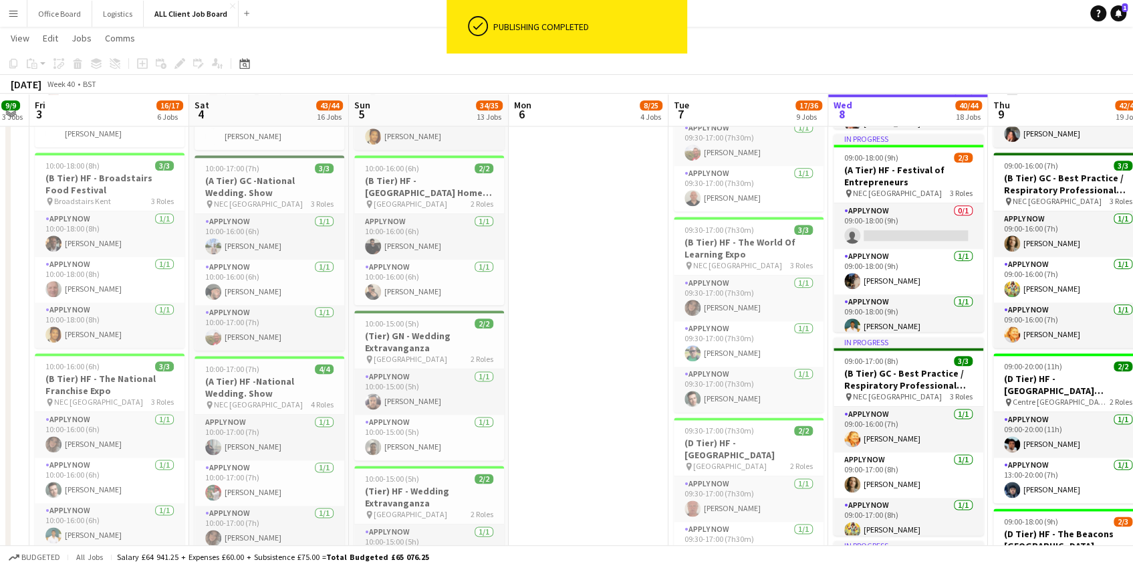
click at [21, 14] on button "Menu" at bounding box center [13, 13] width 27 height 27
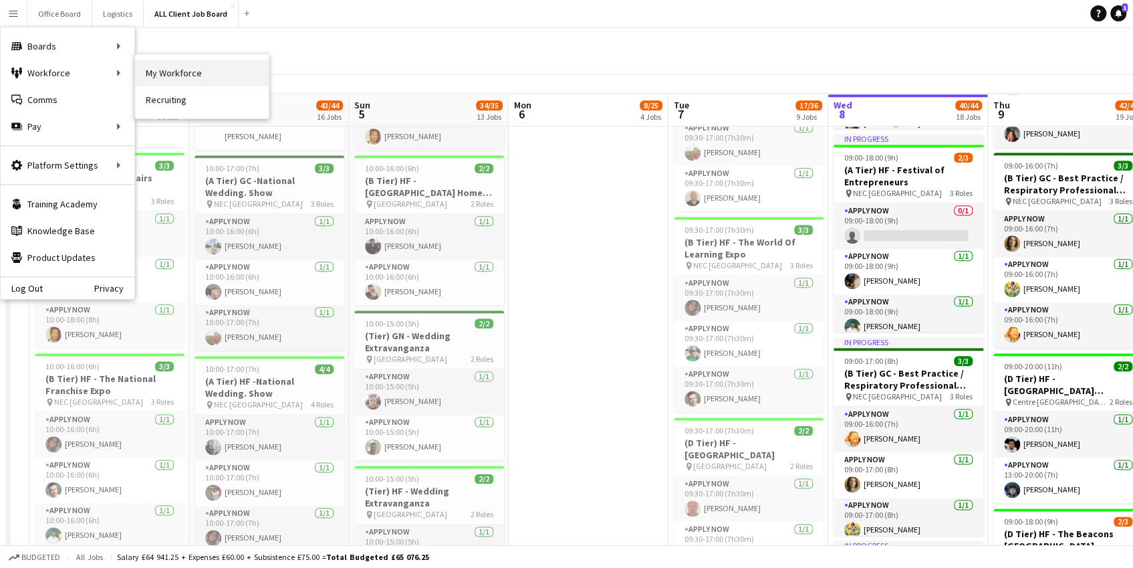
click at [193, 70] on link "My Workforce" at bounding box center [202, 72] width 134 height 27
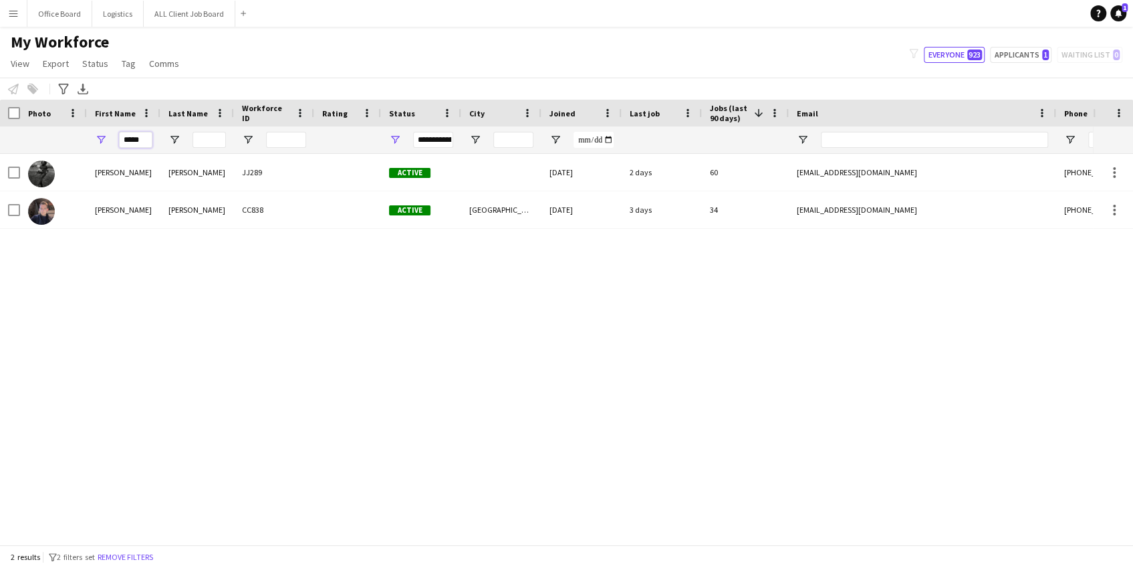
click at [131, 137] on input "*****" at bounding box center [135, 140] width 33 height 16
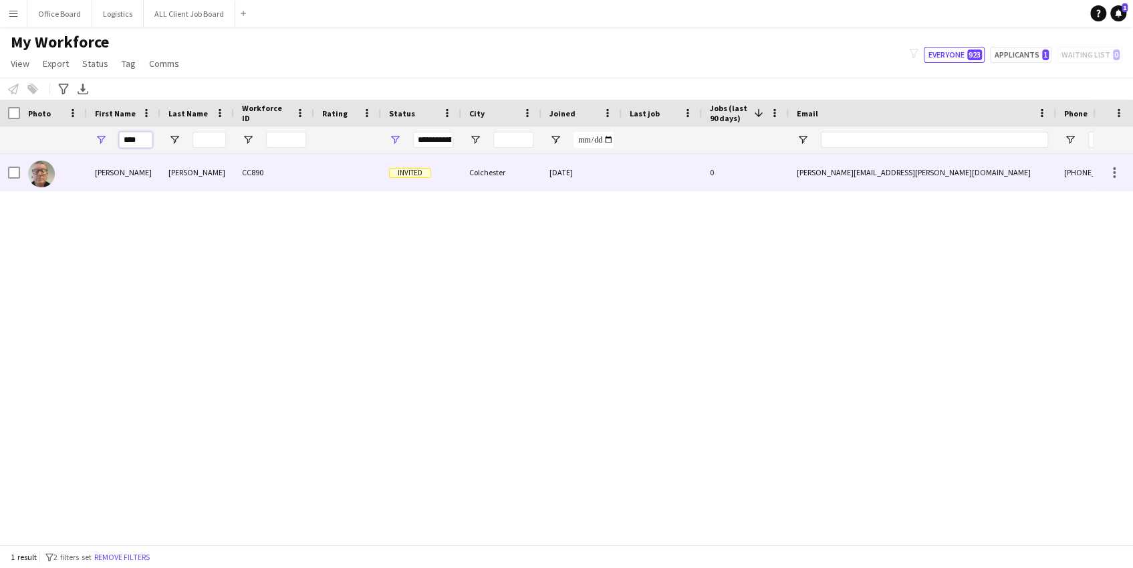
type input "****"
click at [195, 174] on div "[PERSON_NAME]" at bounding box center [197, 172] width 74 height 37
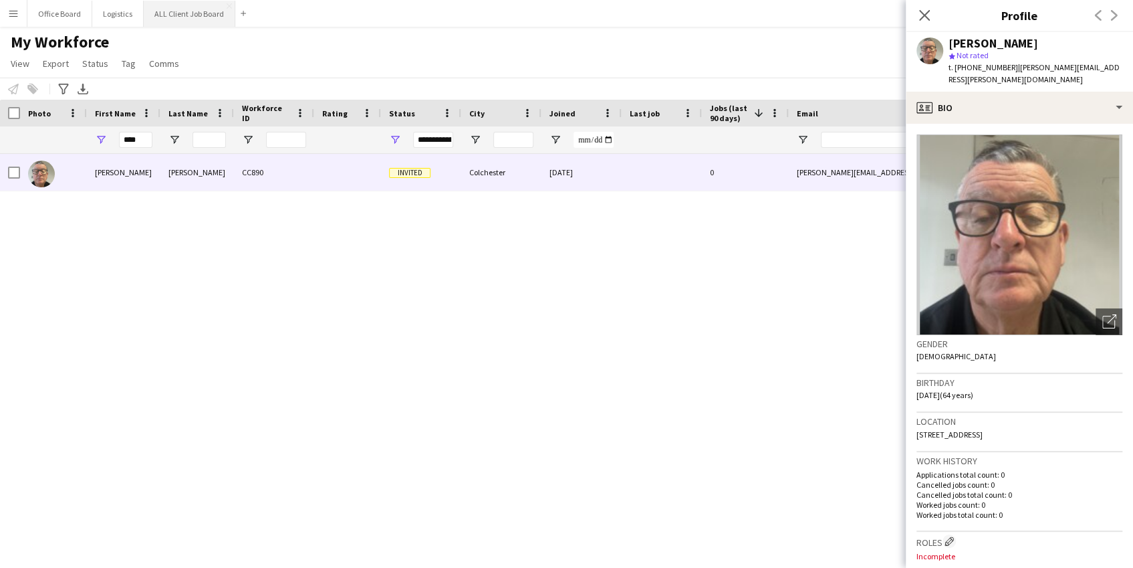
click at [168, 8] on button "ALL Client Job Board Close" at bounding box center [190, 14] width 92 height 26
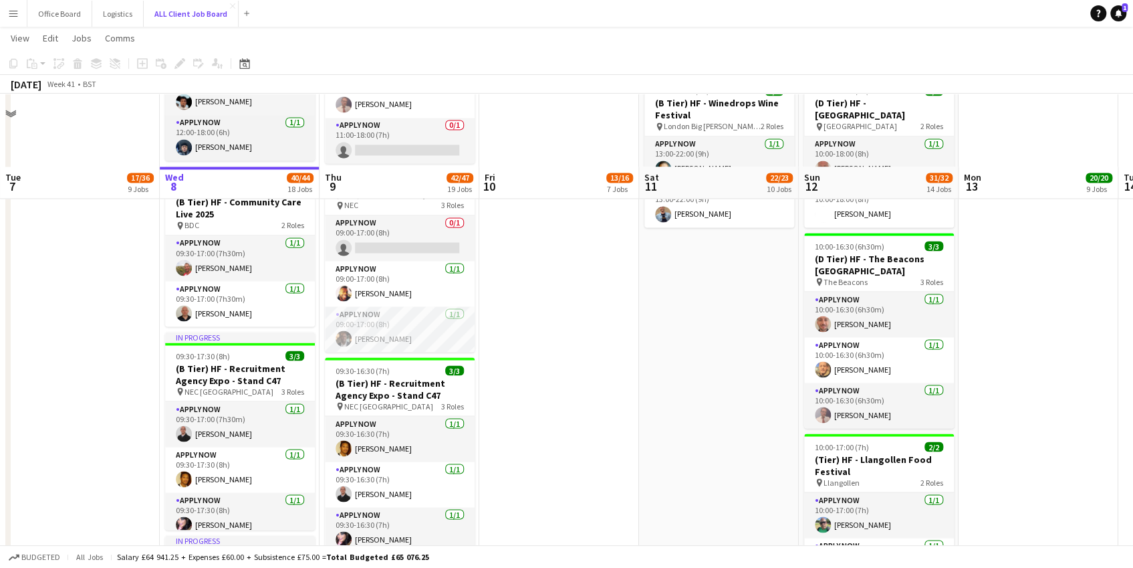
scroll to position [1620, 0]
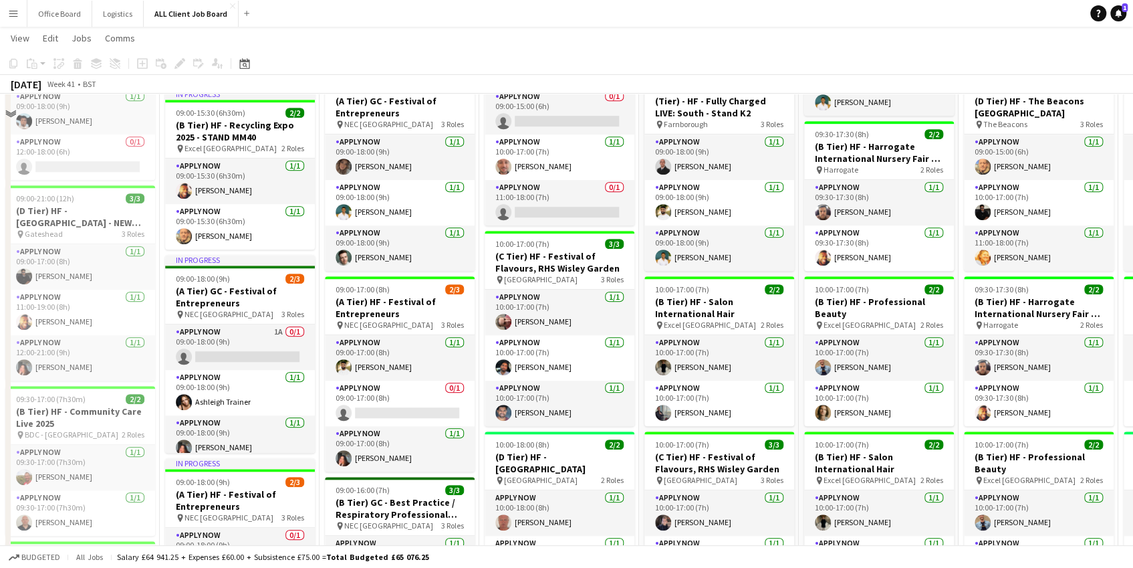
scroll to position [576, 0]
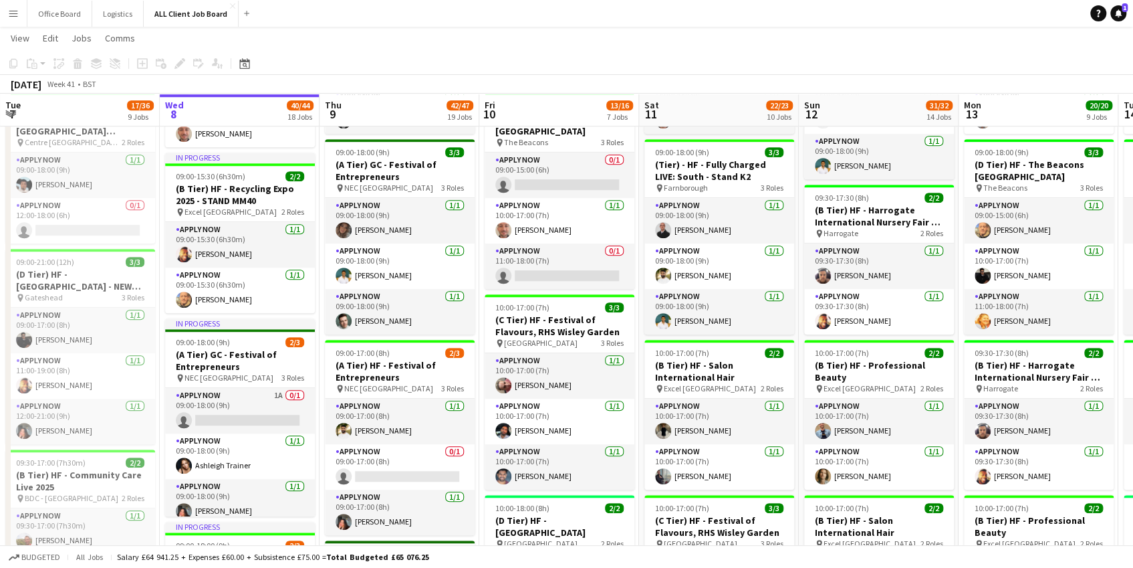
click at [19, 17] on button "Menu" at bounding box center [13, 13] width 27 height 27
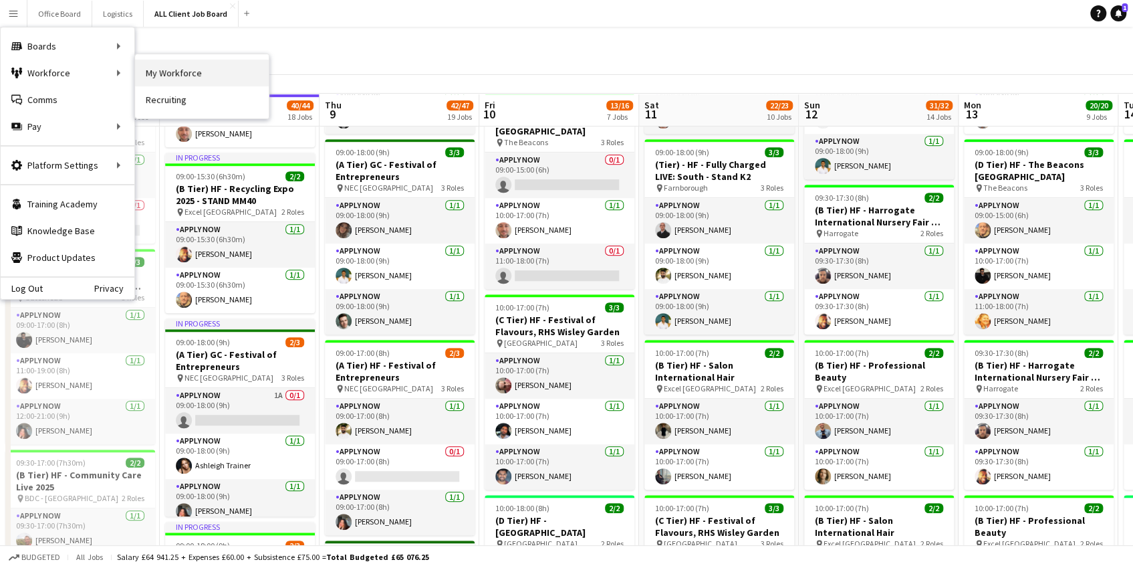
click at [162, 70] on link "My Workforce" at bounding box center [202, 72] width 134 height 27
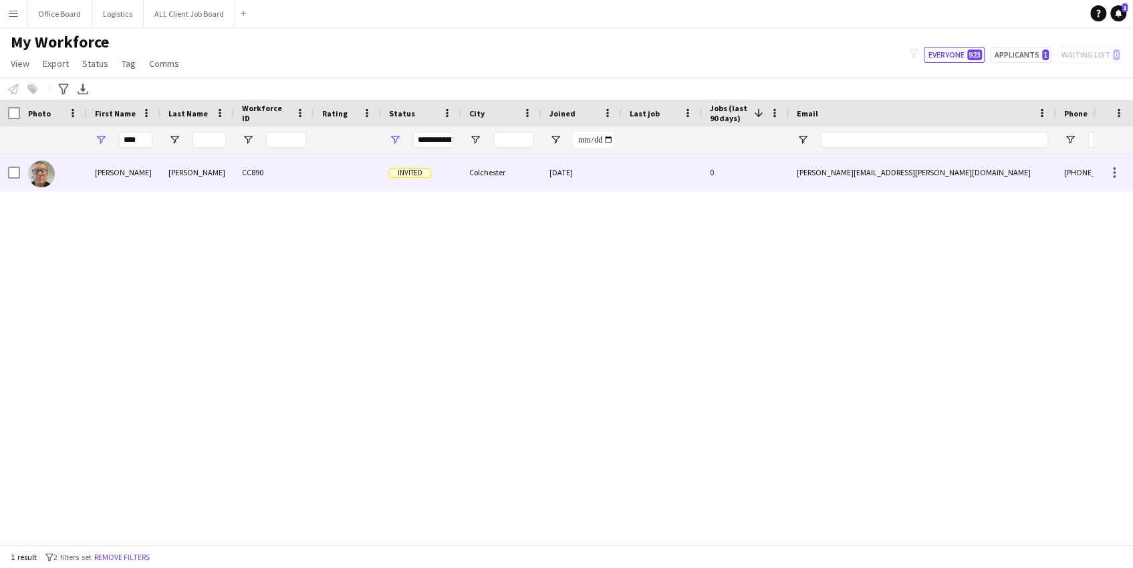
click at [366, 172] on div at bounding box center [347, 172] width 67 height 37
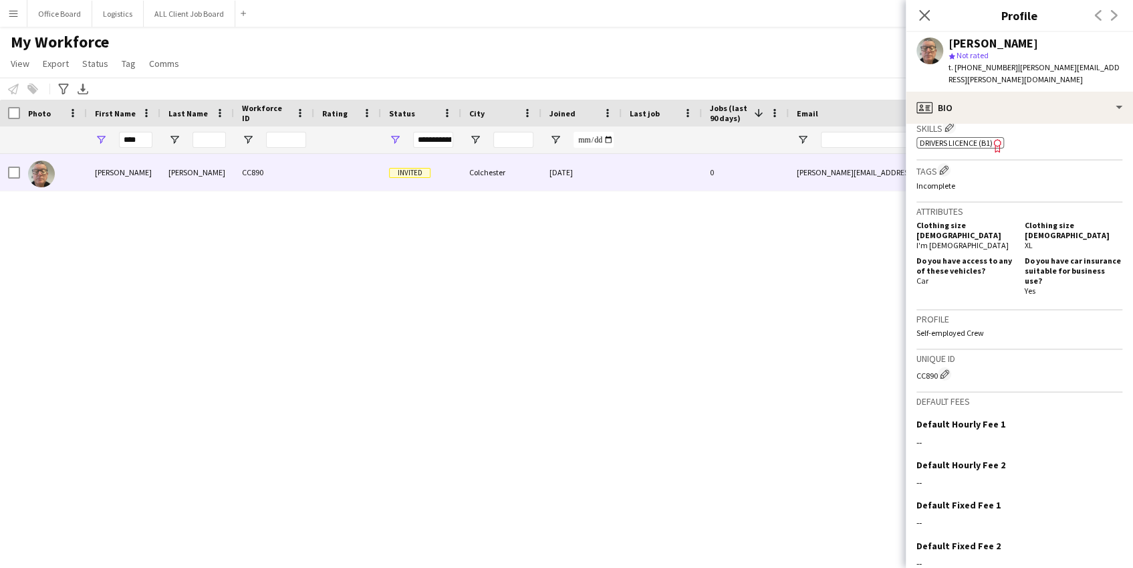
scroll to position [484, 0]
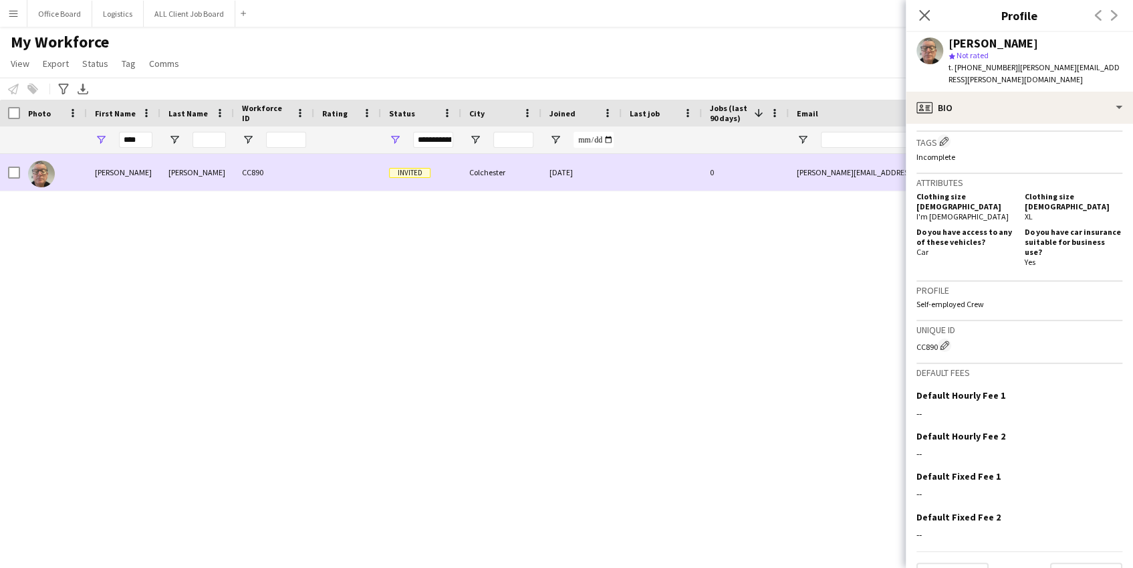
click at [177, 172] on div "Sargeant" at bounding box center [197, 172] width 74 height 37
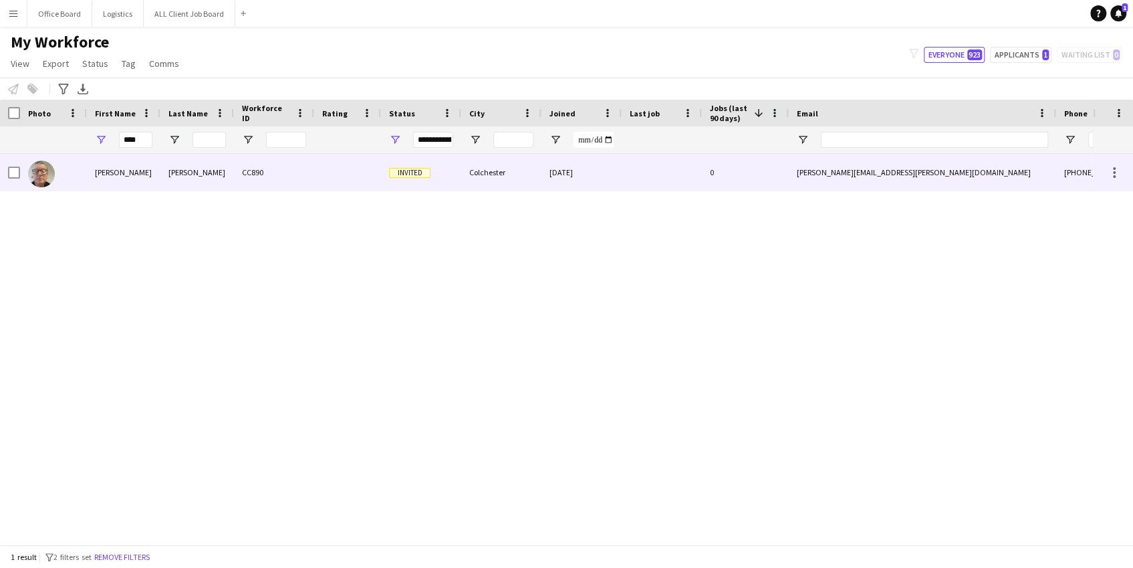
click at [830, 166] on div "gary.sargeant@yahoo.co.uk" at bounding box center [922, 172] width 267 height 37
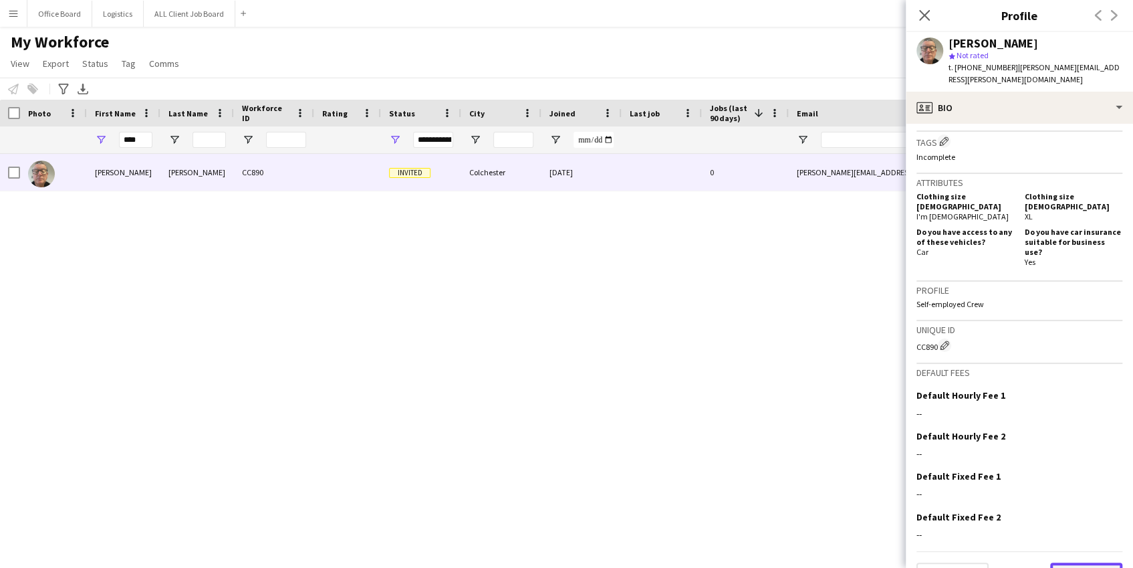
click at [1065, 562] on button "Next" at bounding box center [1086, 575] width 72 height 27
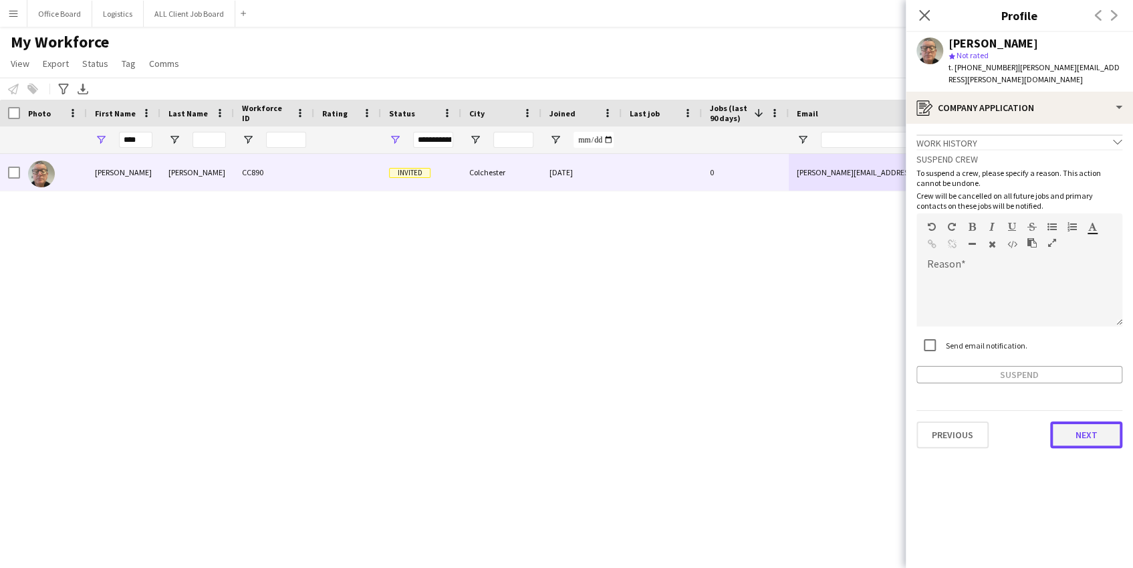
click at [1081, 428] on button "Next" at bounding box center [1086, 434] width 72 height 27
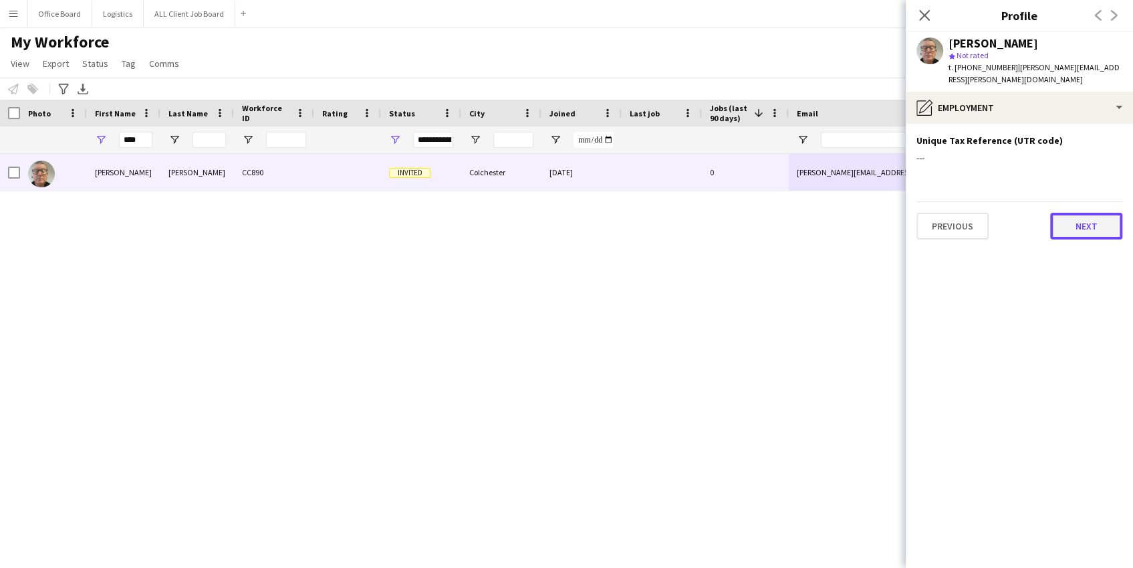
click at [1064, 223] on button "Next" at bounding box center [1086, 226] width 72 height 27
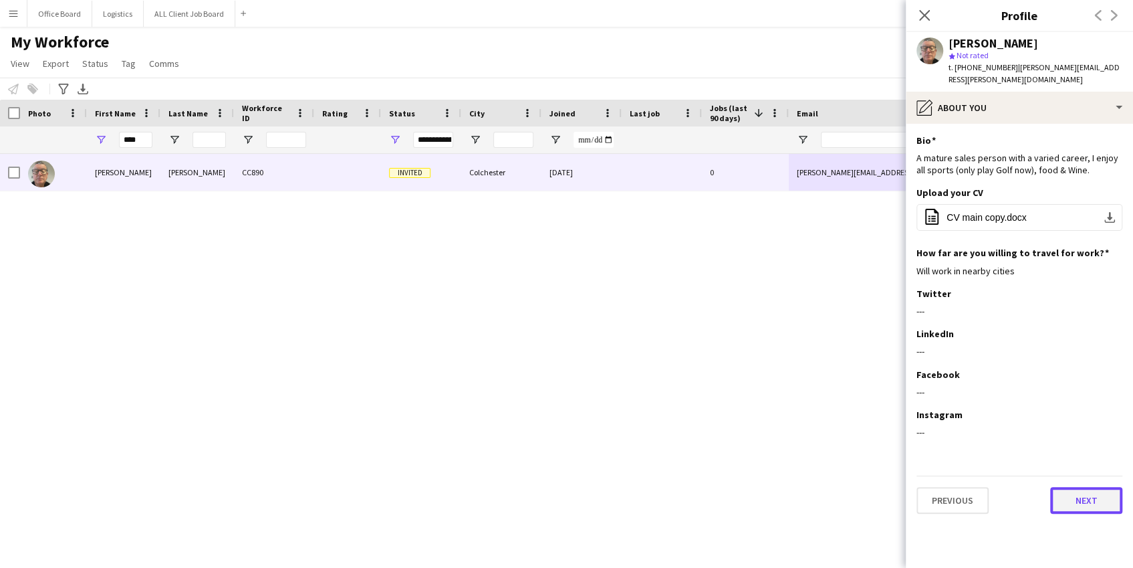
click at [1070, 487] on button "Next" at bounding box center [1086, 500] width 72 height 27
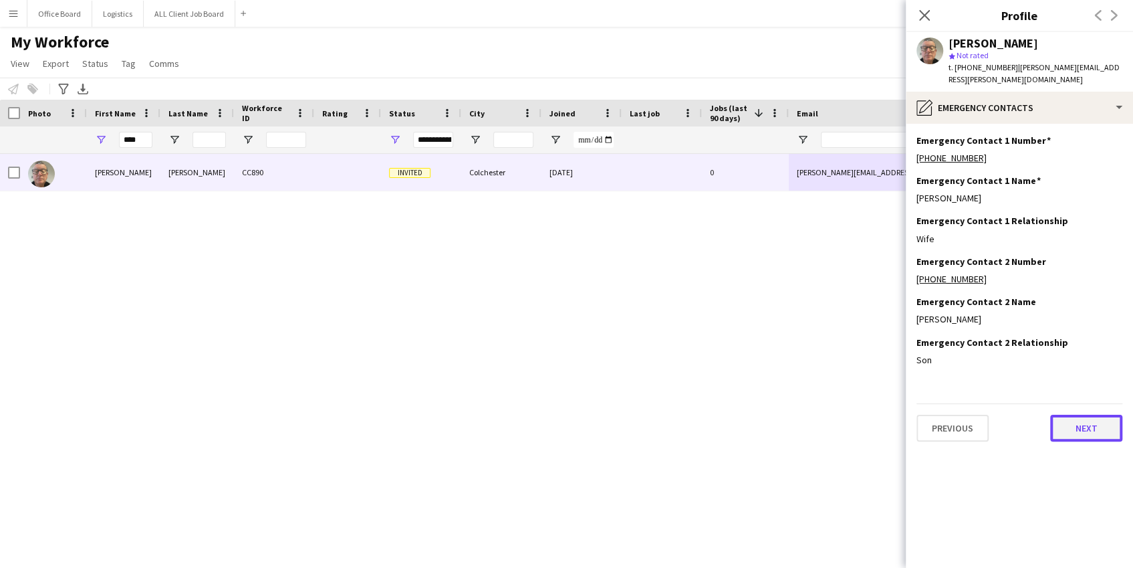
click at [1081, 414] on button "Next" at bounding box center [1086, 427] width 72 height 27
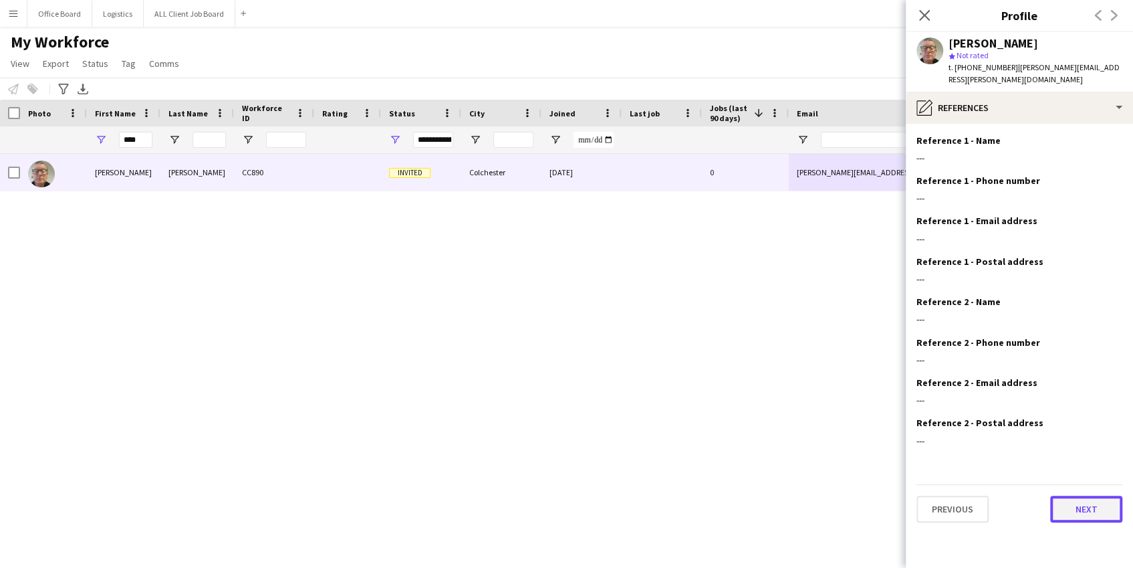
click at [1074, 495] on button "Next" at bounding box center [1086, 508] width 72 height 27
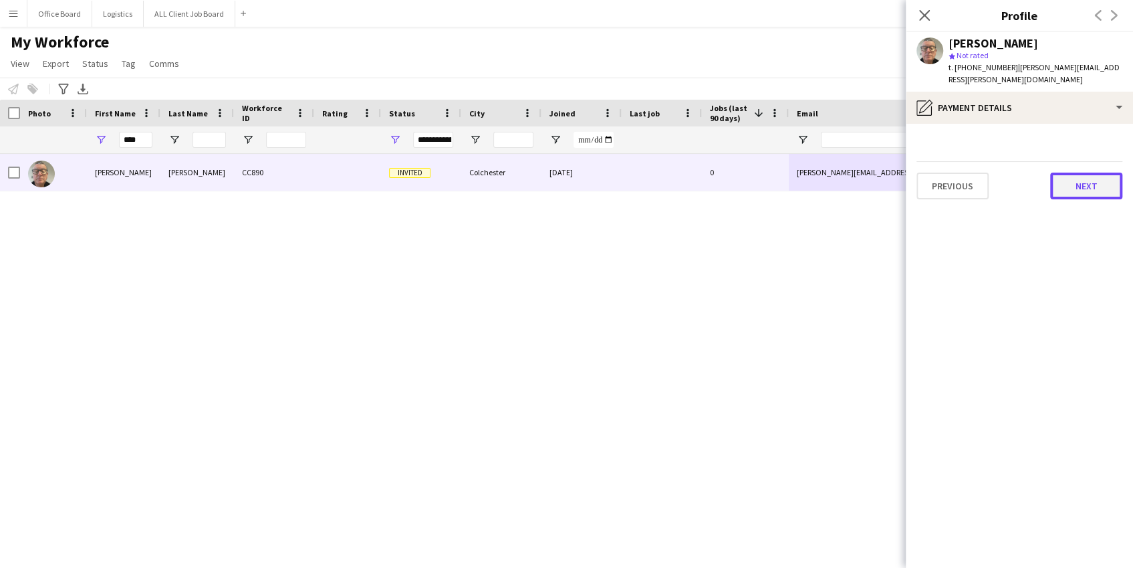
click at [1091, 172] on button "Next" at bounding box center [1086, 185] width 72 height 27
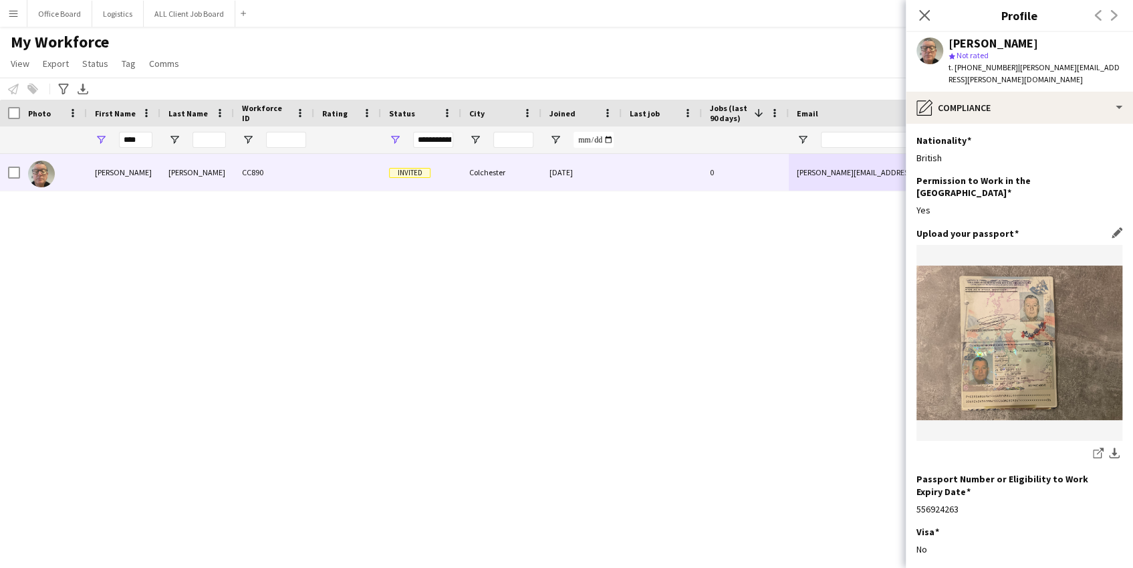
scroll to position [130, 0]
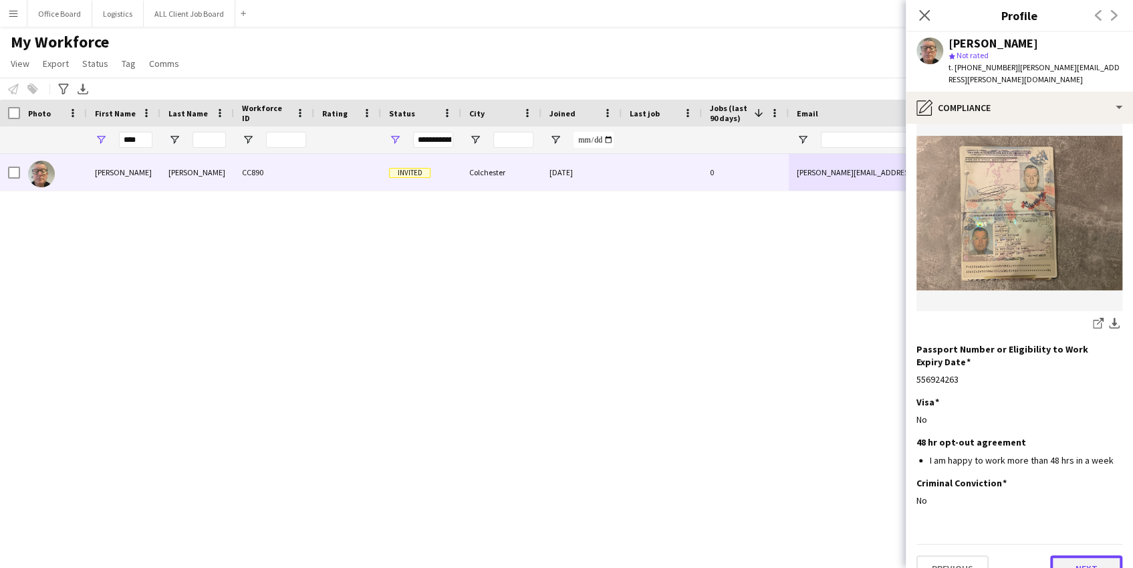
click at [1066, 555] on button "Next" at bounding box center [1086, 568] width 72 height 27
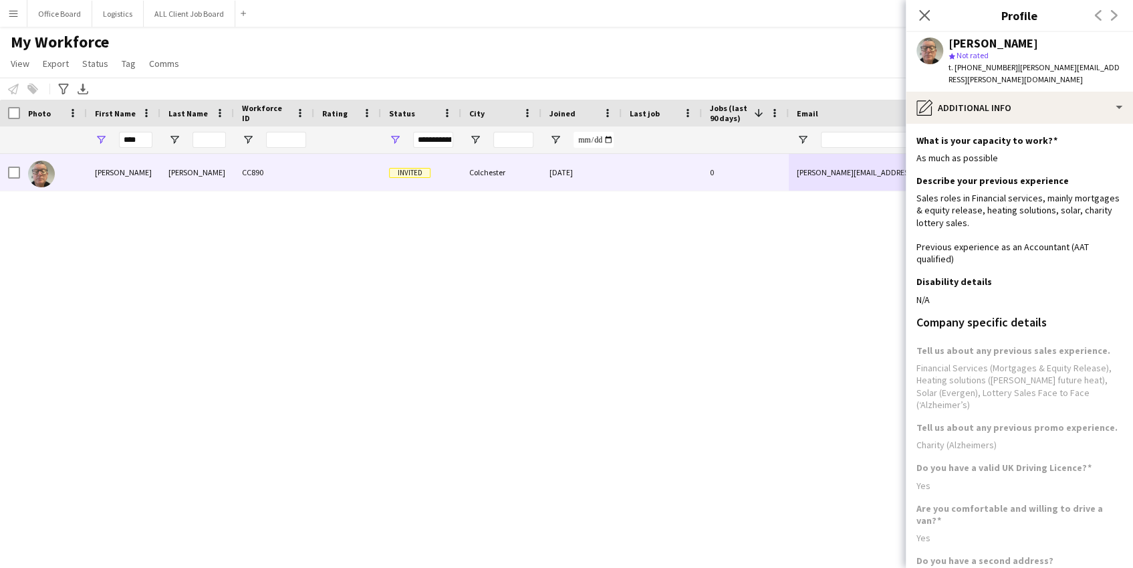
scroll to position [53, 0]
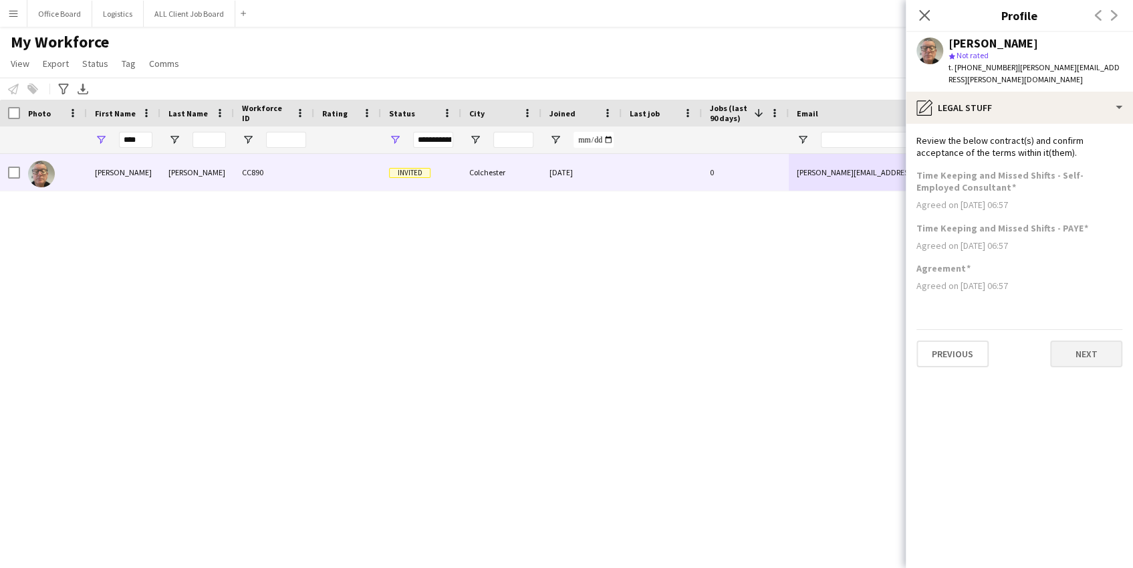
scroll to position [0, 0]
click at [1095, 340] on button "Next" at bounding box center [1086, 353] width 72 height 27
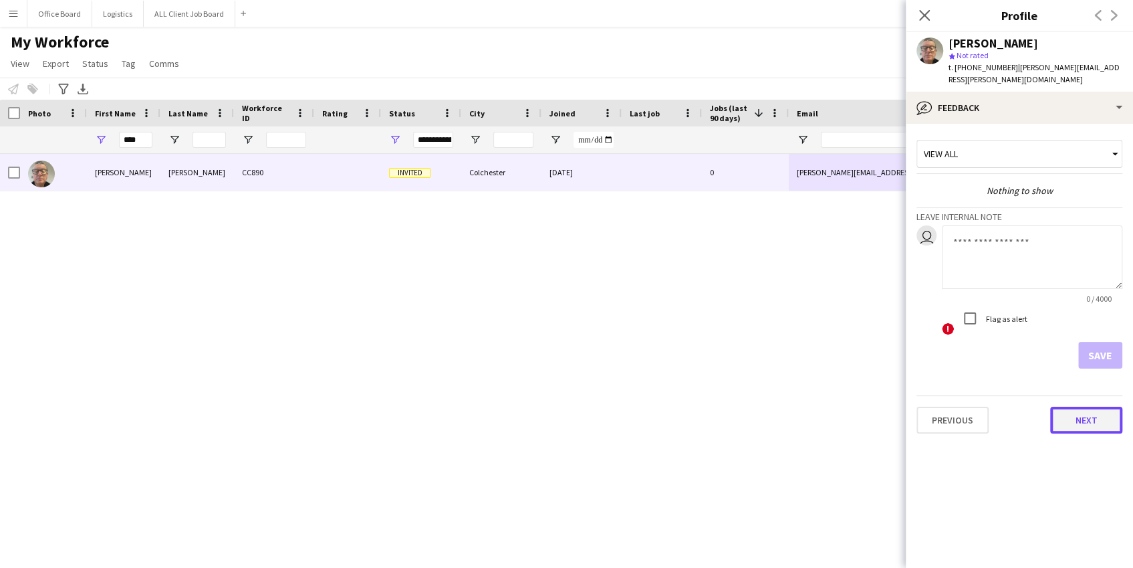
click at [1080, 406] on button "Next" at bounding box center [1086, 419] width 72 height 27
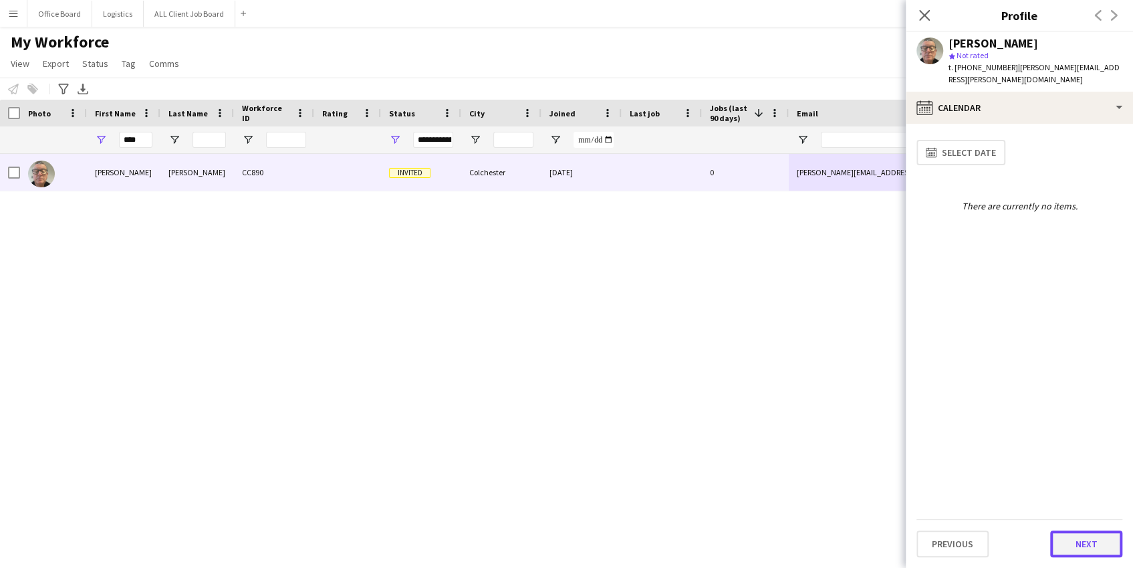
click at [1082, 539] on button "Next" at bounding box center [1086, 543] width 72 height 27
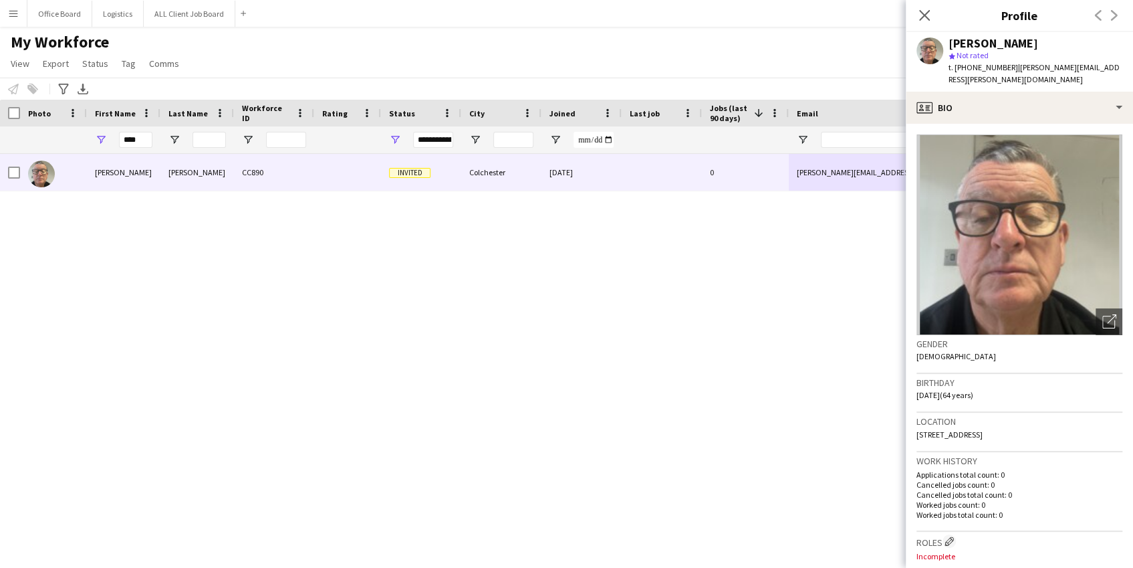
scroll to position [134, 0]
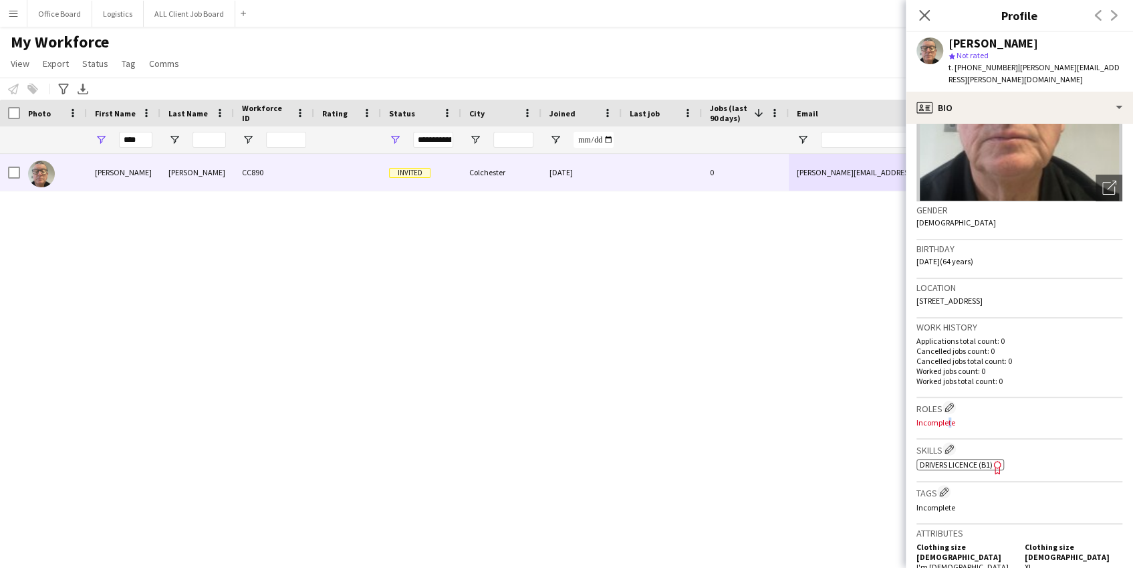
click at [945, 417] on p "Incomplete" at bounding box center [1019, 422] width 206 height 10
click at [950, 402] on app-icon "Edit crew company roles" at bounding box center [949, 406] width 9 height 9
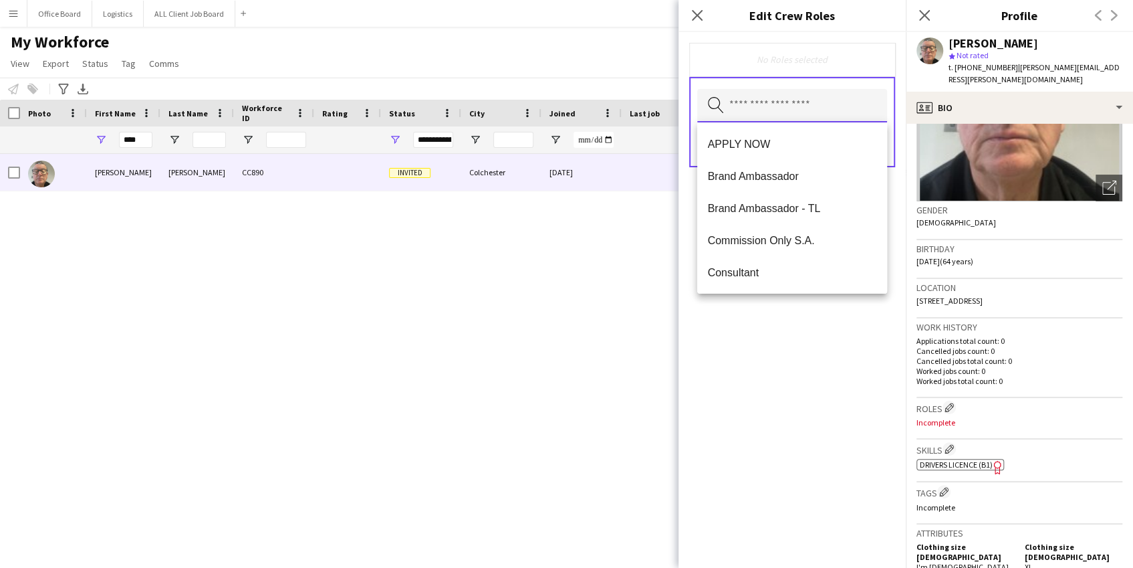
click at [762, 95] on input "text" at bounding box center [792, 105] width 190 height 33
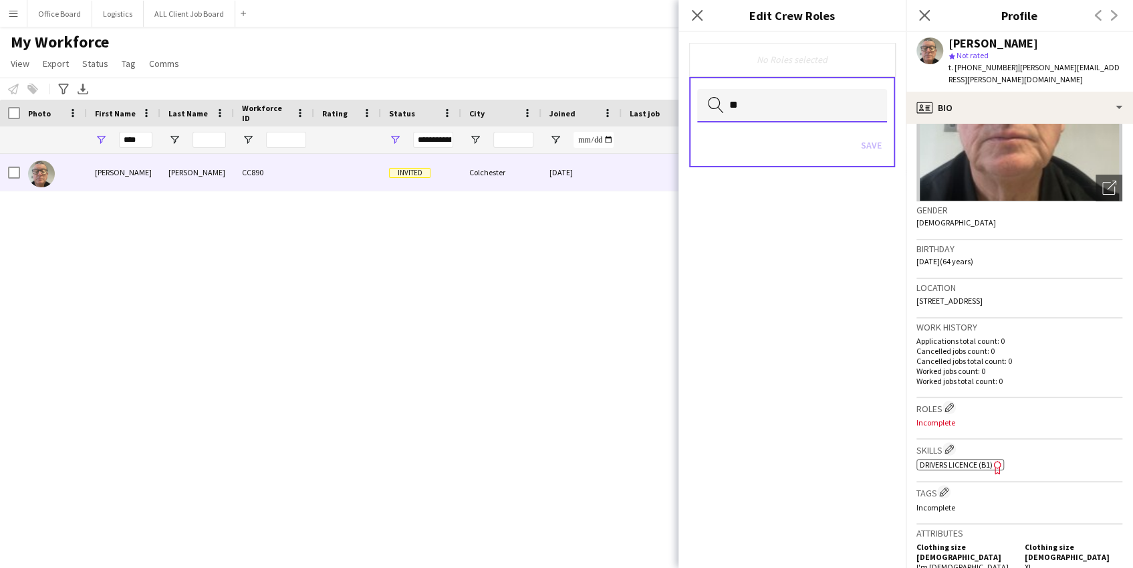
type input "*"
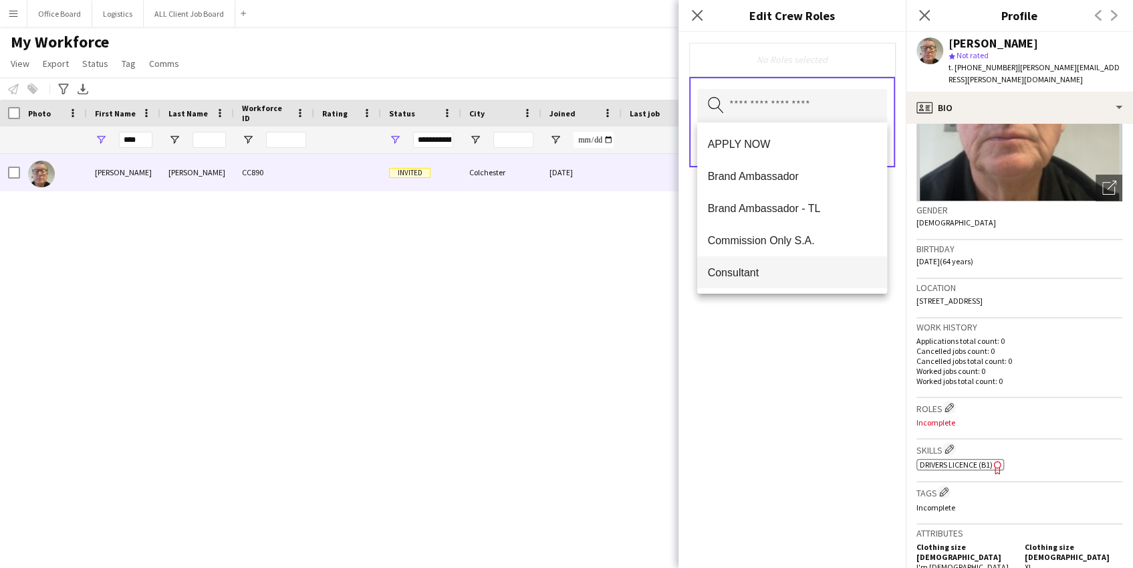
click at [763, 264] on mat-option "Consultant" at bounding box center [792, 272] width 190 height 32
click at [866, 351] on div "Consultant Remove Search by role type Save" at bounding box center [792, 299] width 227 height 535
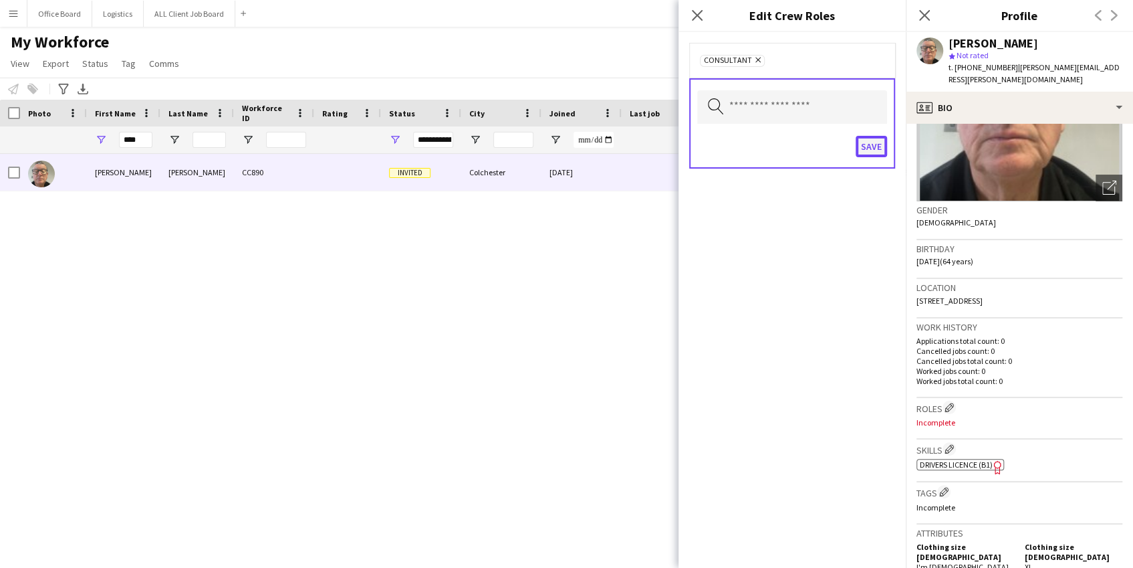
click at [879, 143] on button "Save" at bounding box center [871, 146] width 31 height 21
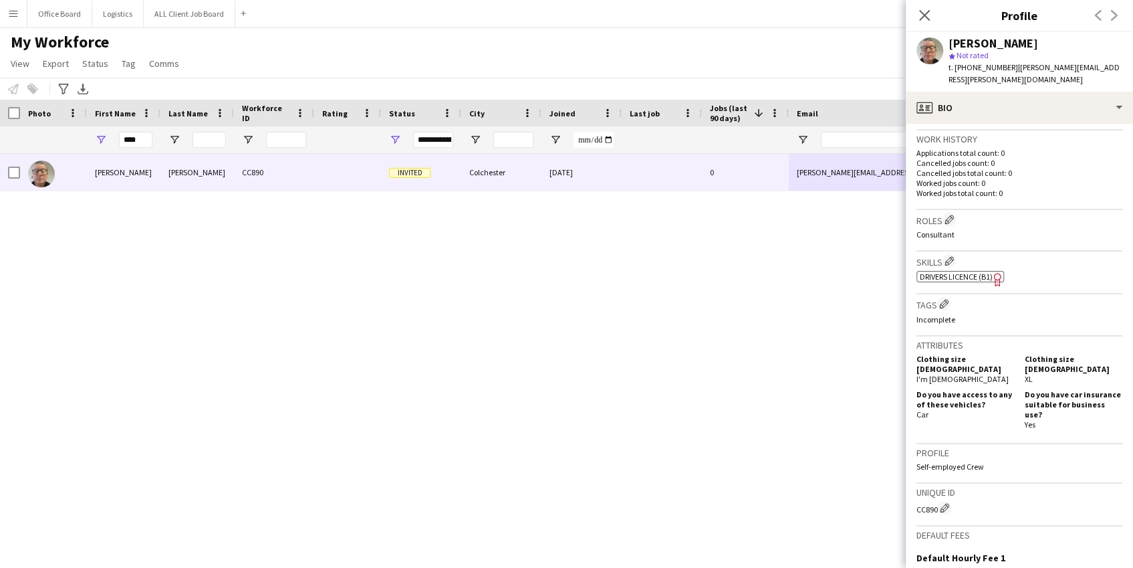
scroll to position [0, 0]
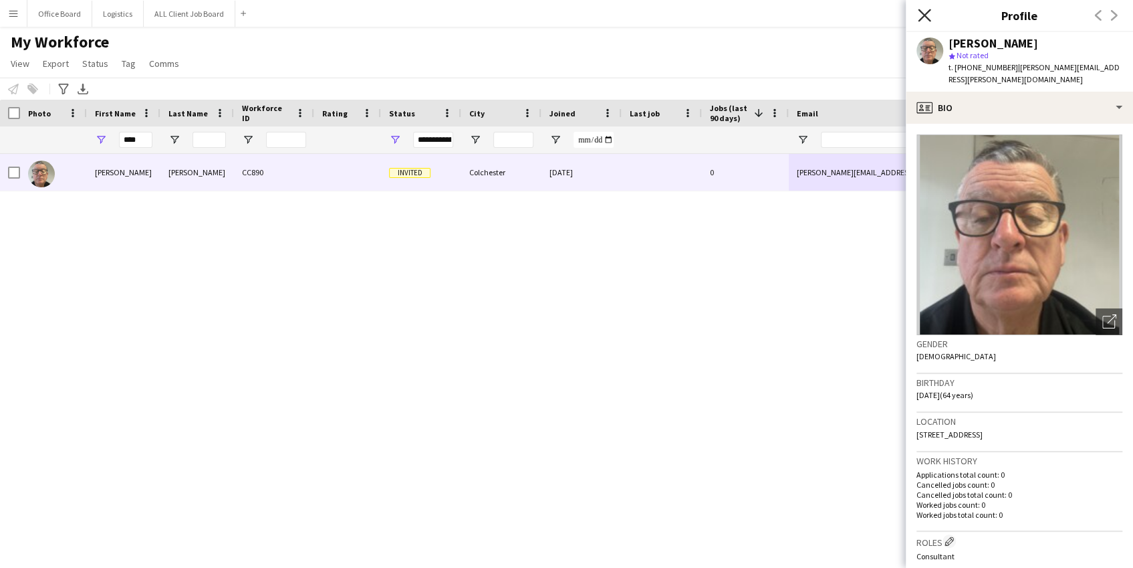
click at [928, 9] on icon "Close pop-in" at bounding box center [924, 15] width 13 height 13
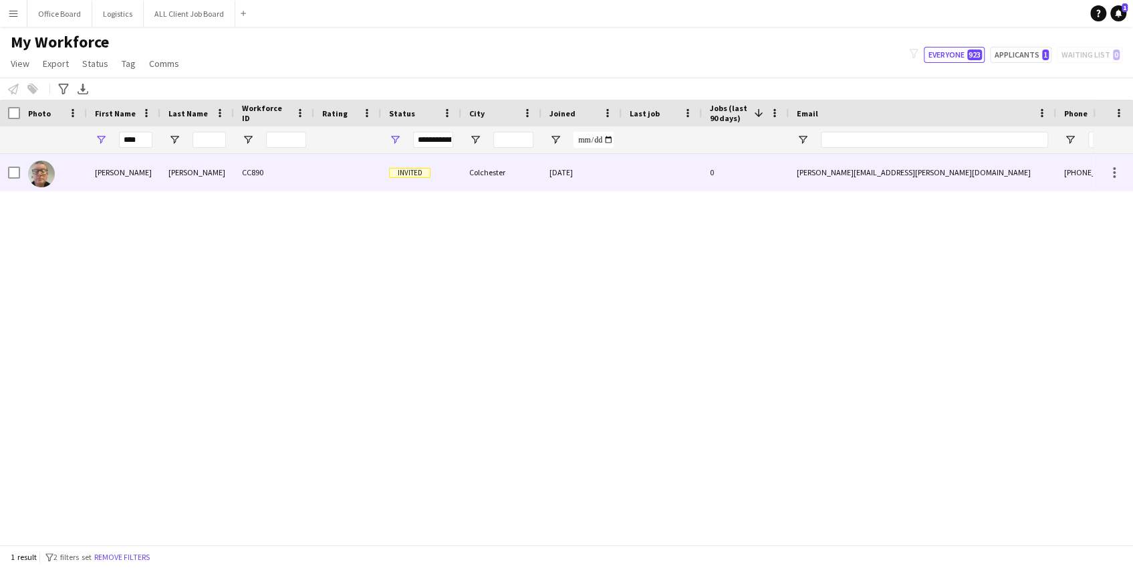
click at [422, 174] on span "Invited" at bounding box center [409, 173] width 41 height 10
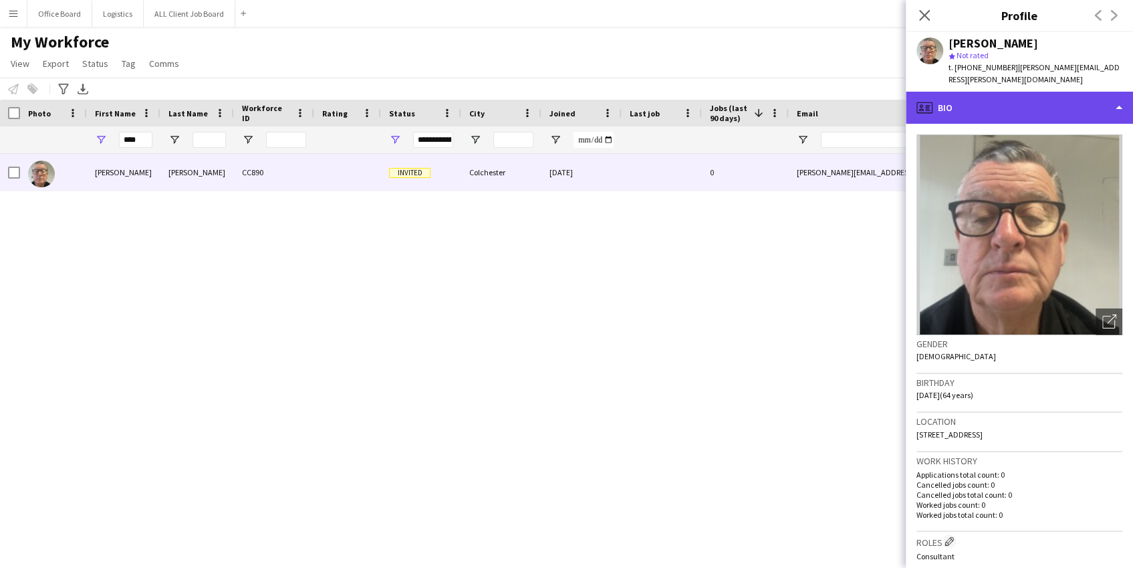
click at [1068, 92] on div "profile Bio" at bounding box center [1019, 108] width 227 height 32
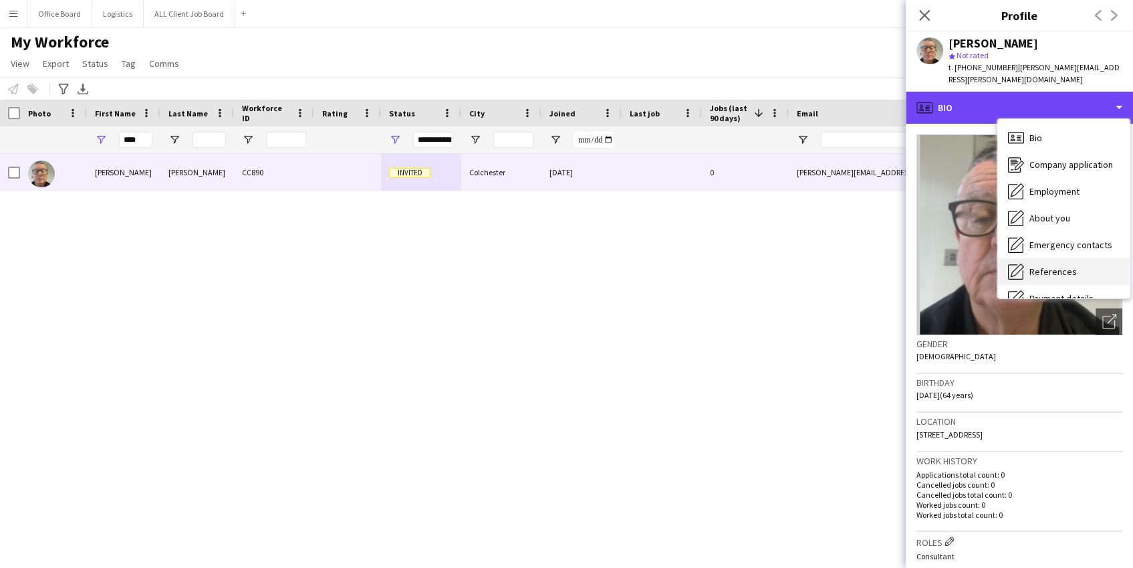
scroll to position [152, 0]
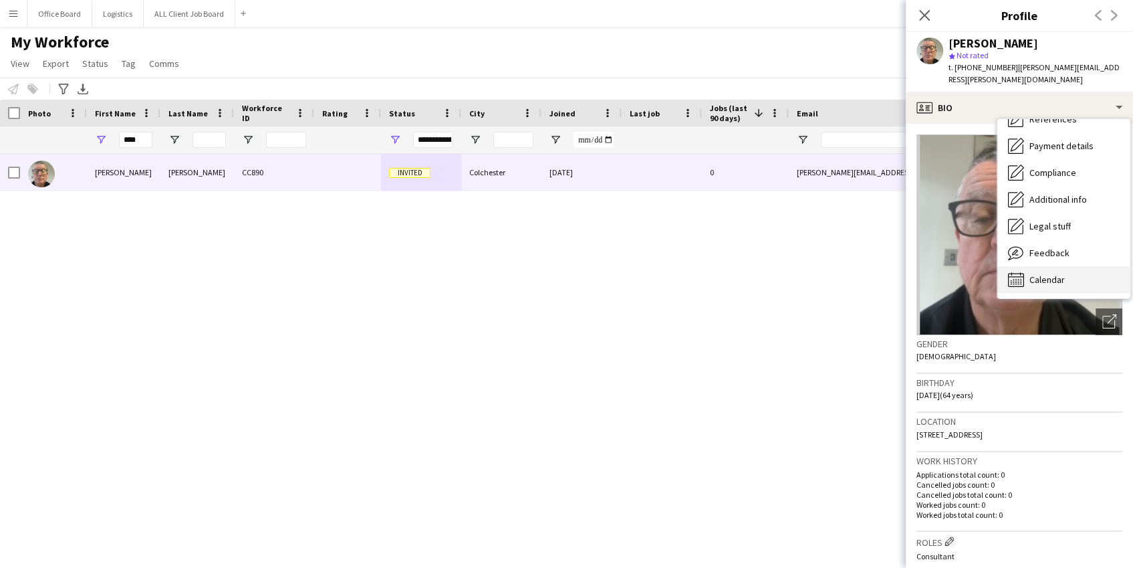
click at [1055, 266] on div "Calendar Calendar" at bounding box center [1063, 279] width 132 height 27
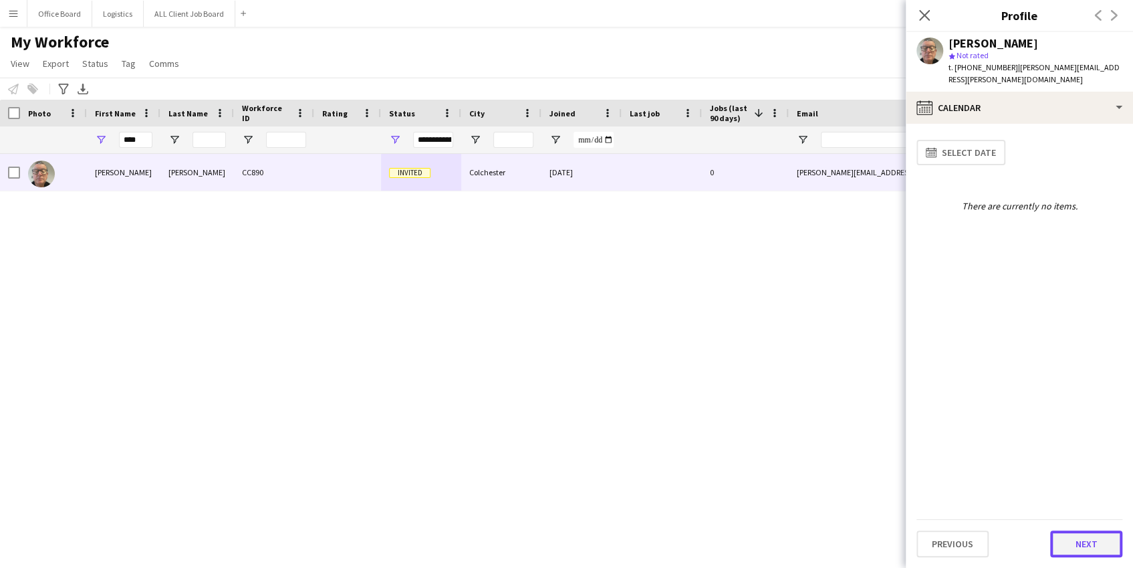
click at [1080, 547] on button "Next" at bounding box center [1086, 543] width 72 height 27
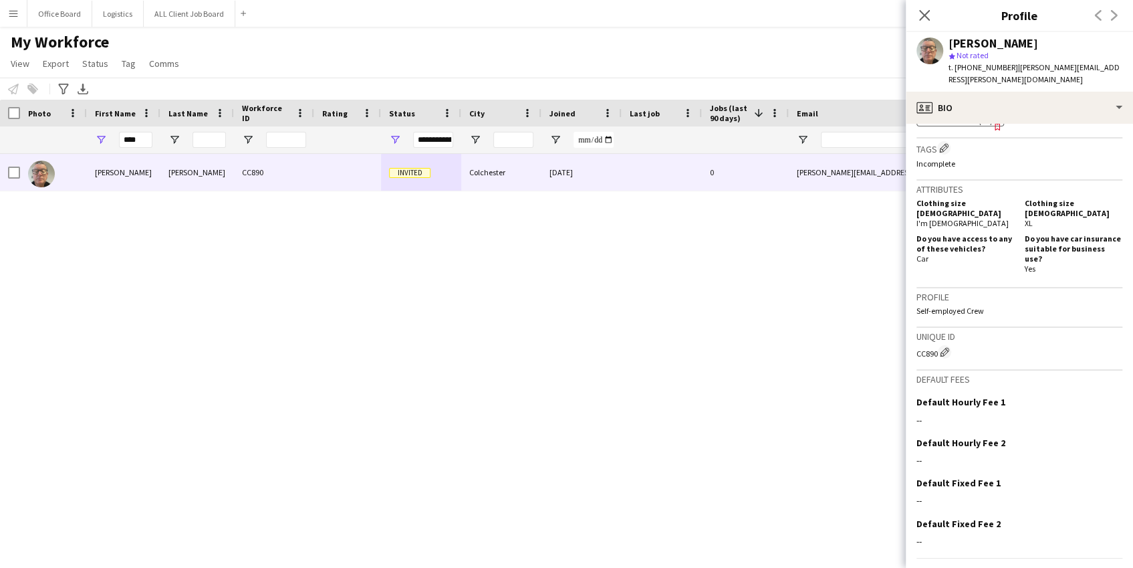
scroll to position [484, 0]
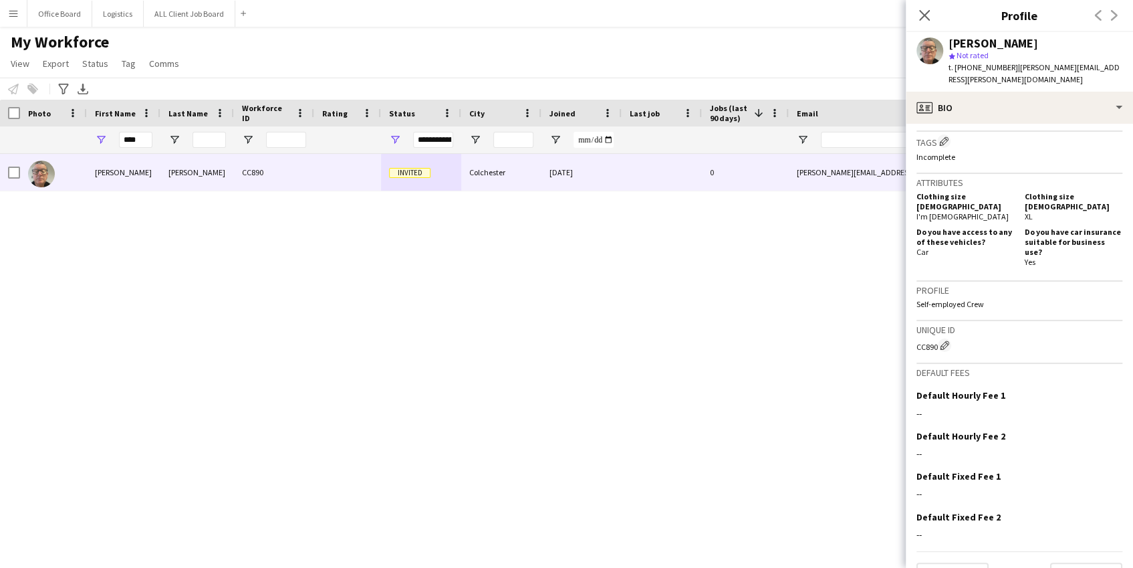
click at [705, 268] on div "[PERSON_NAME] CC890 Invited Colchester [DATE] 0 [PERSON_NAME][EMAIL_ADDRESS][PE…" at bounding box center [546, 349] width 1093 height 390
click at [922, 11] on icon "Close pop-in" at bounding box center [924, 15] width 13 height 13
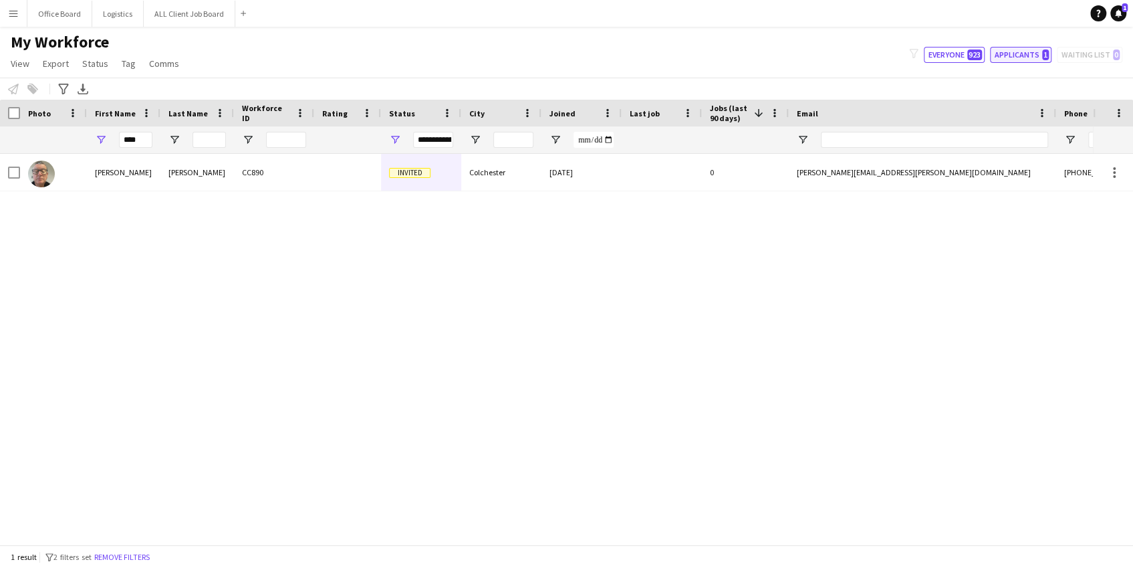
click at [1020, 55] on button "Applicants 1" at bounding box center [1021, 55] width 62 height 16
click at [972, 51] on span "923" at bounding box center [974, 54] width 15 height 11
type input "**********"
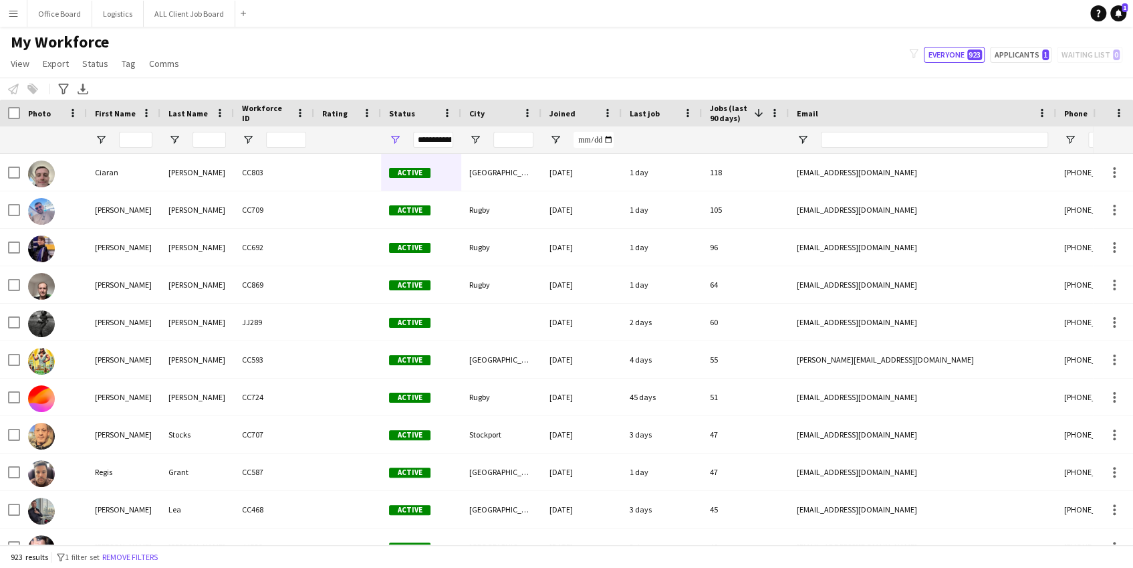
click at [9, 15] on app-icon "Menu" at bounding box center [13, 13] width 11 height 11
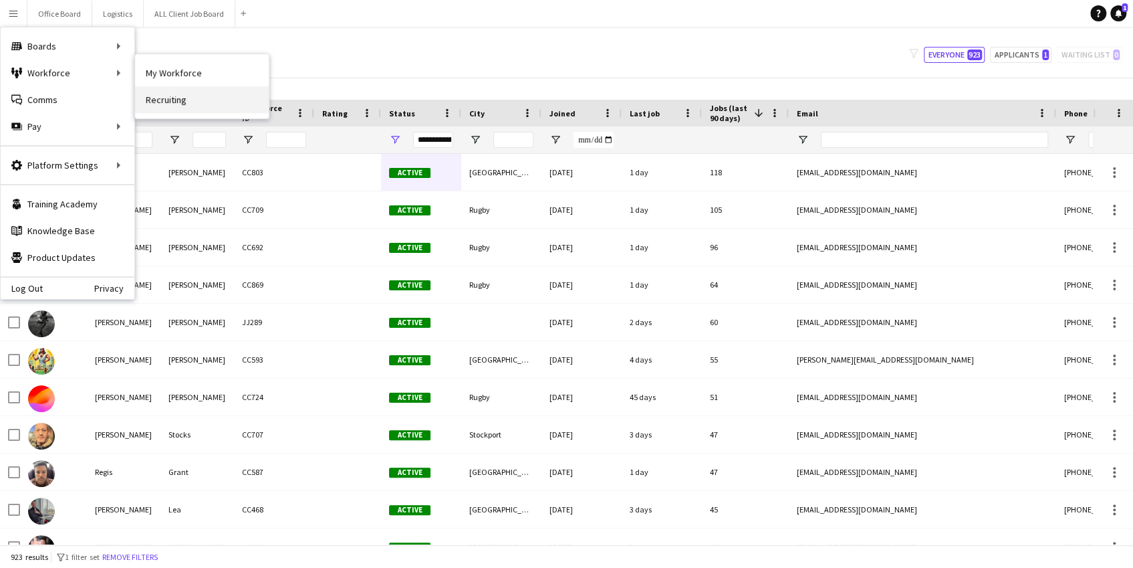
click at [180, 96] on link "Recruiting" at bounding box center [202, 99] width 134 height 27
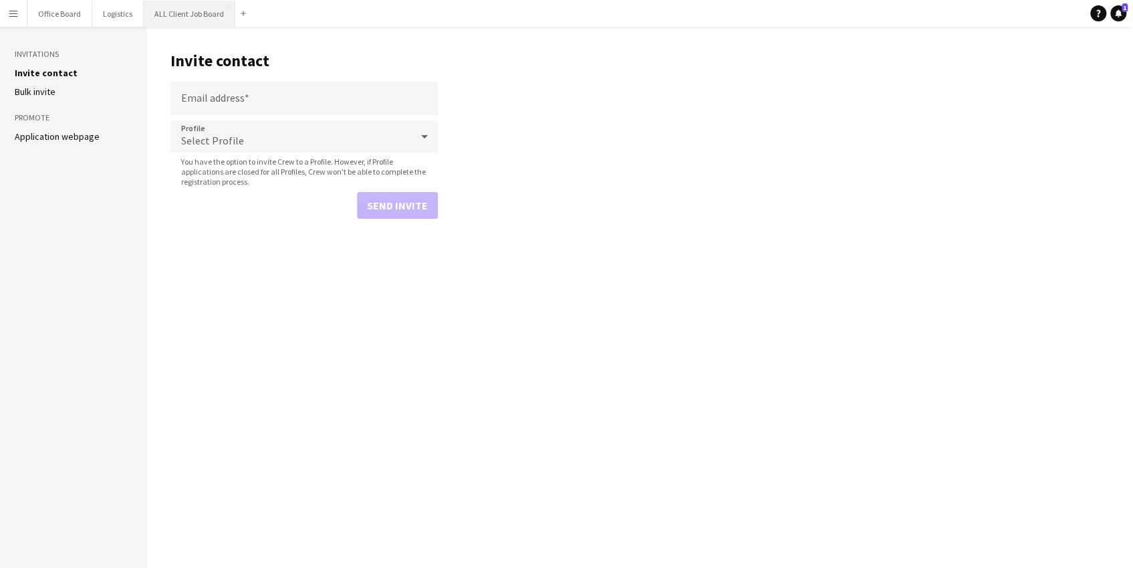
click at [179, 15] on button "ALL Client Job Board Close" at bounding box center [190, 14] width 92 height 26
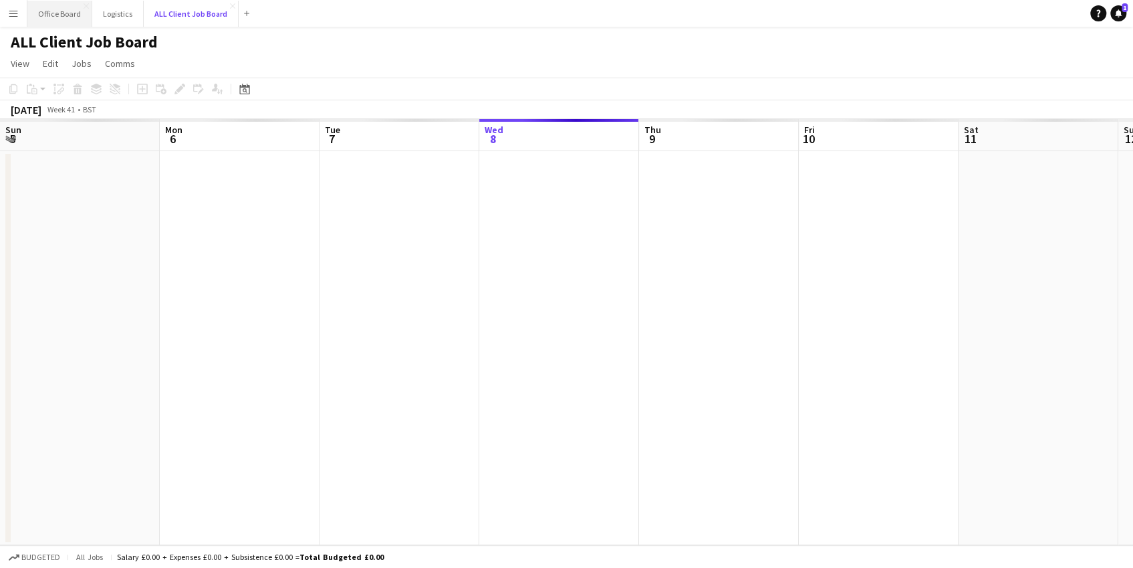
scroll to position [0, 320]
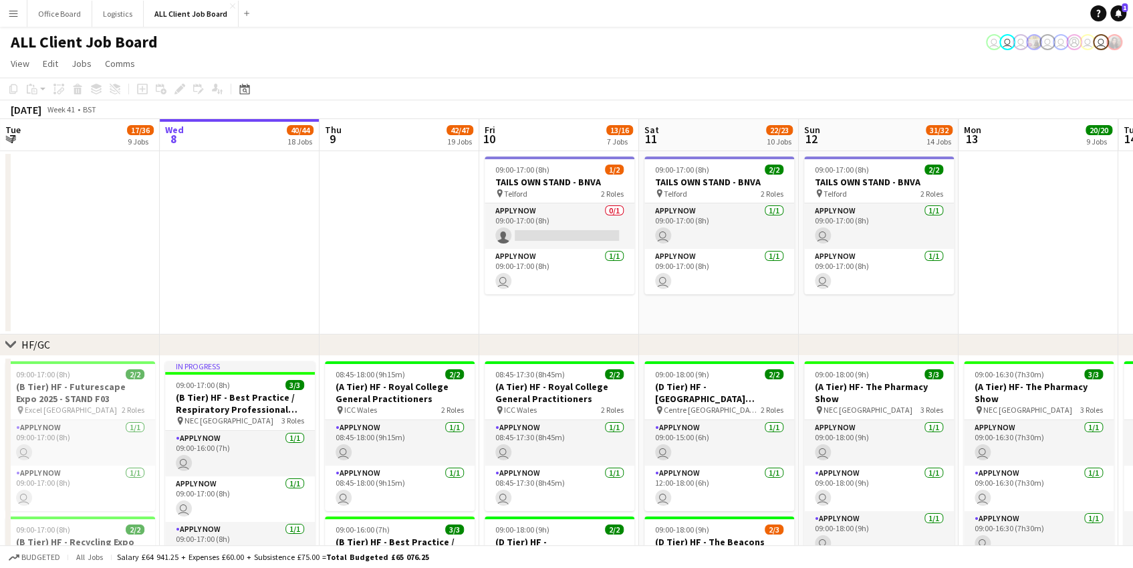
click at [17, 14] on app-icon "Menu" at bounding box center [13, 13] width 11 height 11
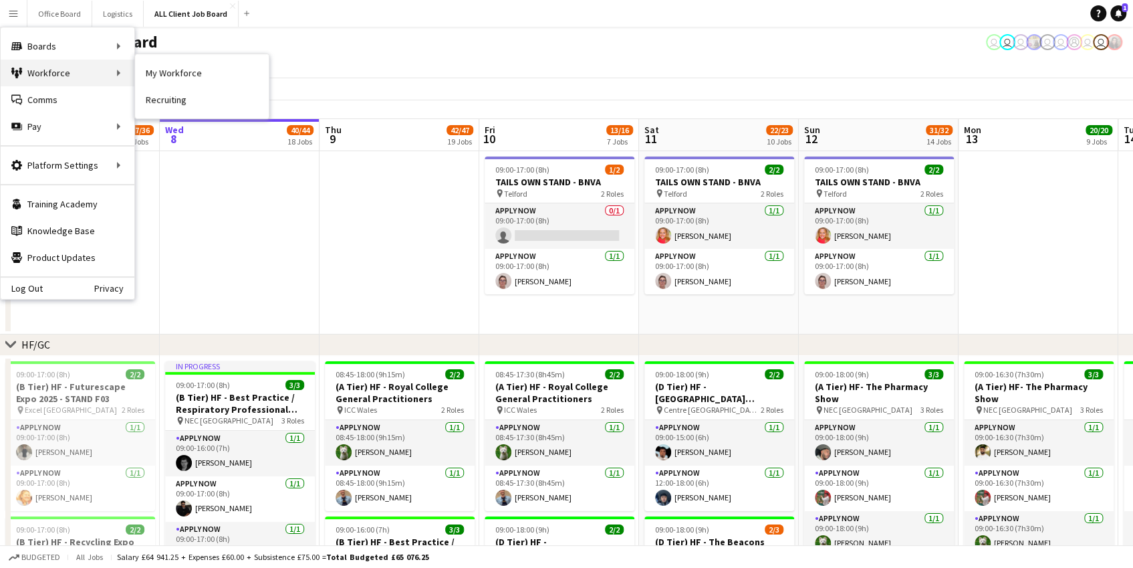
click at [64, 69] on div "Workforce Workforce" at bounding box center [68, 72] width 134 height 27
click at [74, 62] on div "Workforce Workforce" at bounding box center [68, 72] width 134 height 27
click at [160, 76] on link "My Workforce" at bounding box center [202, 72] width 134 height 27
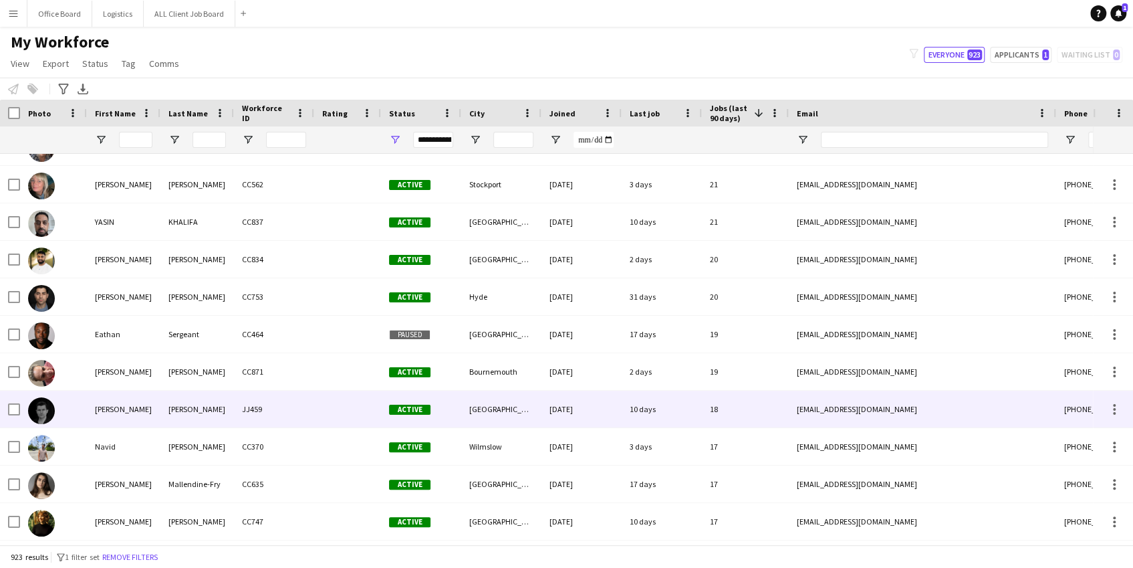
scroll to position [1444, 0]
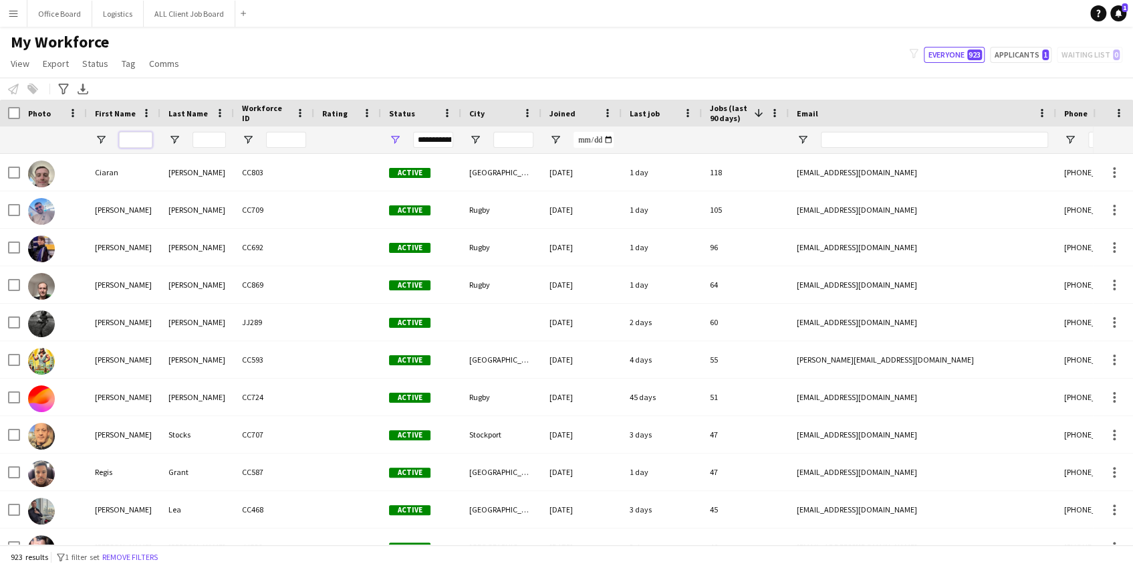
click at [135, 136] on input "First Name Filter Input" at bounding box center [135, 140] width 33 height 16
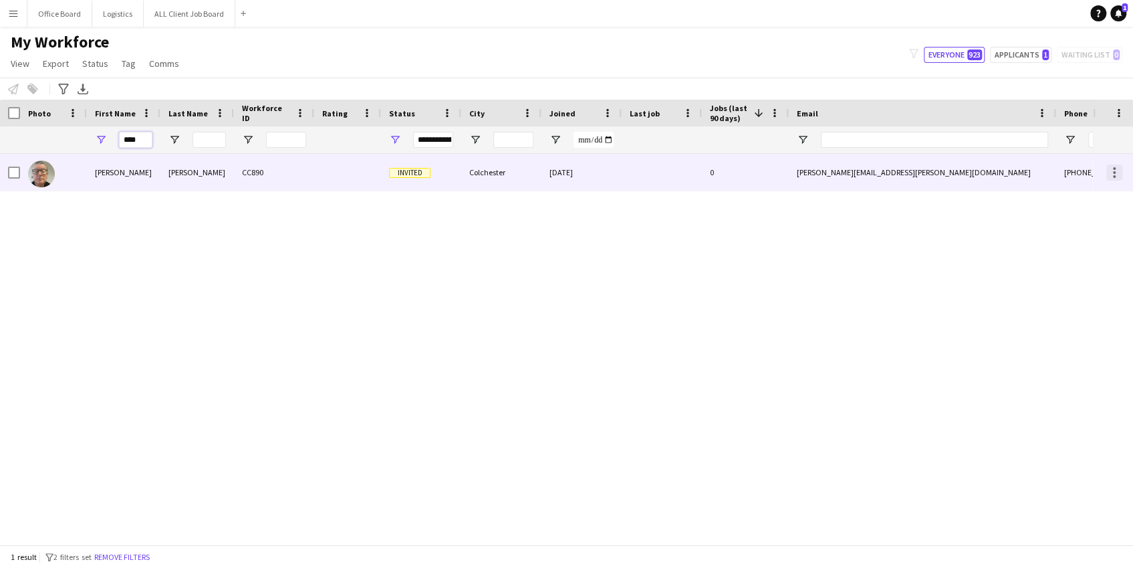
type input "****"
click at [1114, 170] on div at bounding box center [1114, 172] width 16 height 16
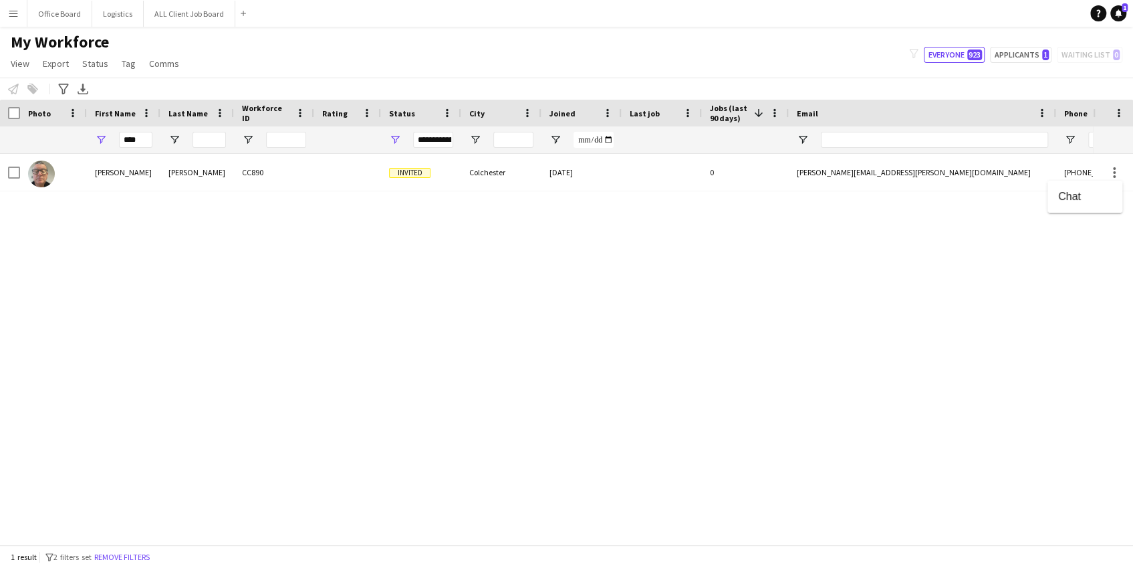
click at [1029, 289] on div at bounding box center [566, 284] width 1133 height 568
click at [201, 11] on button "ALL Client Job Board Close" at bounding box center [190, 14] width 92 height 26
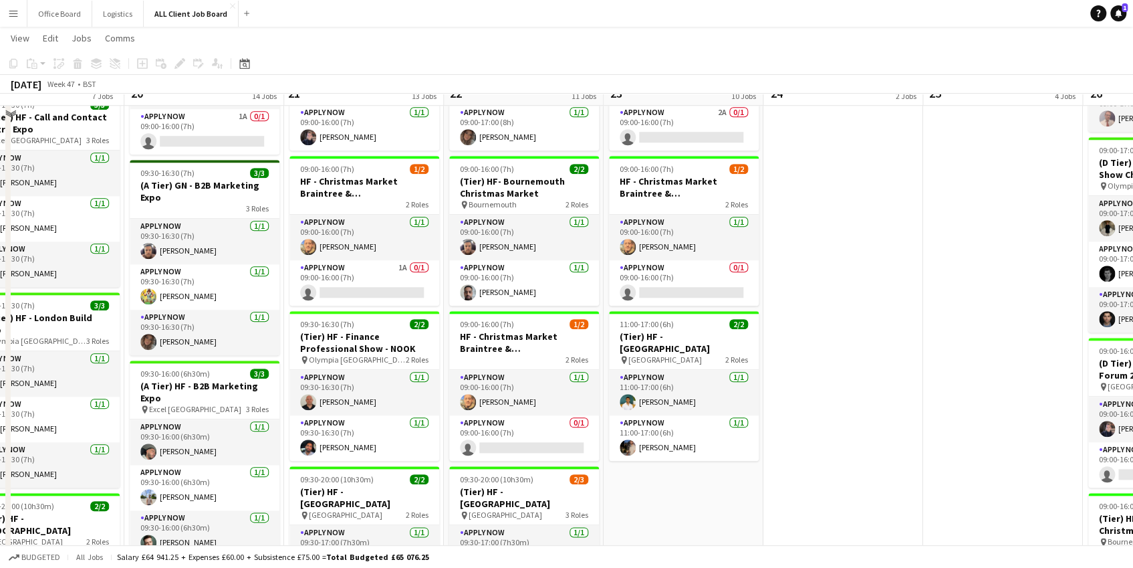
scroll to position [803, 0]
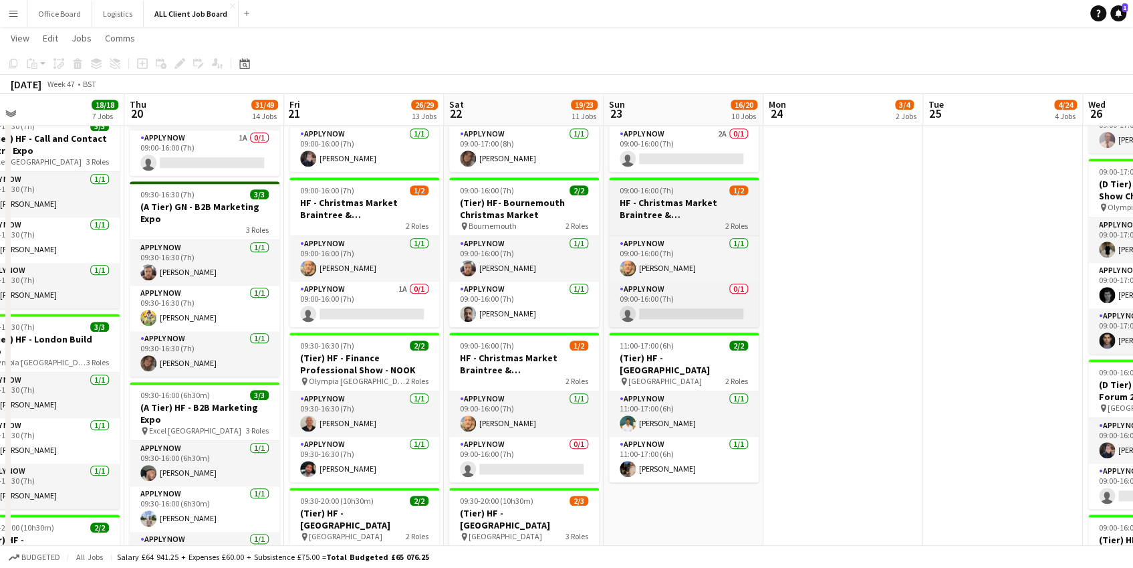
click at [665, 197] on h3 "HF - Christmas Market Braintree & [GEOGRAPHIC_DATA]" at bounding box center [684, 209] width 150 height 24
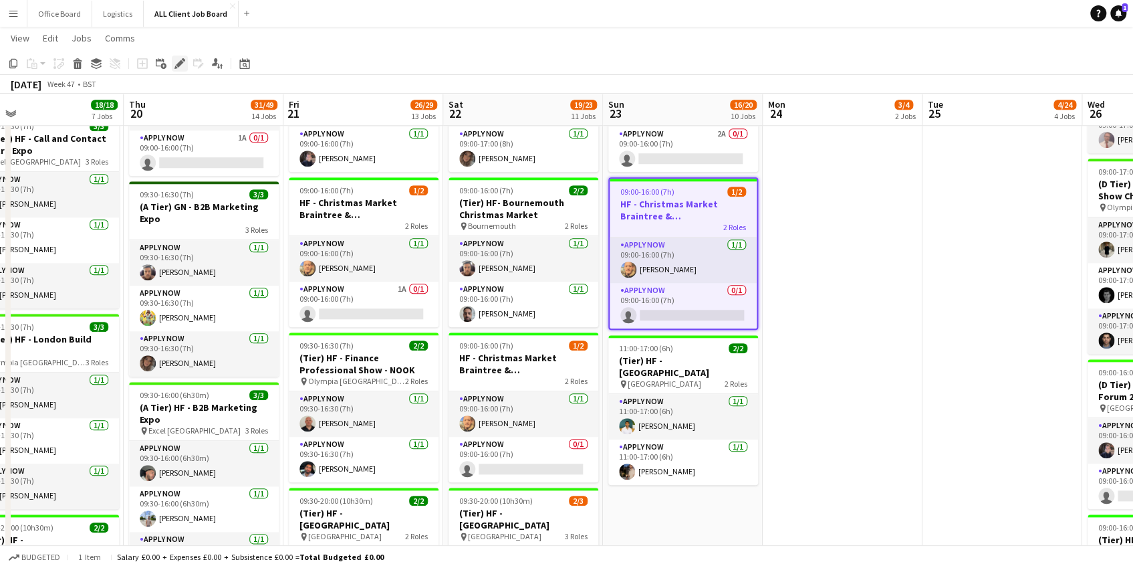
click at [179, 60] on icon "Edit" at bounding box center [179, 63] width 11 height 11
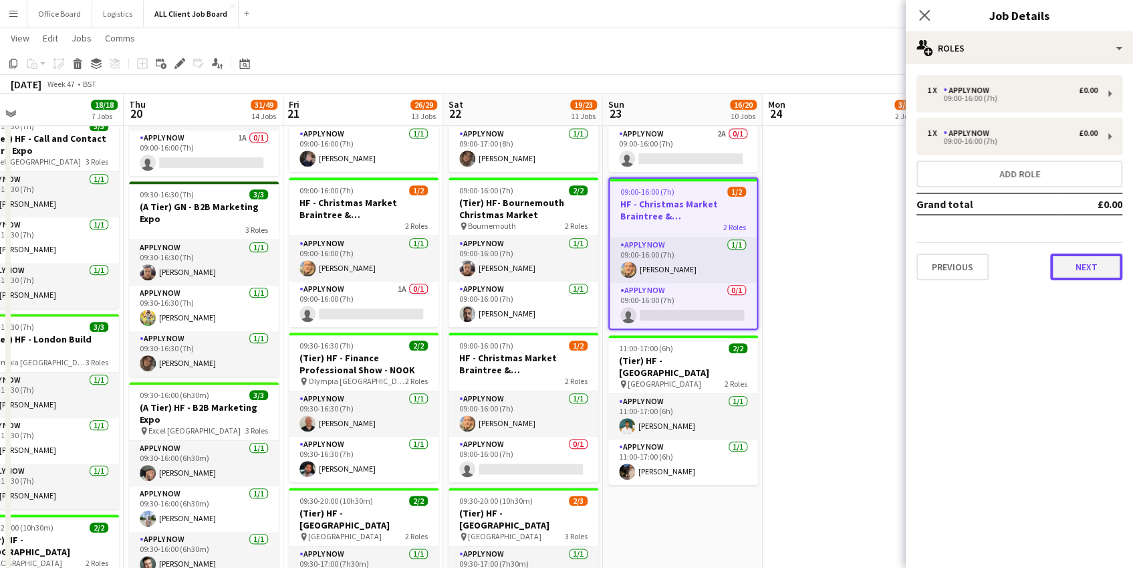
click at [1094, 269] on button "Next" at bounding box center [1086, 266] width 72 height 27
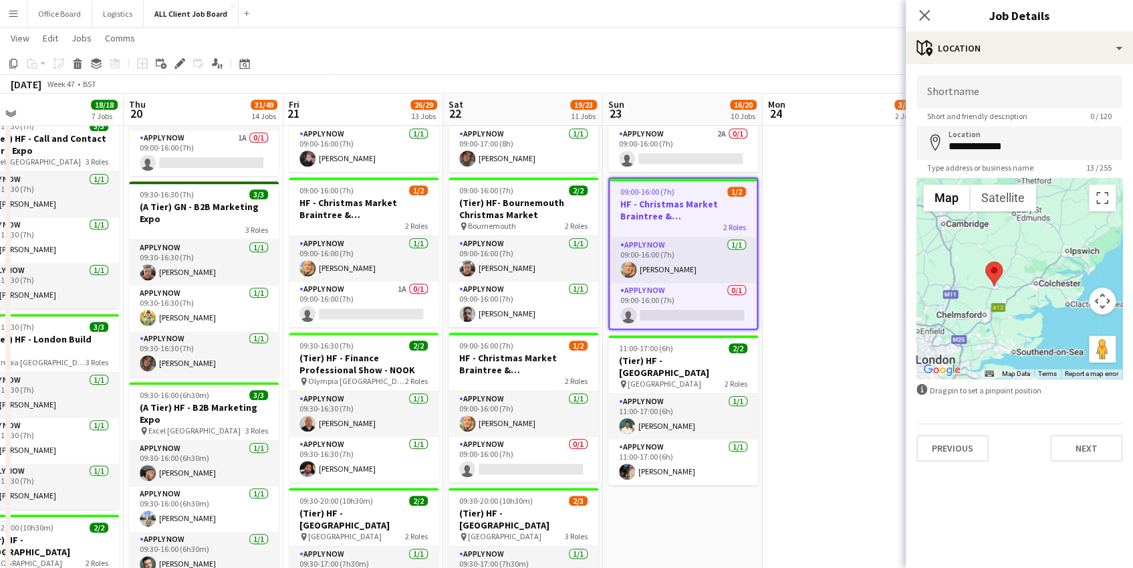
drag, startPoint x: 1027, startPoint y: 329, endPoint x: 973, endPoint y: 316, distance: 55.1
click at [975, 315] on div at bounding box center [1019, 278] width 206 height 201
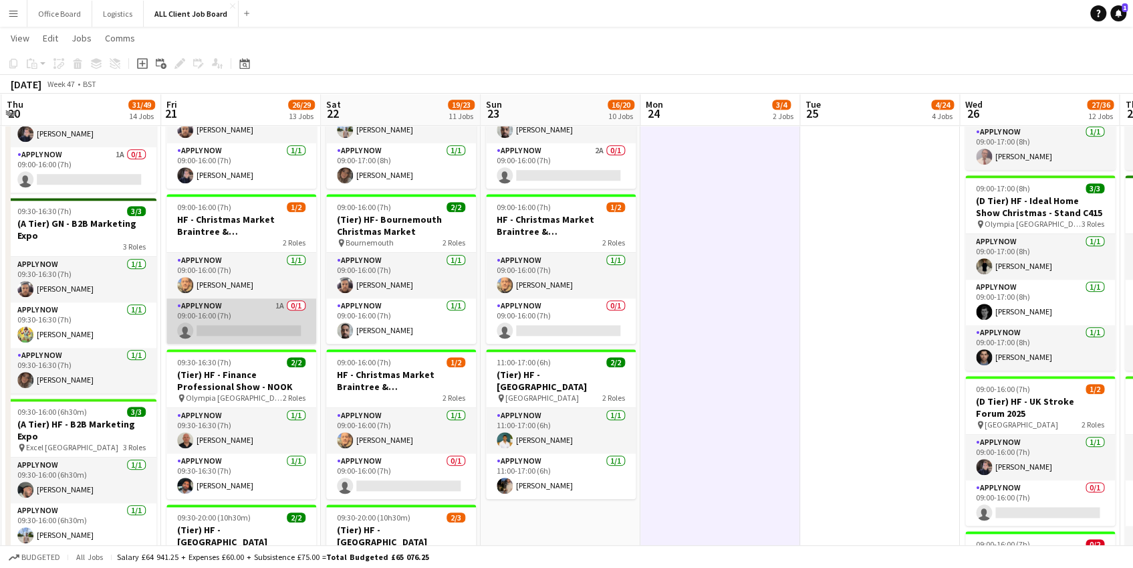
scroll to position [0, 367]
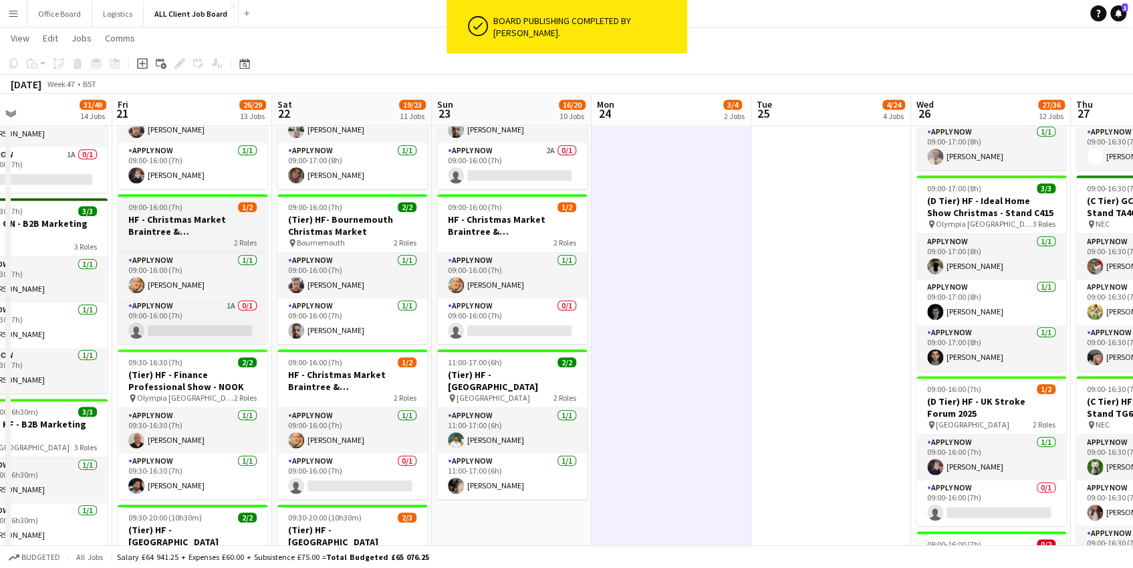
click at [198, 227] on h3 "HF - Christmas Market Braintree & [GEOGRAPHIC_DATA]" at bounding box center [193, 225] width 150 height 24
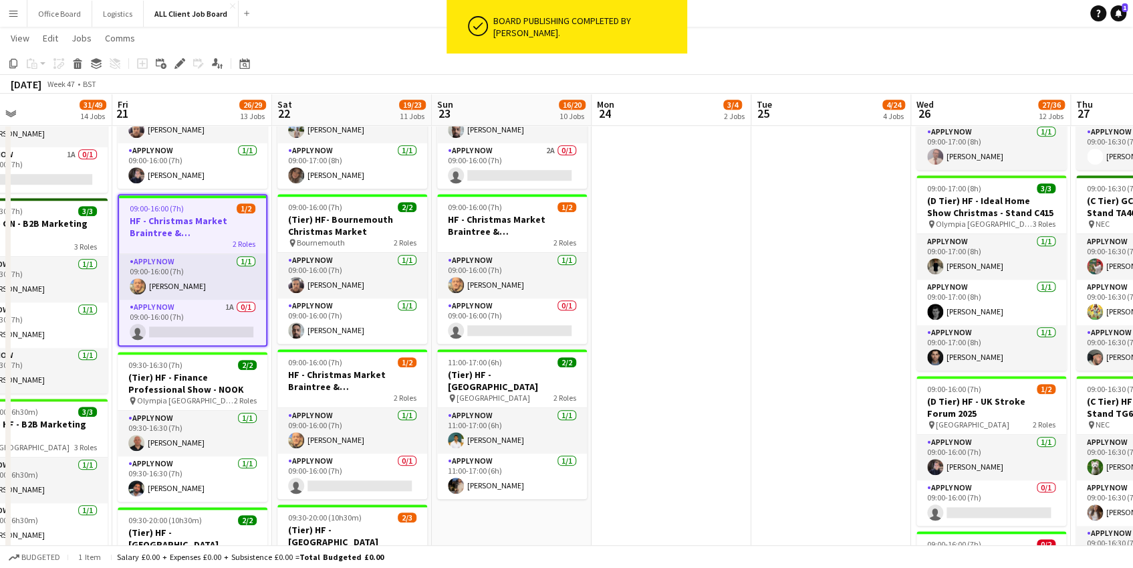
click at [201, 215] on h3 "HF - Christmas Market Braintree & [GEOGRAPHIC_DATA]" at bounding box center [192, 227] width 147 height 24
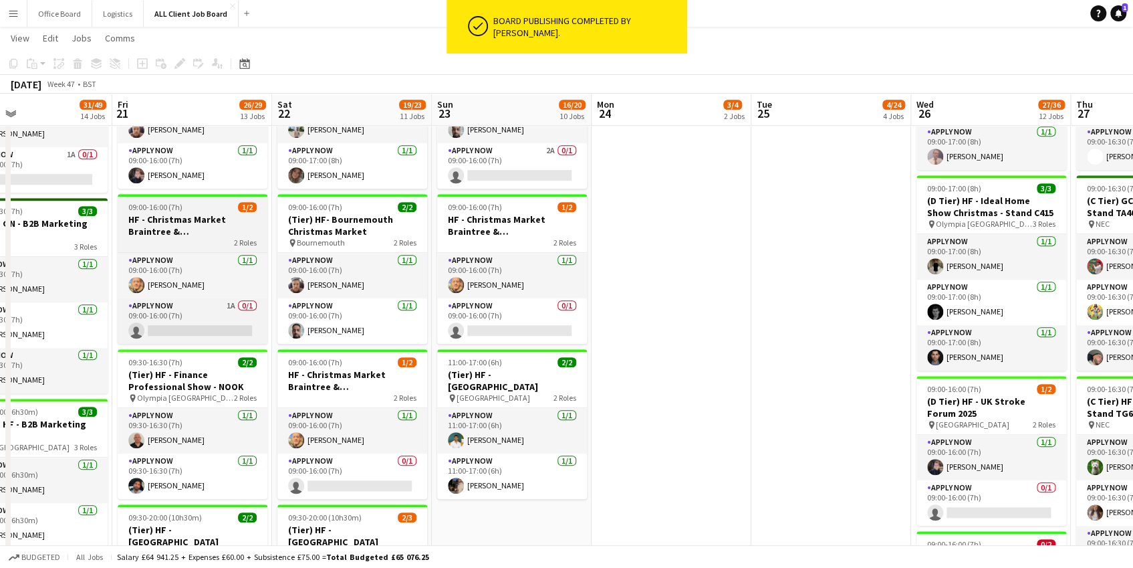
click at [201, 213] on h3 "HF - Christmas Market Braintree & [GEOGRAPHIC_DATA]" at bounding box center [193, 225] width 150 height 24
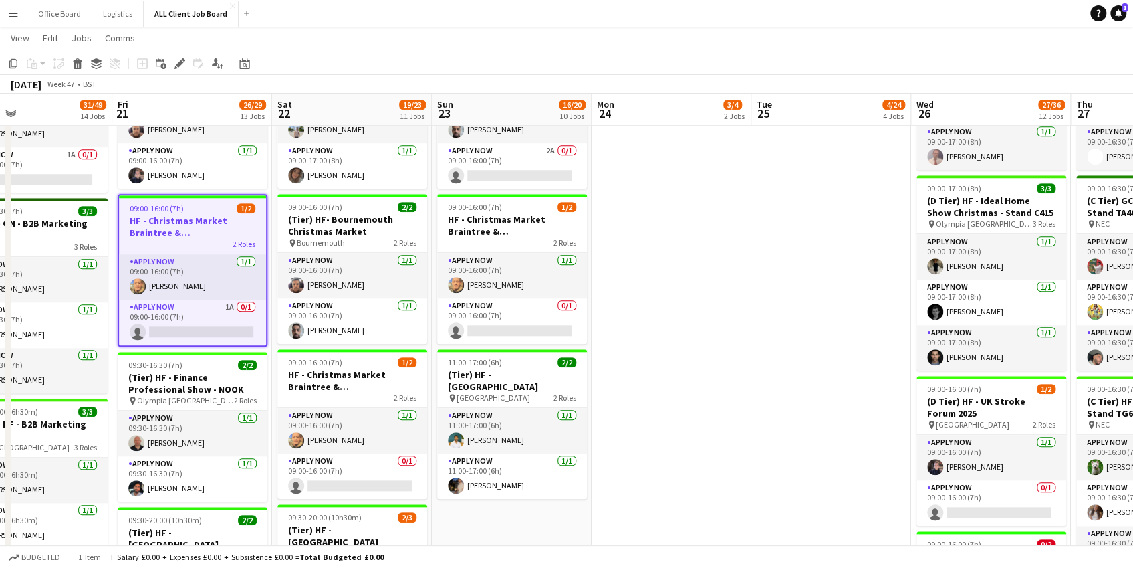
click at [203, 217] on h3 "HF - Christmas Market Braintree & [GEOGRAPHIC_DATA]" at bounding box center [192, 227] width 147 height 24
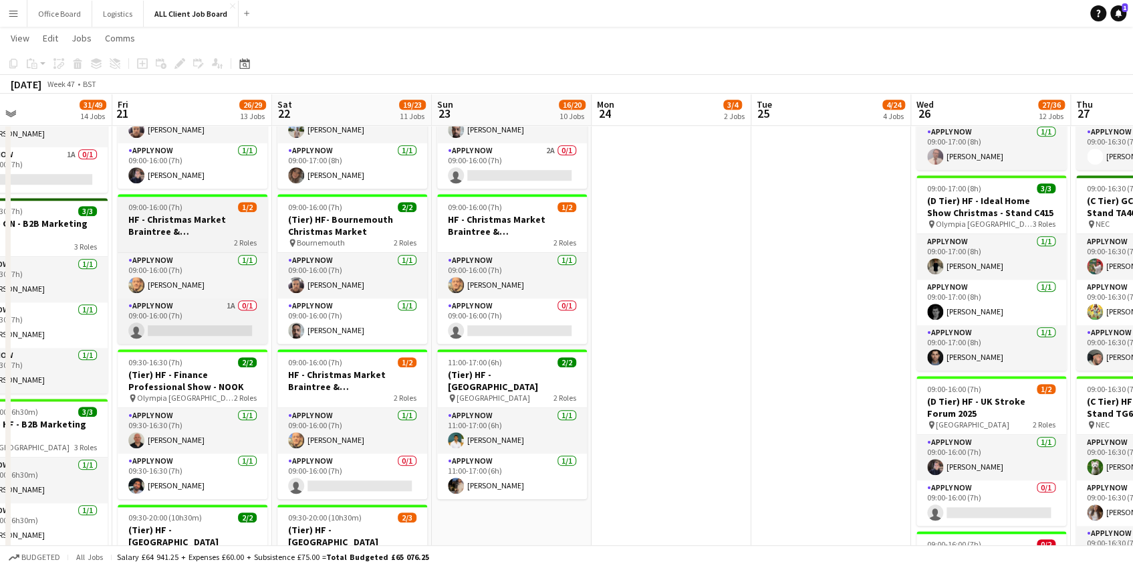
click at [203, 217] on h3 "HF - Christmas Market Braintree & [GEOGRAPHIC_DATA]" at bounding box center [193, 225] width 150 height 24
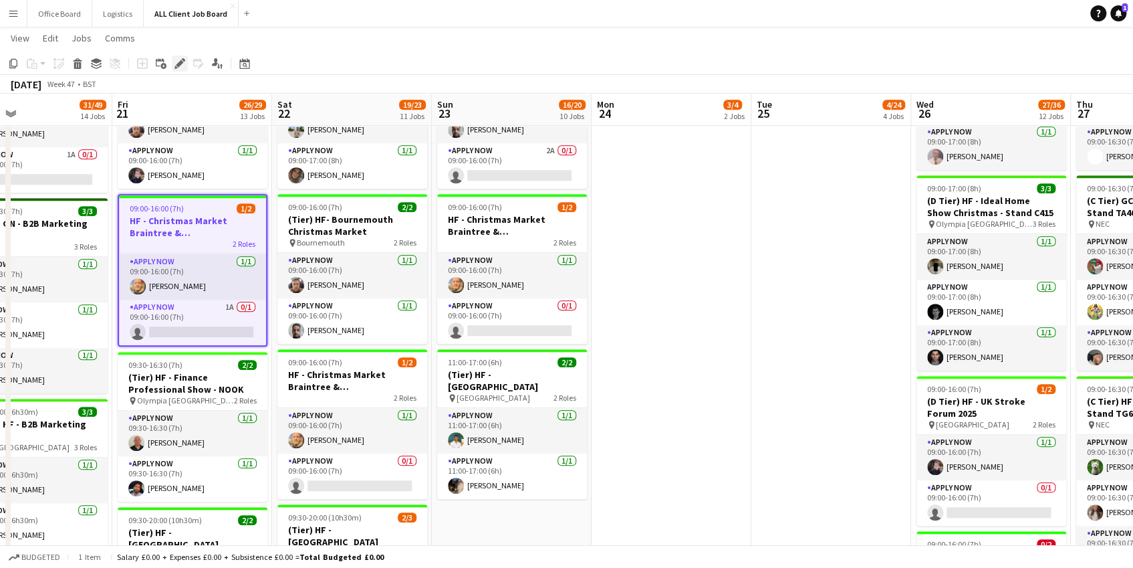
click at [182, 57] on div "Edit" at bounding box center [180, 63] width 16 height 16
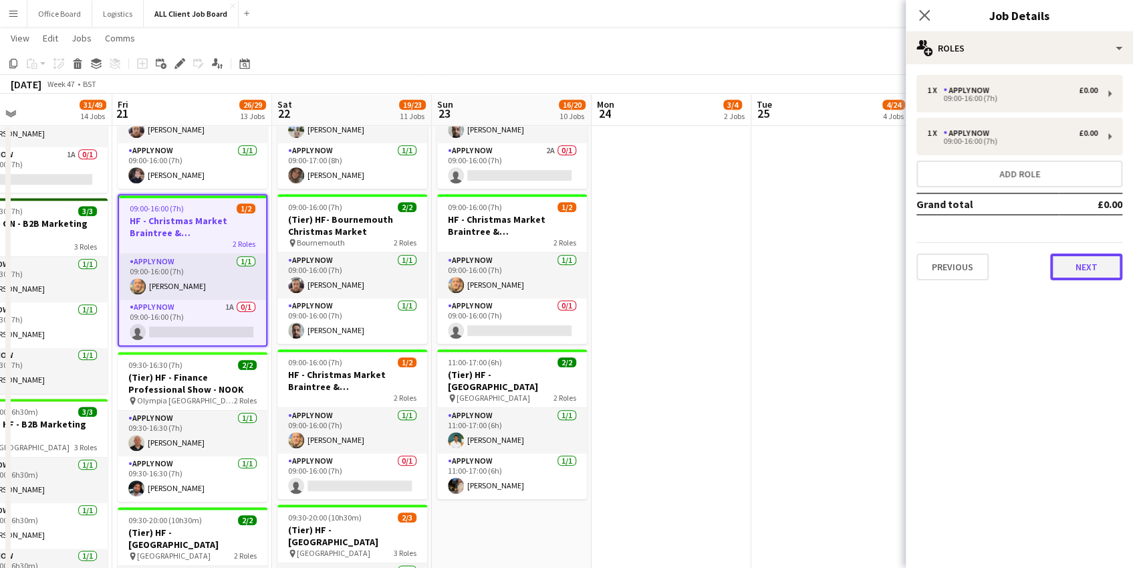
click at [1088, 261] on button "Next" at bounding box center [1086, 266] width 72 height 27
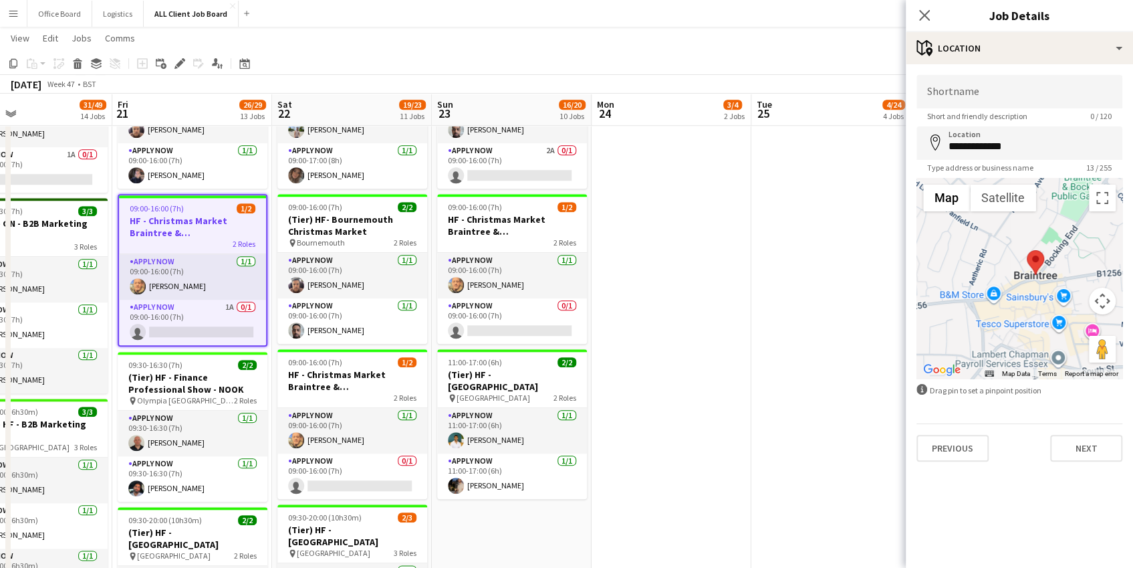
drag, startPoint x: 1005, startPoint y: 267, endPoint x: 1029, endPoint y: 304, distance: 43.9
click at [1029, 306] on div at bounding box center [1019, 278] width 206 height 201
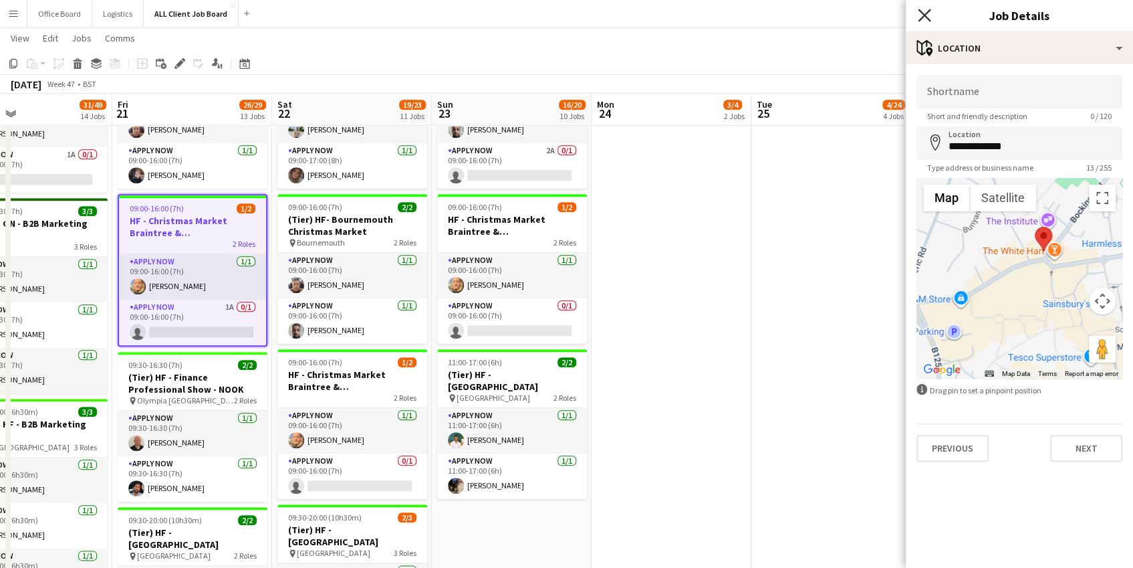
click at [927, 18] on icon at bounding box center [924, 15] width 13 height 13
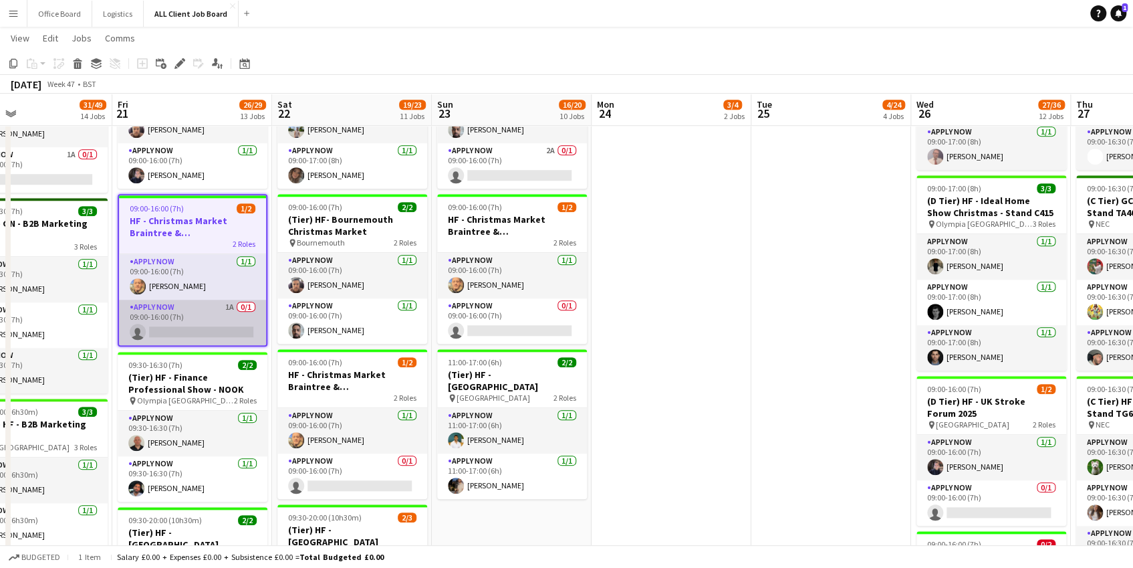
click at [221, 319] on app-card-role "APPLY NOW 1A 0/1 09:00-16:00 (7h) single-neutral-actions" at bounding box center [192, 321] width 147 height 45
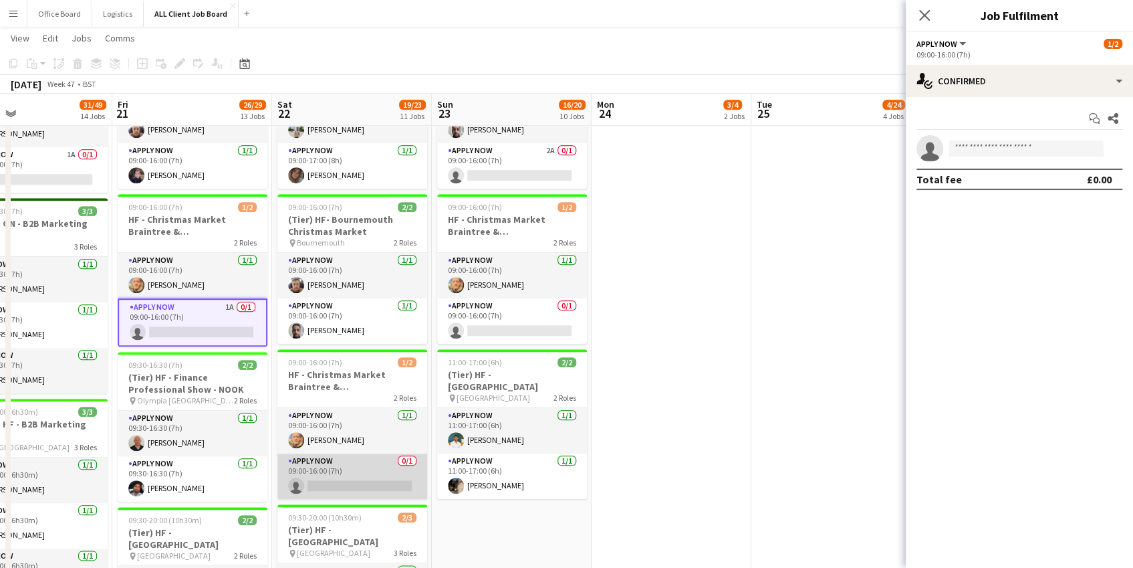
click at [336, 469] on app-card-role "APPLY NOW 0/1 09:00-16:00 (7h) single-neutral-actions" at bounding box center [352, 475] width 150 height 45
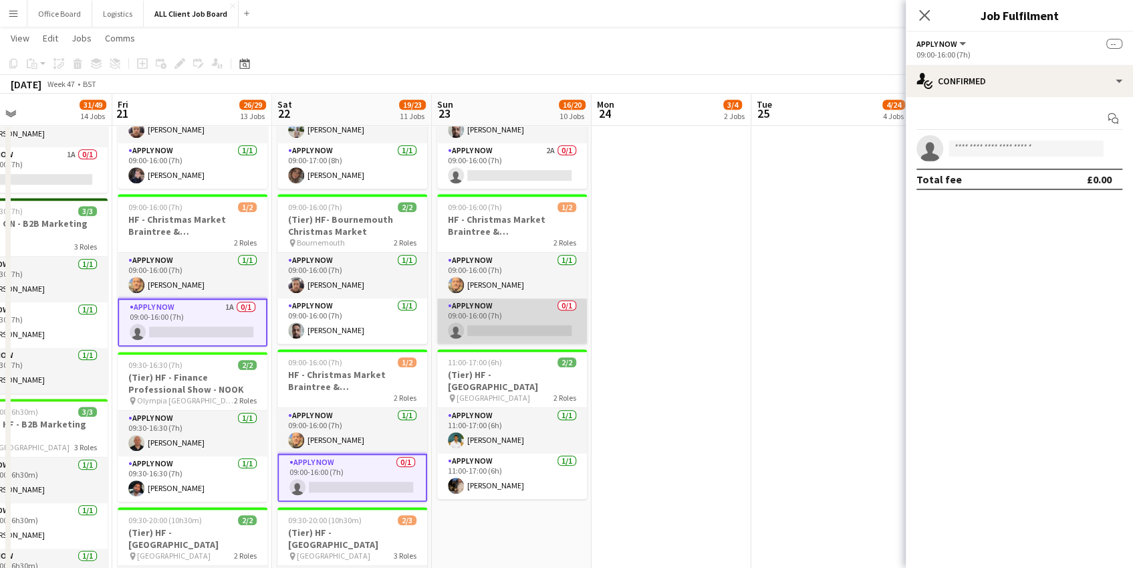
click at [523, 326] on app-card-role "APPLY NOW 0/1 09:00-16:00 (7h) single-neutral-actions" at bounding box center [512, 320] width 150 height 45
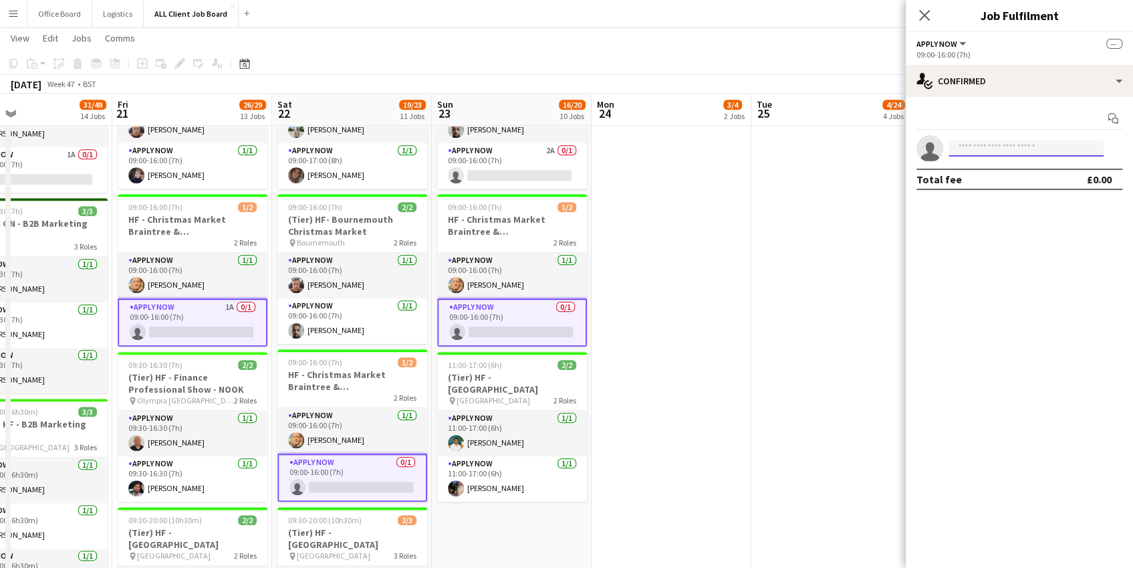
click at [983, 154] on input at bounding box center [1026, 148] width 155 height 16
type input "****"
click at [1031, 192] on span "[PHONE_NUMBER]" at bounding box center [1026, 188] width 134 height 11
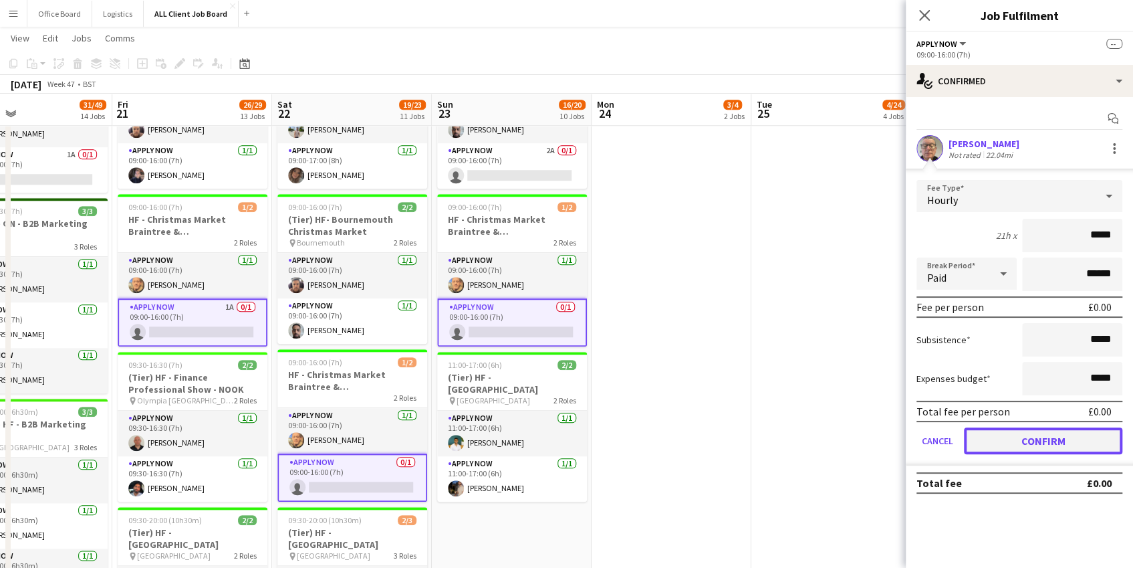
click at [1040, 435] on button "Confirm" at bounding box center [1043, 440] width 158 height 27
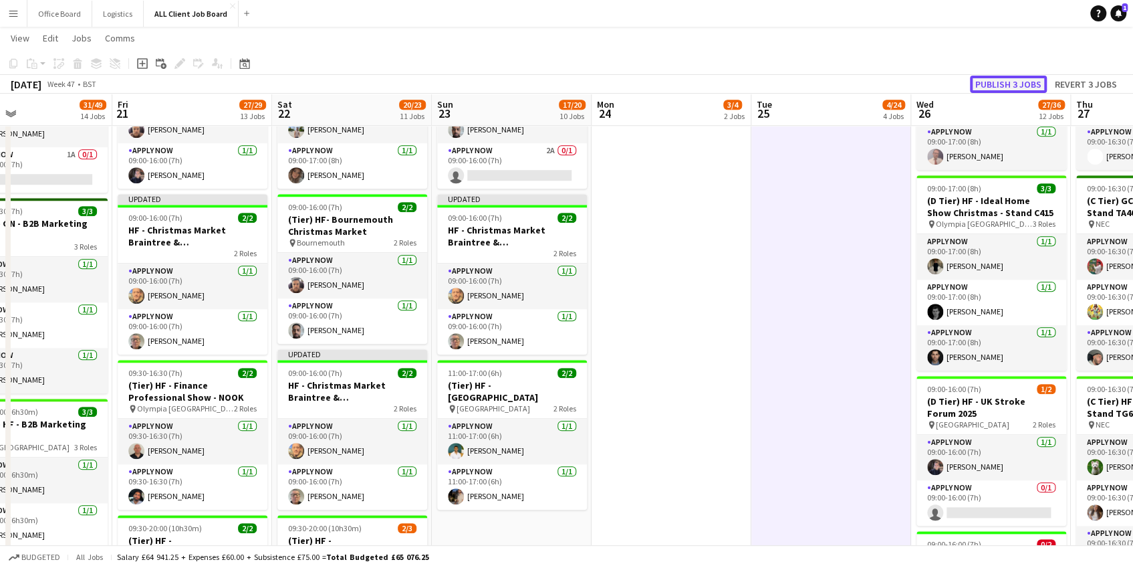
click at [1023, 86] on button "Publish 3 jobs" at bounding box center [1008, 84] width 77 height 17
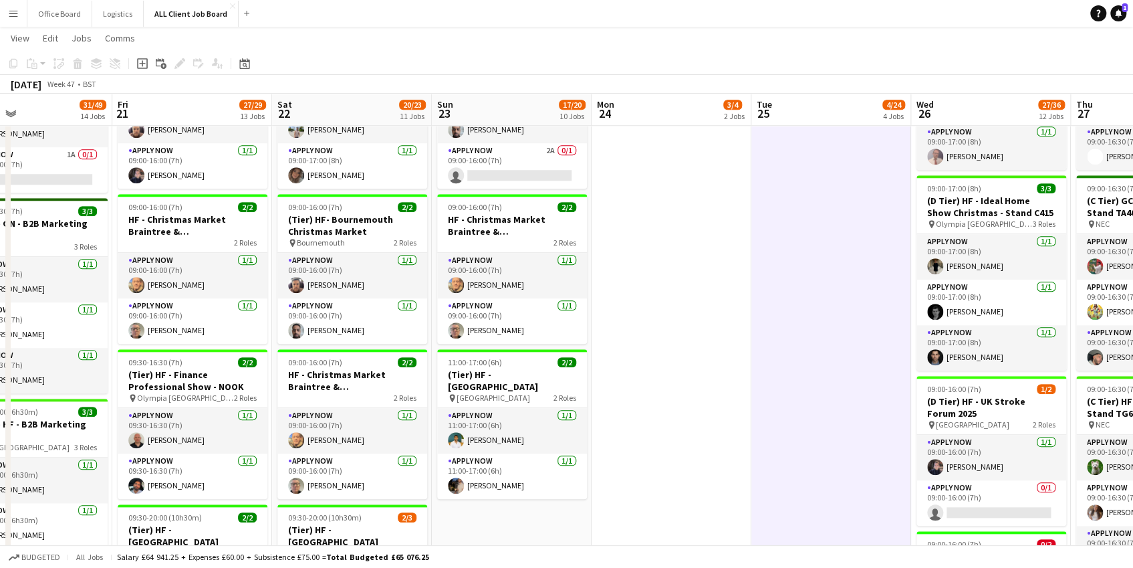
click at [13, 11] on app-icon "Menu" at bounding box center [13, 13] width 11 height 11
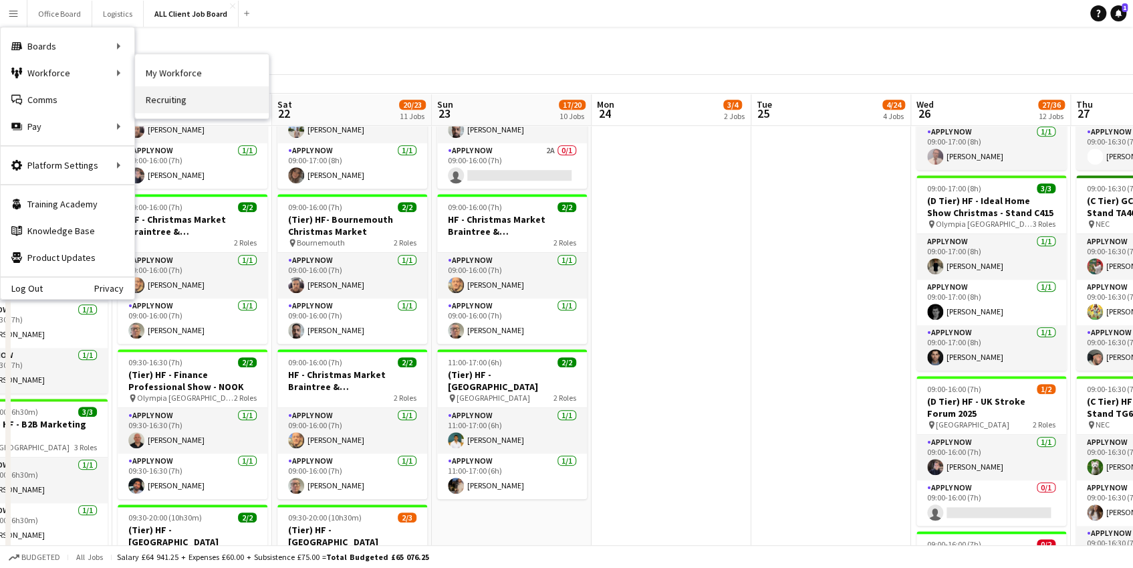
click at [198, 93] on link "Recruiting" at bounding box center [202, 99] width 134 height 27
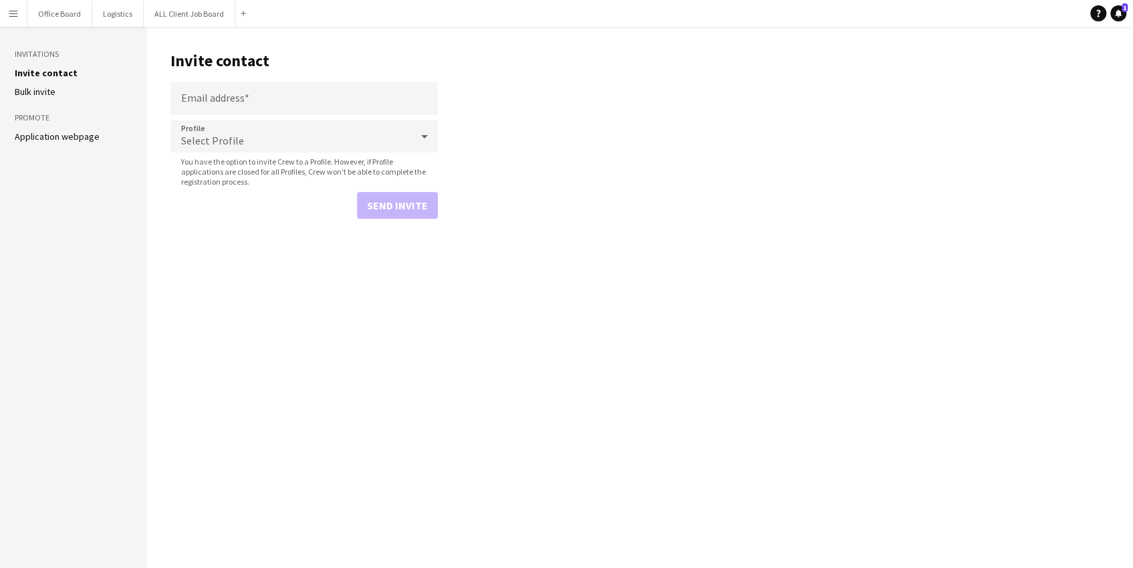
click at [241, 141] on div "Select Profile" at bounding box center [290, 136] width 241 height 32
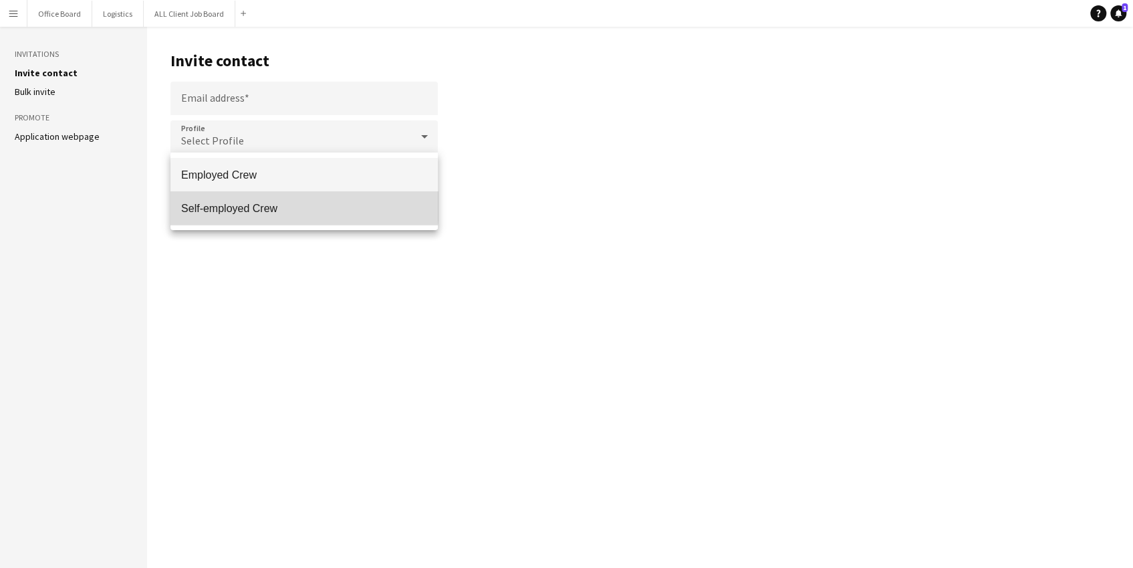
click at [233, 203] on span "Self-employed Crew" at bounding box center [304, 208] width 246 height 13
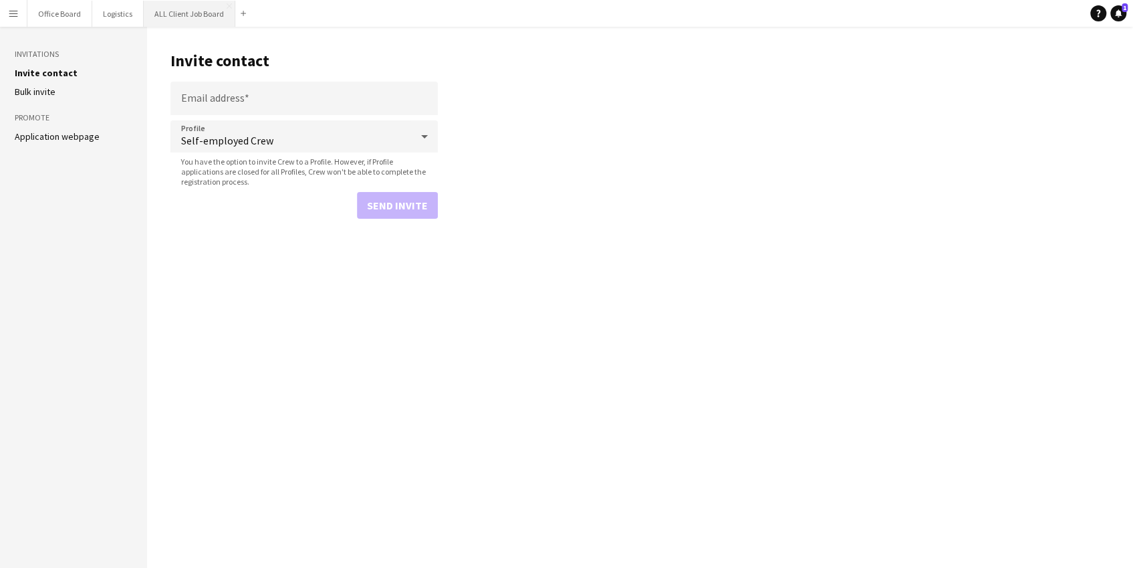
click at [184, 4] on button "ALL Client Job Board Close" at bounding box center [190, 14] width 92 height 26
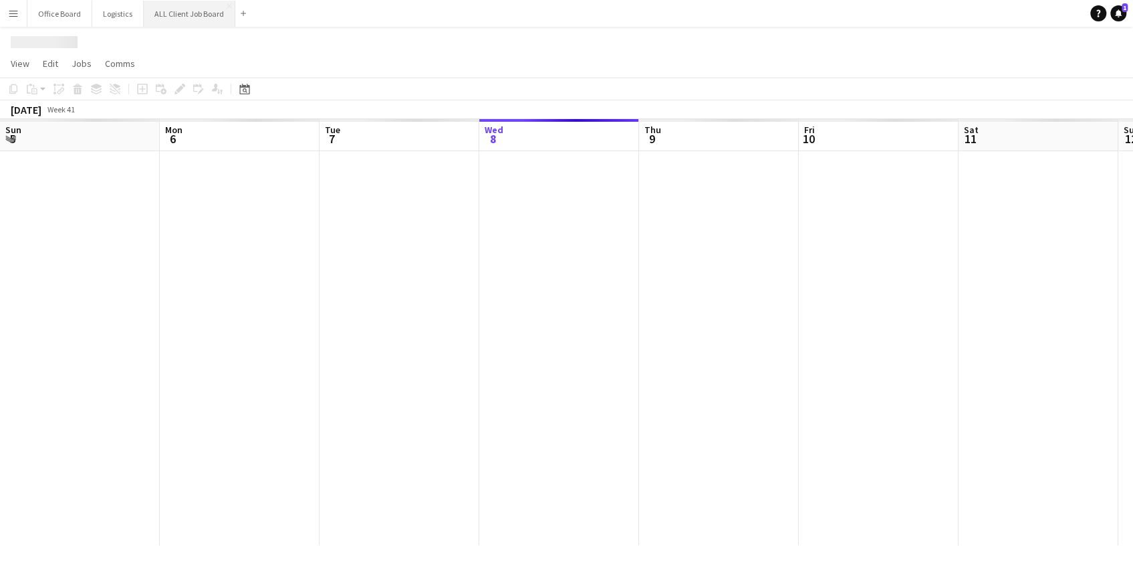
scroll to position [0, 320]
